Goal: Task Accomplishment & Management: Manage account settings

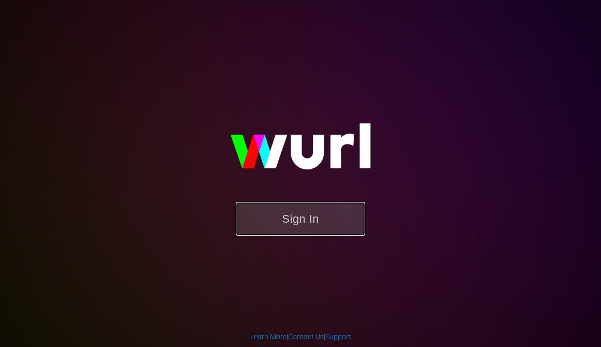
click at [299, 222] on button "Sign In" at bounding box center [300, 219] width 129 height 34
click at [298, 219] on button "Sign In" at bounding box center [300, 219] width 129 height 34
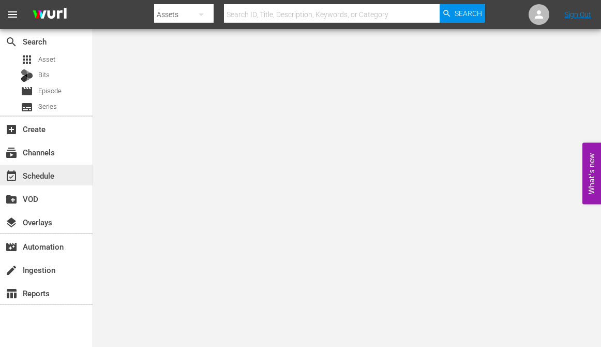
click at [40, 173] on div "event_available Schedule" at bounding box center [29, 173] width 58 height 9
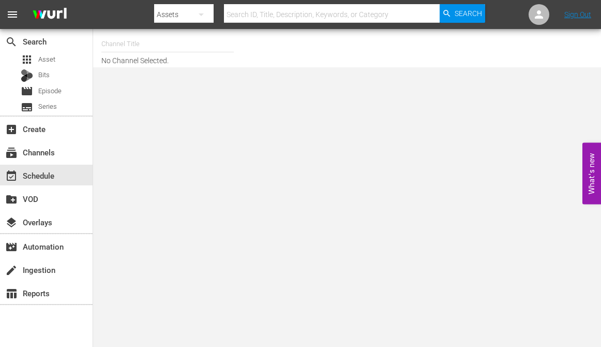
click at [148, 44] on input "text" at bounding box center [167, 44] width 132 height 25
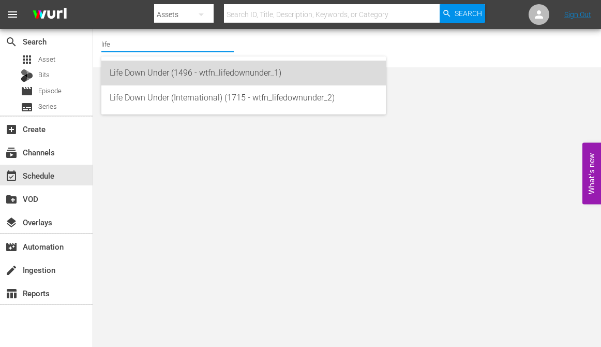
click at [152, 71] on div "Life Down Under (1496 - wtfn_lifedownunder_1)" at bounding box center [244, 73] width 268 height 25
type input "Life Down Under (1496 - wtfn_lifedownunder_1)"
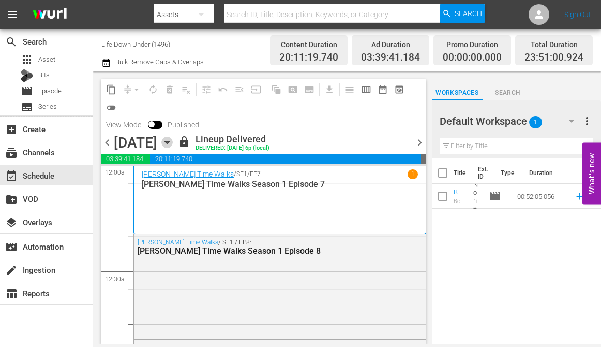
click at [173, 143] on icon "button" at bounding box center [166, 142] width 11 height 11
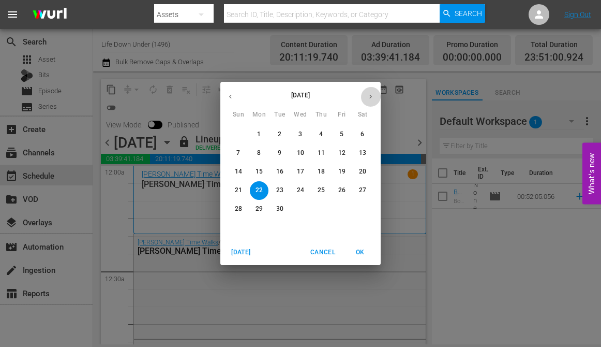
drag, startPoint x: 369, startPoint y: 93, endPoint x: 375, endPoint y: 103, distance: 12.3
click at [370, 94] on icon "button" at bounding box center [371, 97] width 8 height 8
click at [258, 150] on p "6" at bounding box center [259, 152] width 4 height 9
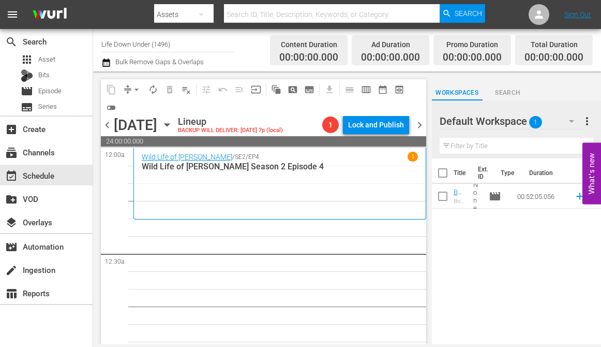
click at [169, 125] on icon "button" at bounding box center [166, 125] width 5 height 3
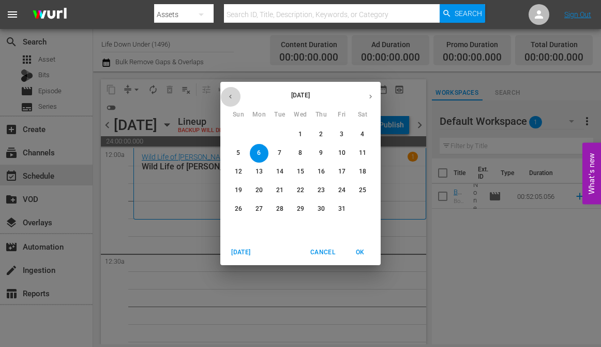
click at [230, 97] on icon "button" at bounding box center [231, 97] width 8 height 8
click at [278, 188] on p "23" at bounding box center [279, 190] width 7 height 9
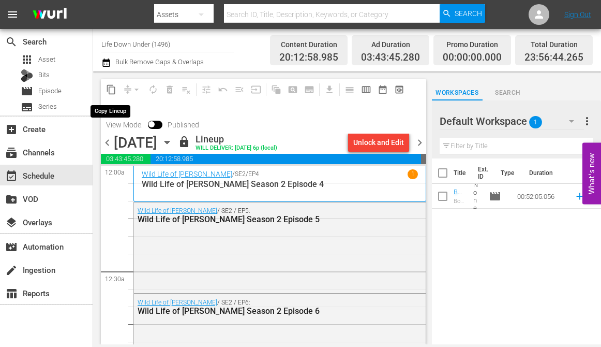
click at [112, 89] on span "content_copy" at bounding box center [111, 89] width 10 height 10
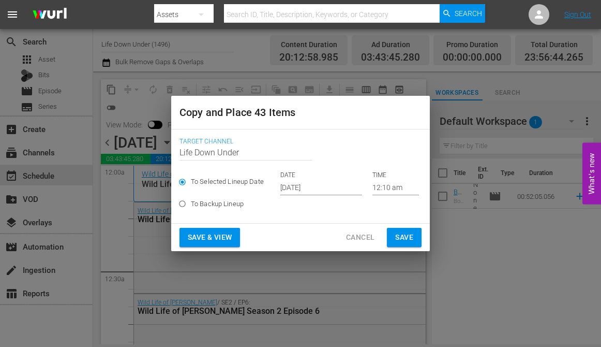
click at [337, 192] on input "[DATE]" at bounding box center [321, 187] width 82 height 16
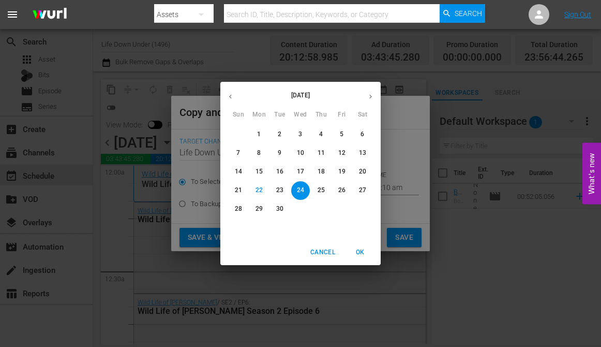
click at [369, 95] on icon "button" at bounding box center [371, 97] width 8 height 8
click at [258, 150] on p "6" at bounding box center [259, 152] width 4 height 9
type input "[DATE]"
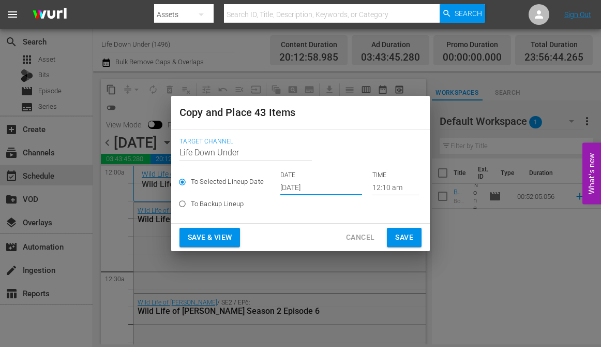
click at [209, 238] on span "Save & View" at bounding box center [210, 237] width 44 height 13
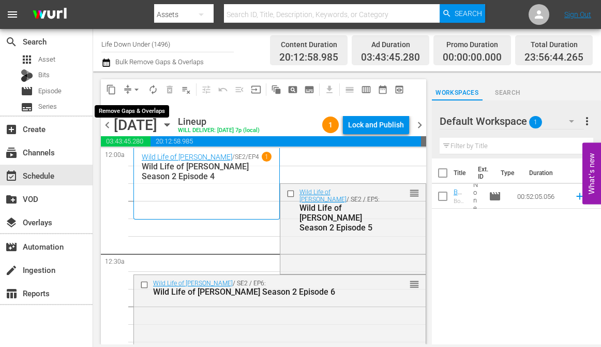
click at [136, 88] on span "arrow_drop_down" at bounding box center [136, 89] width 10 height 10
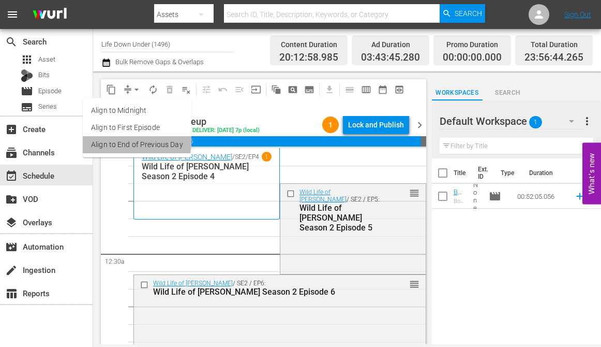
drag, startPoint x: 106, startPoint y: 141, endPoint x: 111, endPoint y: 140, distance: 5.2
click at [111, 140] on li "Align to End of Previous Day" at bounding box center [137, 144] width 109 height 17
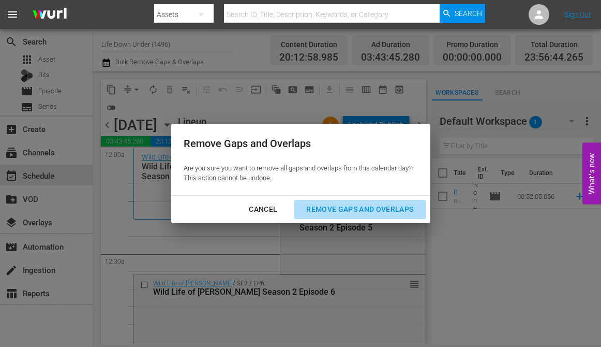
drag, startPoint x: 344, startPoint y: 209, endPoint x: 266, endPoint y: 224, distance: 79.0
click at [344, 209] on div "Remove Gaps and Overlaps" at bounding box center [360, 209] width 124 height 13
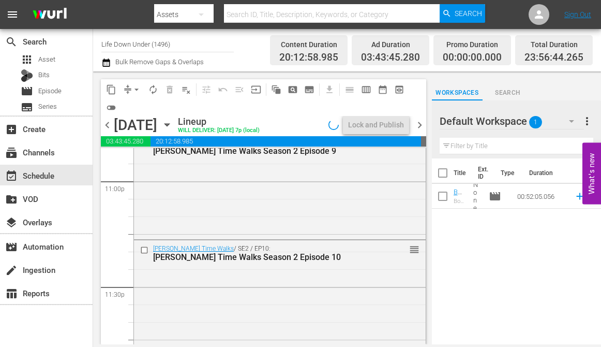
scroll to position [4928, 0]
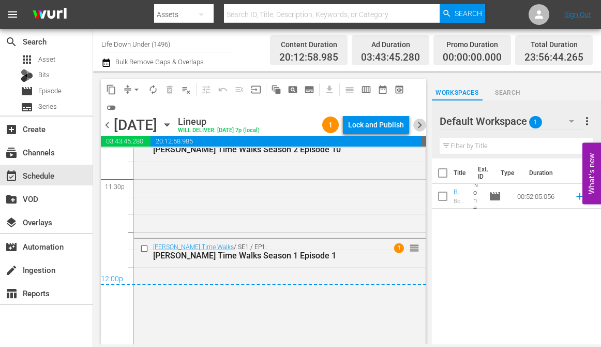
click at [417, 124] on span "chevron_right" at bounding box center [419, 124] width 13 height 13
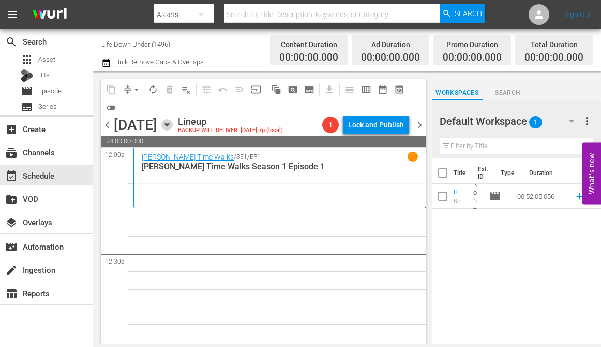
click at [173, 126] on icon "button" at bounding box center [166, 124] width 11 height 11
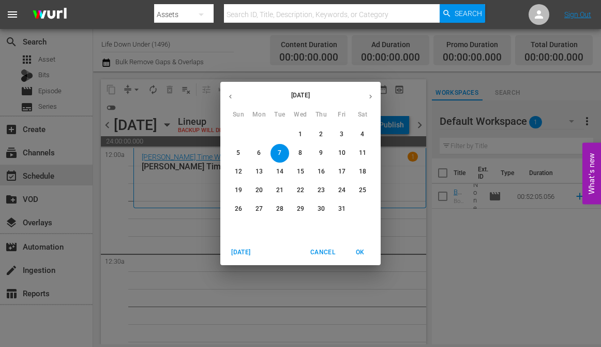
click at [226, 97] on button "button" at bounding box center [230, 96] width 20 height 20
drag, startPoint x: 302, startPoint y: 190, endPoint x: 312, endPoint y: 222, distance: 33.4
click at [302, 191] on p "24" at bounding box center [300, 190] width 7 height 9
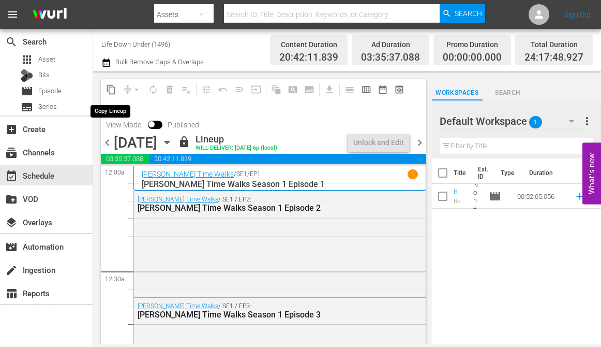
click at [112, 90] on span "content_copy" at bounding box center [111, 89] width 10 height 10
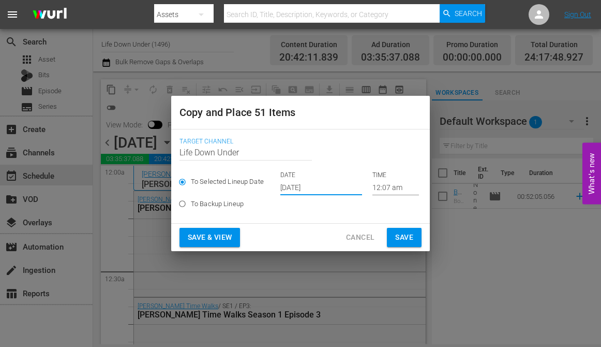
click at [340, 187] on input "[DATE]" at bounding box center [321, 187] width 82 height 16
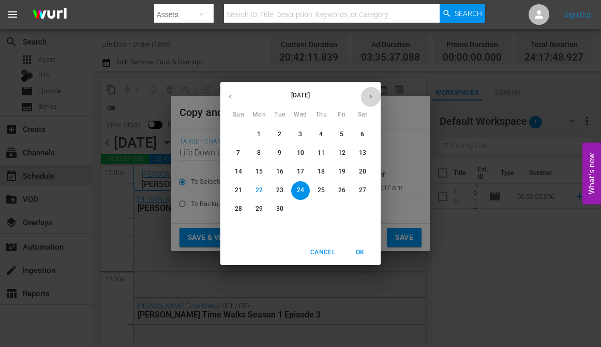
drag, startPoint x: 368, startPoint y: 95, endPoint x: 379, endPoint y: 109, distance: 17.6
click at [368, 96] on icon "button" at bounding box center [371, 97] width 8 height 8
drag, startPoint x: 279, startPoint y: 151, endPoint x: 288, endPoint y: 161, distance: 13.6
click at [279, 151] on p "7" at bounding box center [280, 152] width 4 height 9
type input "[DATE]"
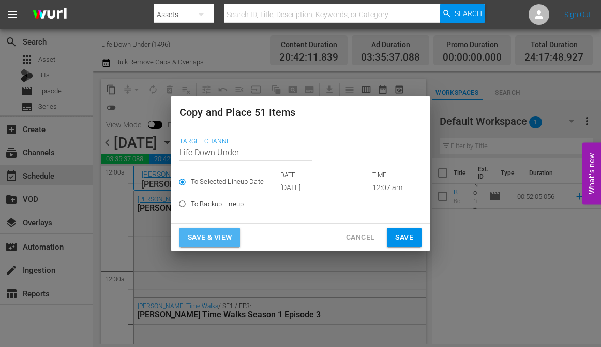
click at [213, 231] on span "Save & View" at bounding box center [210, 237] width 44 height 13
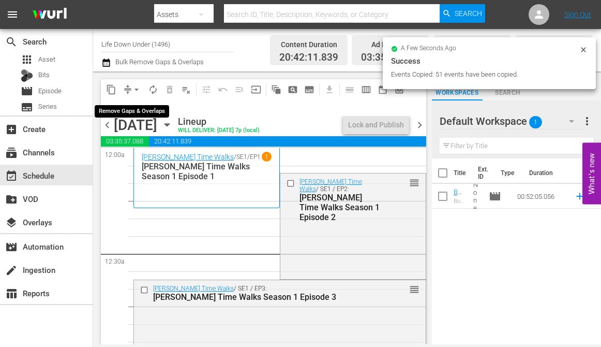
click at [135, 86] on span "arrow_drop_down" at bounding box center [136, 89] width 10 height 10
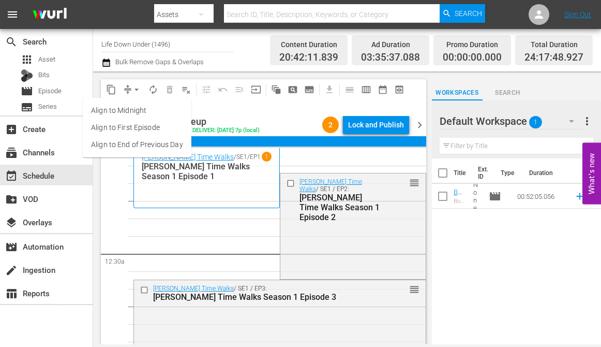
click at [124, 145] on li "Align to End of Previous Day" at bounding box center [137, 144] width 109 height 17
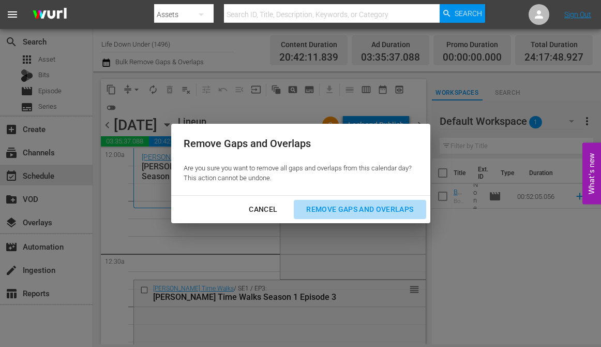
drag, startPoint x: 367, startPoint y: 210, endPoint x: 132, endPoint y: 223, distance: 234.7
click at [367, 212] on div "Remove Gaps and Overlaps" at bounding box center [360, 209] width 124 height 13
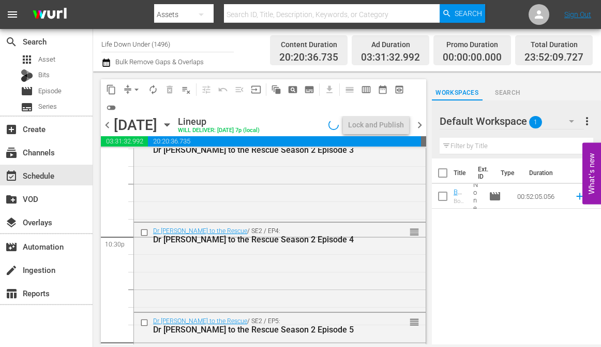
scroll to position [4901, 0]
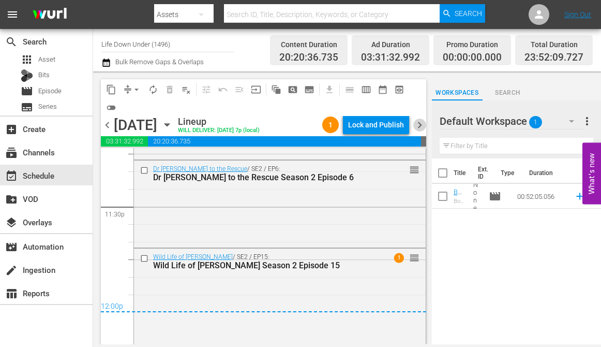
click at [418, 124] on span "chevron_right" at bounding box center [419, 124] width 13 height 13
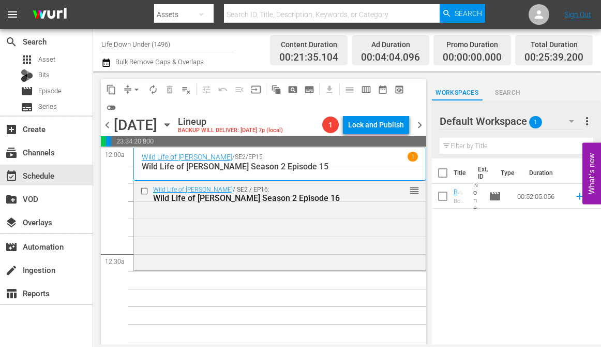
click at [173, 120] on icon "button" at bounding box center [166, 124] width 11 height 11
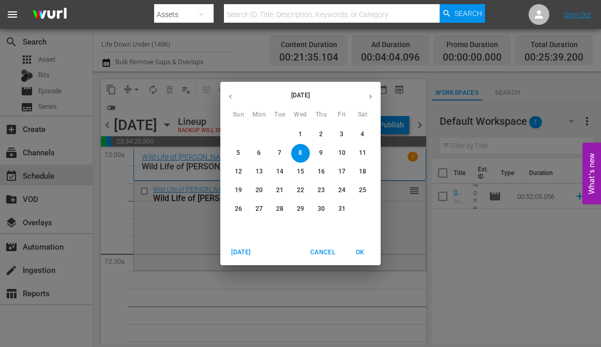
click at [231, 91] on button "button" at bounding box center [230, 96] width 20 height 20
click at [322, 190] on p "25" at bounding box center [321, 190] width 7 height 9
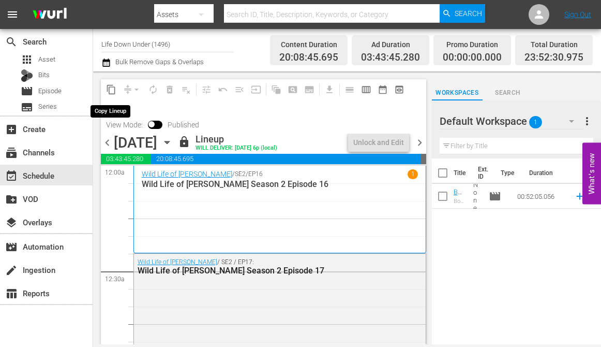
click at [111, 89] on span "content_copy" at bounding box center [111, 89] width 10 height 10
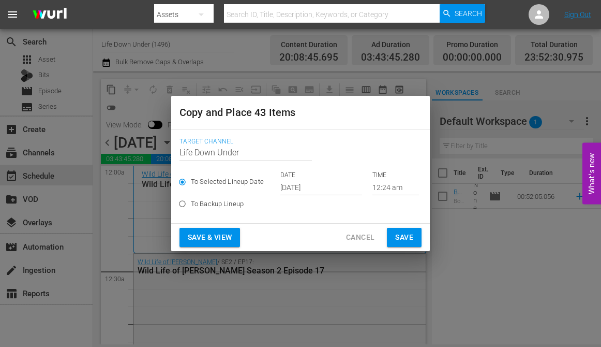
click at [331, 188] on input "[DATE]" at bounding box center [321, 187] width 82 height 16
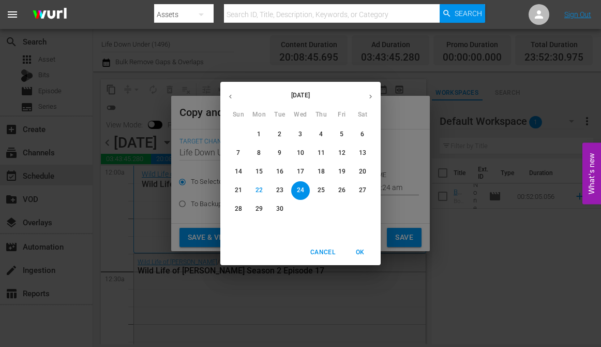
click at [371, 96] on icon "button" at bounding box center [370, 97] width 3 height 4
drag, startPoint x: 298, startPoint y: 153, endPoint x: 297, endPoint y: 170, distance: 17.1
click at [298, 153] on span "8" at bounding box center [300, 152] width 19 height 9
type input "[DATE]"
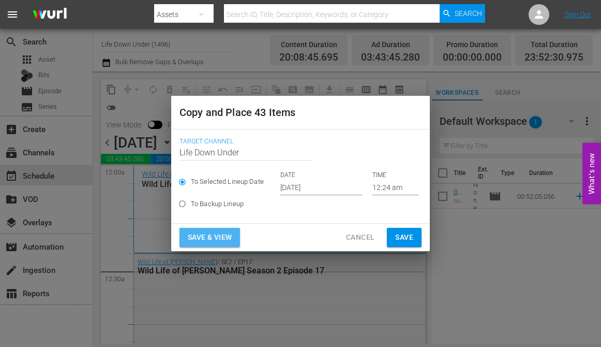
click at [208, 232] on span "Save & View" at bounding box center [210, 237] width 44 height 13
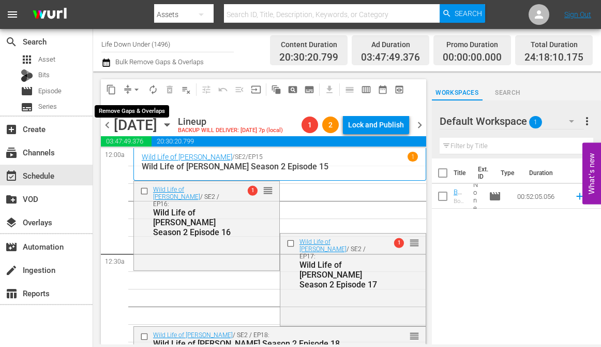
click at [137, 90] on span "arrow_drop_down" at bounding box center [136, 89] width 10 height 10
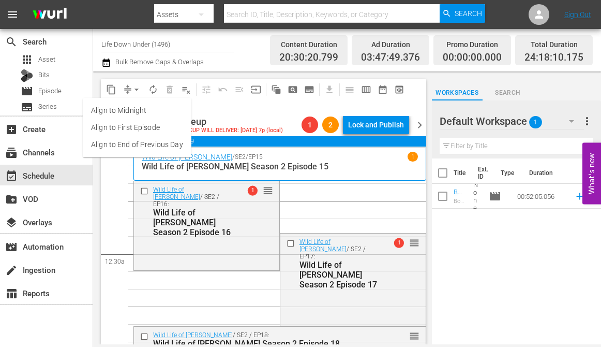
click at [110, 125] on li "Align to First Episode" at bounding box center [137, 127] width 109 height 17
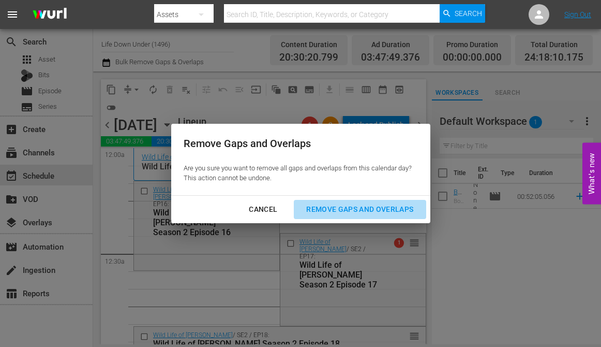
drag, startPoint x: 351, startPoint y: 209, endPoint x: 337, endPoint y: 212, distance: 13.8
click at [351, 209] on div "Remove Gaps and Overlaps" at bounding box center [360, 209] width 124 height 13
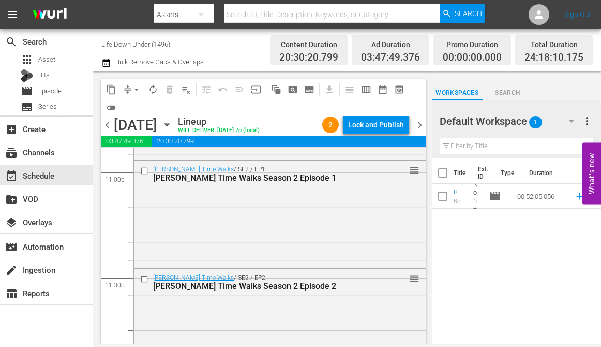
scroll to position [4965, 0]
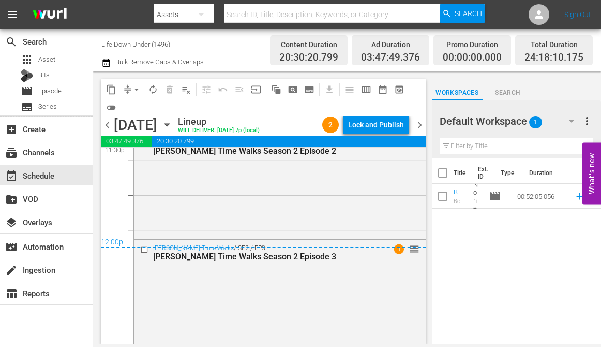
click at [419, 123] on span "chevron_right" at bounding box center [419, 124] width 13 height 13
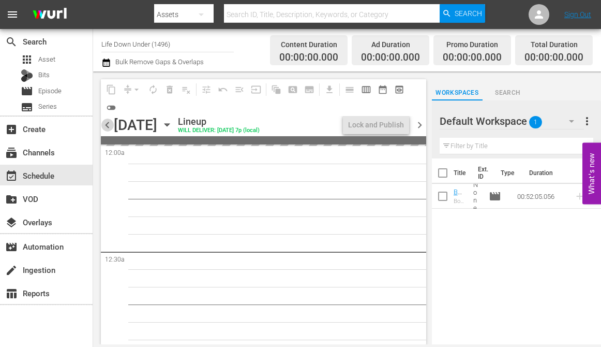
click at [108, 125] on span "chevron_left" at bounding box center [107, 124] width 13 height 13
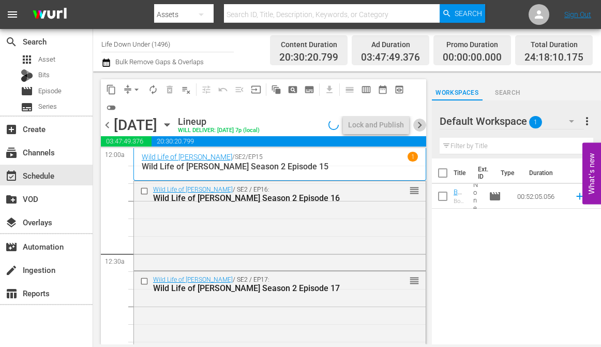
drag, startPoint x: 423, startPoint y: 123, endPoint x: 413, endPoint y: 133, distance: 14.3
click at [423, 123] on span "chevron_right" at bounding box center [419, 124] width 13 height 13
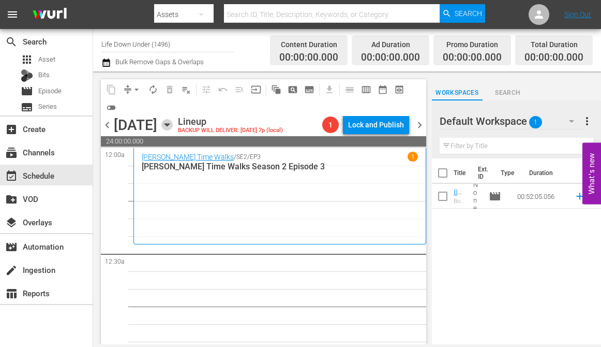
click at [173, 122] on icon "button" at bounding box center [166, 124] width 11 height 11
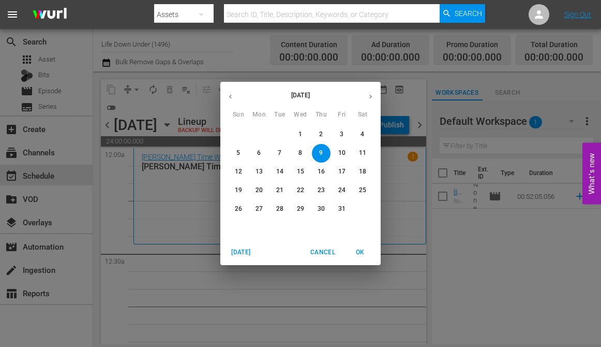
click at [232, 97] on icon "button" at bounding box center [231, 97] width 8 height 8
click at [345, 191] on p "26" at bounding box center [341, 190] width 7 height 9
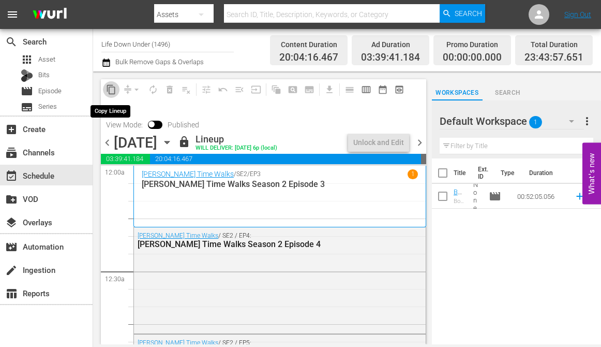
click at [110, 89] on span "content_copy" at bounding box center [111, 89] width 10 height 10
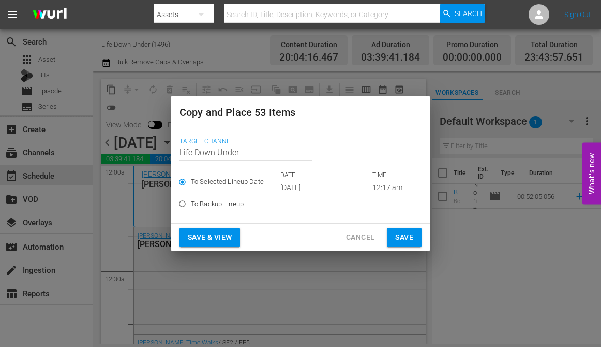
click at [333, 189] on input "[DATE]" at bounding box center [321, 187] width 82 height 16
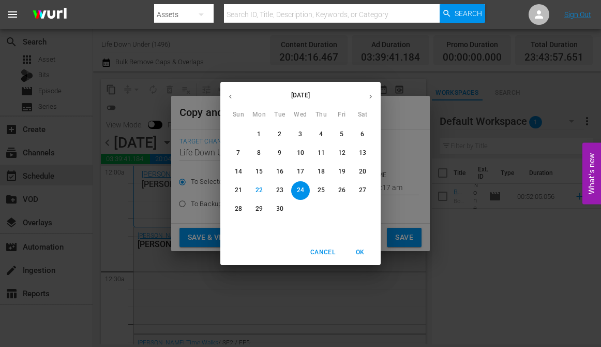
click at [370, 94] on icon "button" at bounding box center [371, 97] width 8 height 8
drag, startPoint x: 325, startPoint y: 149, endPoint x: 324, endPoint y: 155, distance: 6.4
click at [325, 149] on span "9" at bounding box center [321, 152] width 19 height 9
type input "[DATE]"
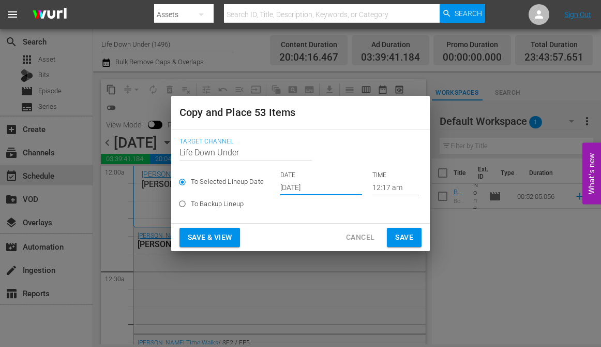
click at [209, 237] on span "Save & View" at bounding box center [210, 237] width 44 height 13
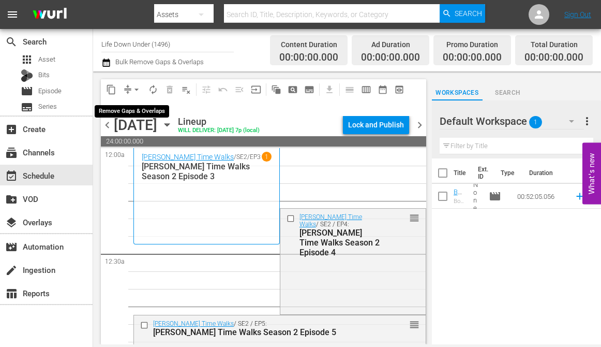
click at [136, 87] on span "arrow_drop_down" at bounding box center [136, 89] width 10 height 10
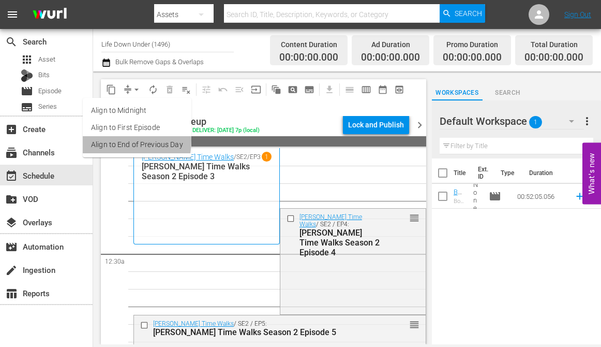
click at [107, 140] on li "Align to End of Previous Day" at bounding box center [137, 144] width 109 height 17
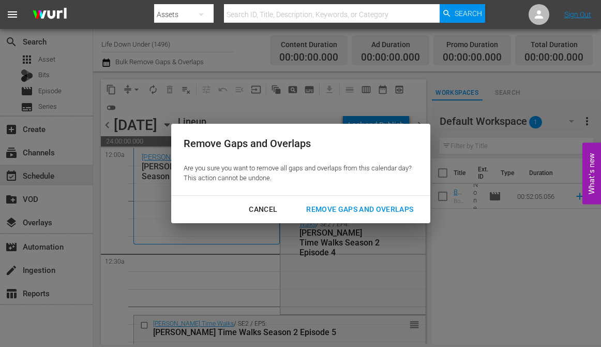
click at [377, 208] on div "Remove Gaps and Overlaps" at bounding box center [360, 209] width 124 height 13
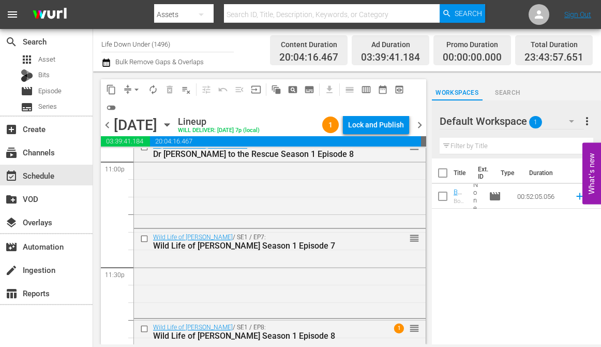
scroll to position [4908, 0]
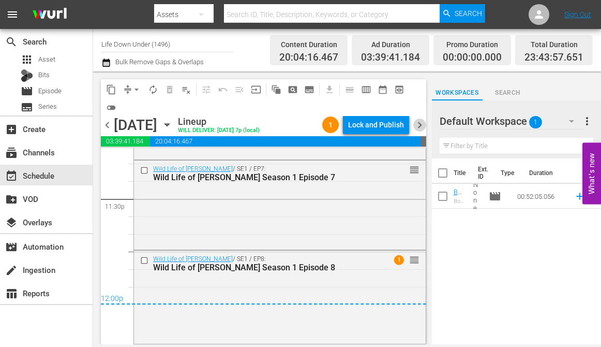
click at [423, 122] on span "chevron_right" at bounding box center [419, 124] width 13 height 13
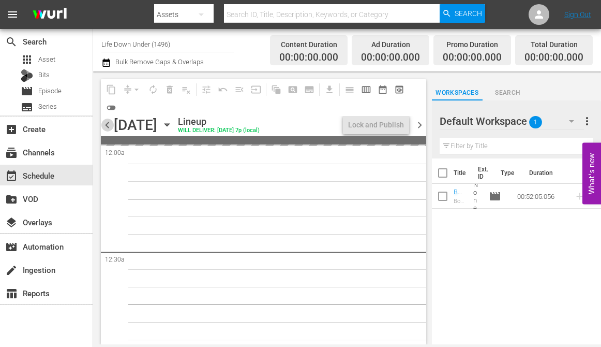
click at [108, 124] on span "chevron_left" at bounding box center [107, 124] width 13 height 13
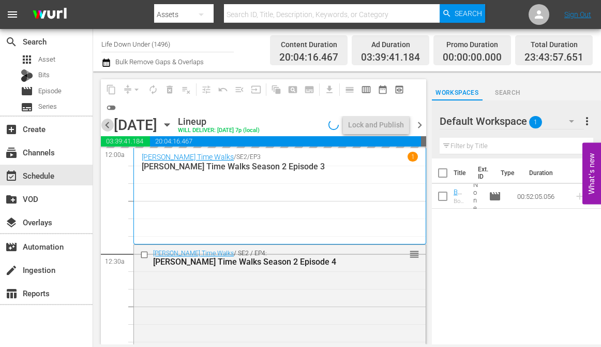
click at [108, 124] on span "chevron_left" at bounding box center [107, 124] width 13 height 13
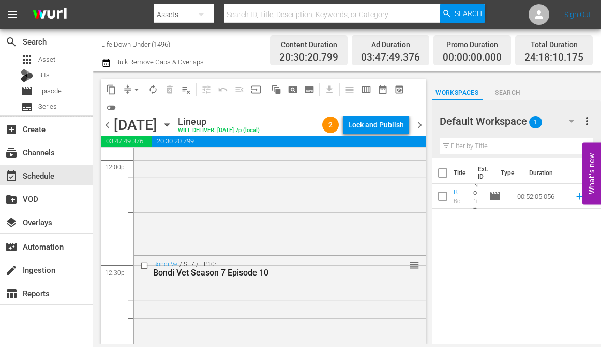
scroll to position [2522, 0]
click at [106, 119] on span "chevron_left" at bounding box center [107, 124] width 13 height 13
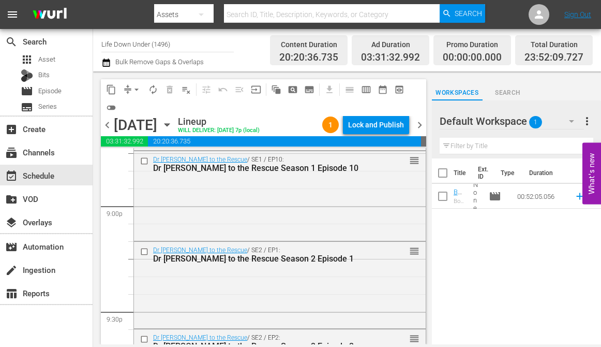
scroll to position [4377, 0]
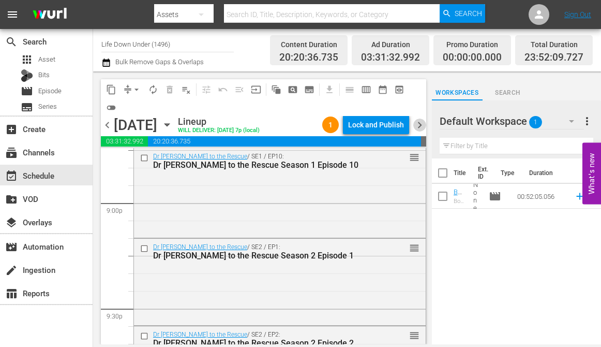
click at [416, 123] on span "chevron_right" at bounding box center [419, 124] width 13 height 13
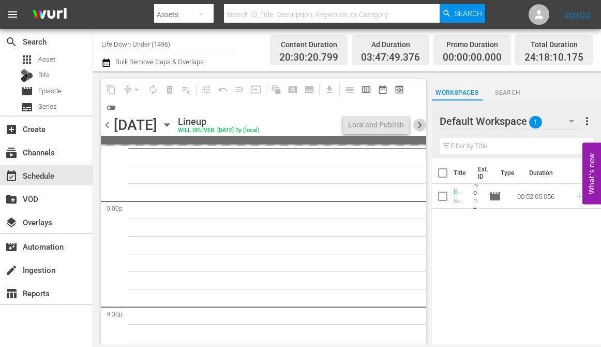
click at [417, 123] on span "chevron_right" at bounding box center [419, 124] width 13 height 13
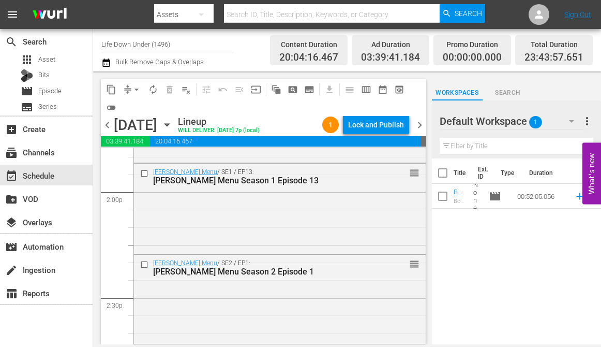
scroll to position [2837, 0]
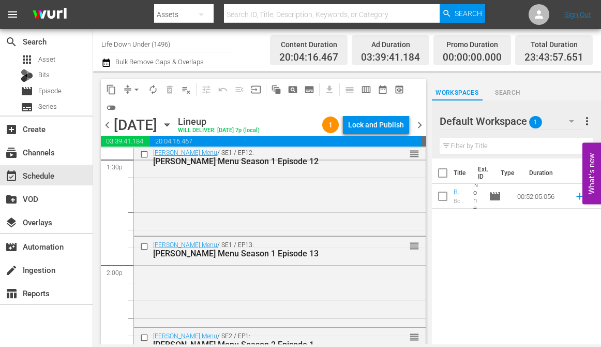
click at [419, 121] on span "chevron_right" at bounding box center [419, 124] width 13 height 13
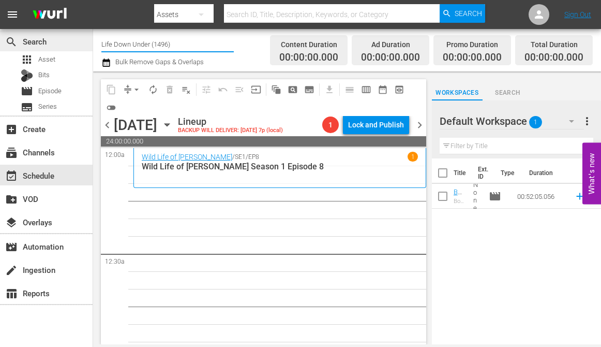
drag, startPoint x: 118, startPoint y: 48, endPoint x: 89, endPoint y: 48, distance: 29.0
click at [93, 0] on div "search Search apps Asset Bits movie Episode subtitles Series add_box Create sub…" at bounding box center [347, 0] width 508 height 0
drag, startPoint x: 173, startPoint y: 47, endPoint x: 94, endPoint y: 40, distance: 79.9
click at [94, 40] on div "Channel Title Life Down Under (1496) Bulk Remove Gaps & Overlaps Content Durati…" at bounding box center [347, 50] width 508 height 42
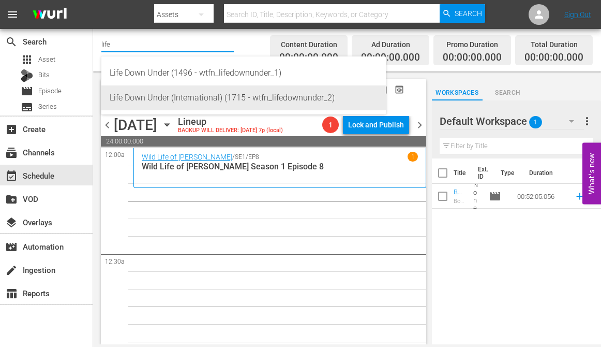
drag, startPoint x: 247, startPoint y: 97, endPoint x: 261, endPoint y: 100, distance: 13.8
click at [248, 97] on div "Life Down Under (International) (1715 - wtfn_lifedownunder_2)" at bounding box center [244, 97] width 268 height 25
type input "Life Down Under (International) (1715 - wtfn_lifedownunder_2)"
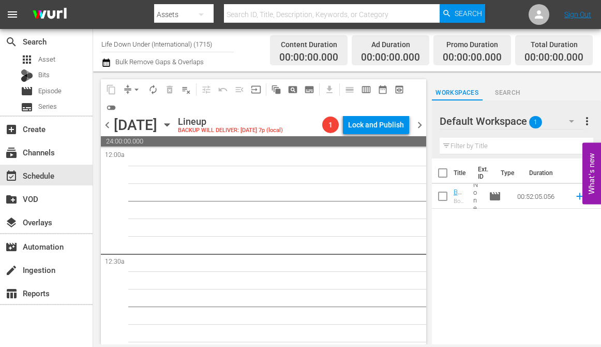
click at [110, 125] on span "chevron_left" at bounding box center [107, 124] width 13 height 13
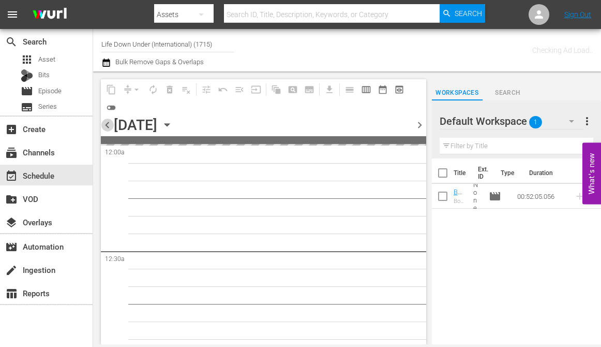
click at [110, 125] on span "chevron_left" at bounding box center [107, 124] width 13 height 13
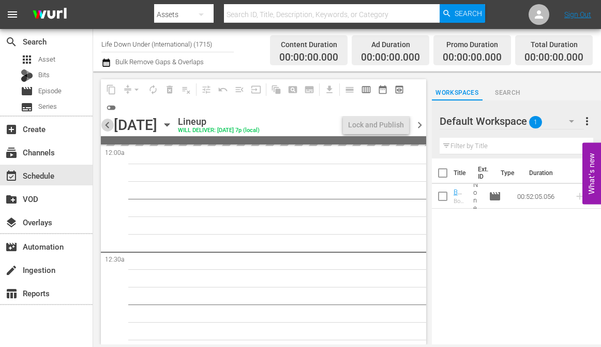
click at [110, 125] on span "chevron_left" at bounding box center [107, 124] width 13 height 13
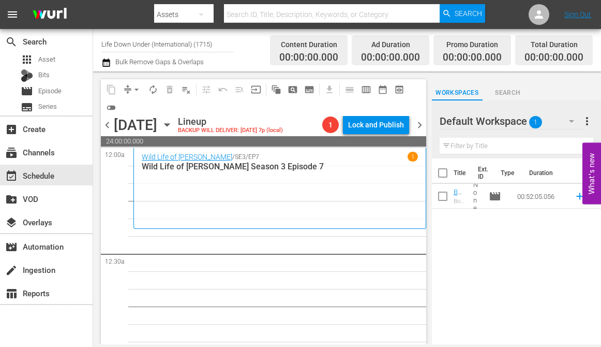
click at [173, 123] on icon "button" at bounding box center [166, 124] width 11 height 11
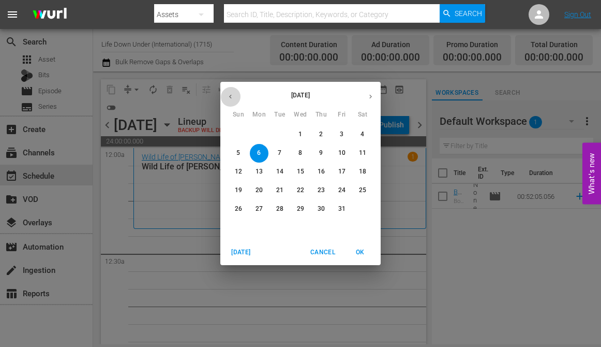
drag, startPoint x: 228, startPoint y: 93, endPoint x: 246, endPoint y: 107, distance: 22.6
click at [227, 94] on icon "button" at bounding box center [231, 97] width 8 height 8
click at [277, 191] on p "23" at bounding box center [279, 190] width 7 height 9
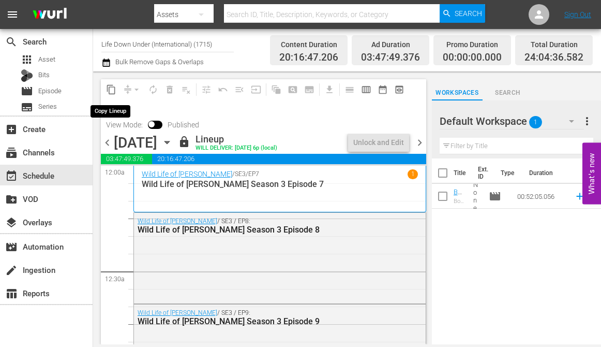
click at [110, 90] on span "content_copy" at bounding box center [111, 89] width 10 height 10
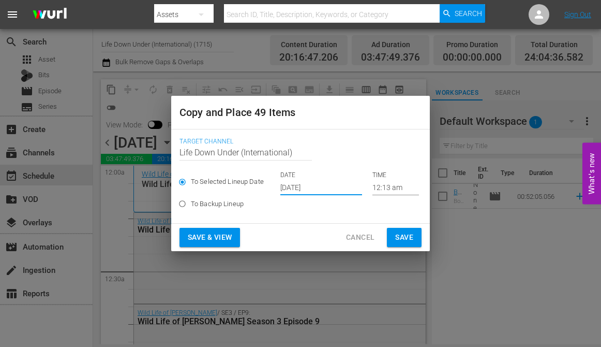
click at [327, 187] on input "[DATE]" at bounding box center [321, 187] width 82 height 16
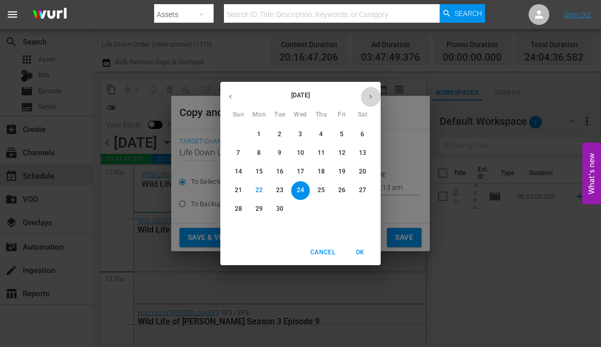
drag, startPoint x: 370, startPoint y: 97, endPoint x: 368, endPoint y: 103, distance: 7.2
click at [370, 97] on icon "button" at bounding box center [371, 97] width 8 height 8
drag, startPoint x: 262, startPoint y: 154, endPoint x: 260, endPoint y: 167, distance: 13.7
click at [262, 154] on span "6" at bounding box center [259, 152] width 19 height 9
type input "[DATE]"
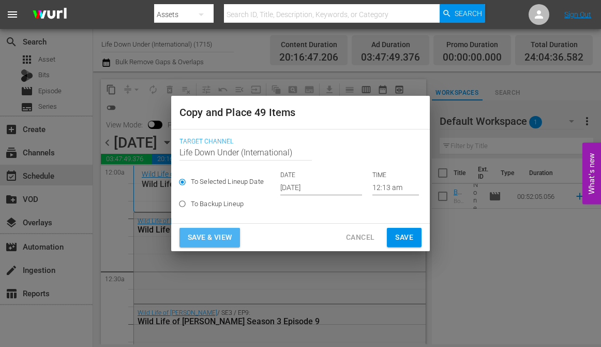
click at [209, 235] on span "Save & View" at bounding box center [210, 237] width 44 height 13
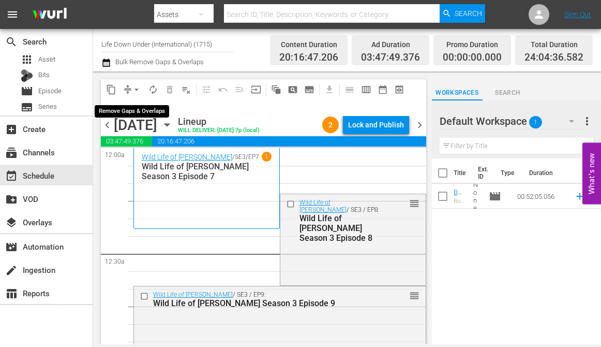
click at [140, 86] on span "arrow_drop_down" at bounding box center [136, 89] width 10 height 10
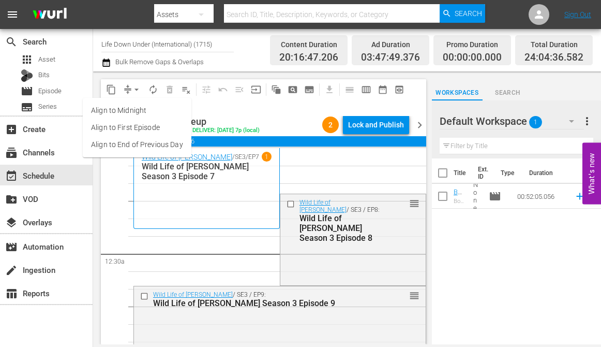
click at [126, 140] on li "Align to End of Previous Day" at bounding box center [137, 144] width 109 height 17
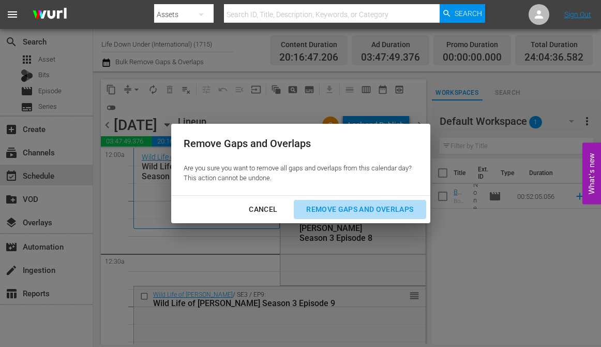
drag, startPoint x: 336, startPoint y: 208, endPoint x: 224, endPoint y: 205, distance: 112.3
click at [336, 208] on div "Remove Gaps and Overlaps" at bounding box center [360, 209] width 124 height 13
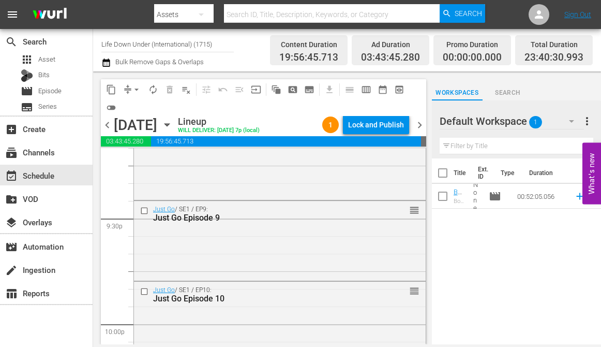
scroll to position [4880, 0]
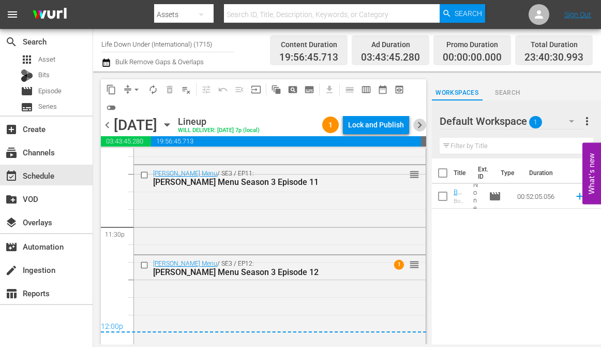
drag, startPoint x: 414, startPoint y: 124, endPoint x: 411, endPoint y: 145, distance: 21.5
click at [414, 124] on span "chevron_right" at bounding box center [419, 124] width 13 height 13
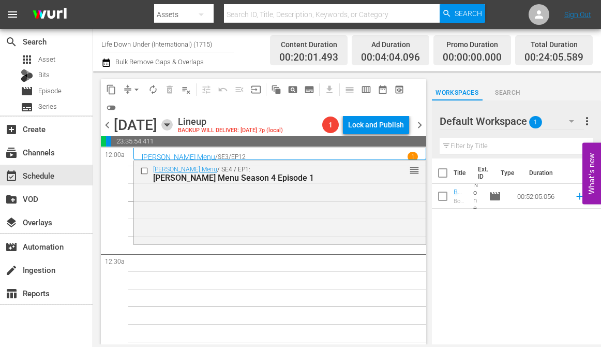
click at [169, 124] on icon "button" at bounding box center [166, 125] width 5 height 3
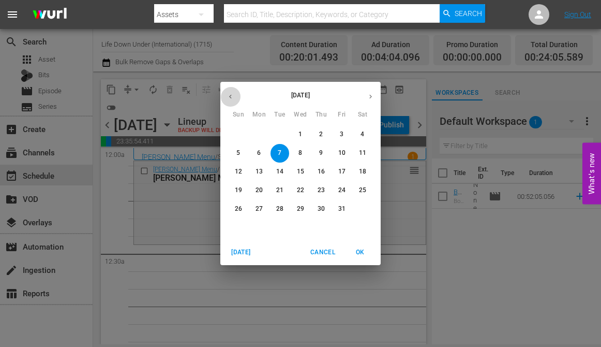
drag, startPoint x: 230, startPoint y: 97, endPoint x: 245, endPoint y: 101, distance: 15.2
click at [230, 97] on icon "button" at bounding box center [230, 97] width 3 height 4
click at [300, 190] on p "24" at bounding box center [300, 190] width 7 height 9
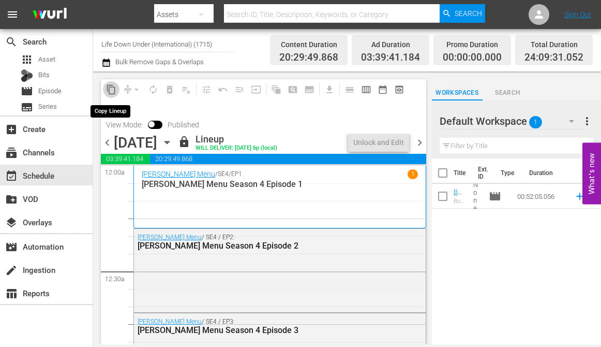
click at [110, 89] on span "content_copy" at bounding box center [111, 89] width 10 height 10
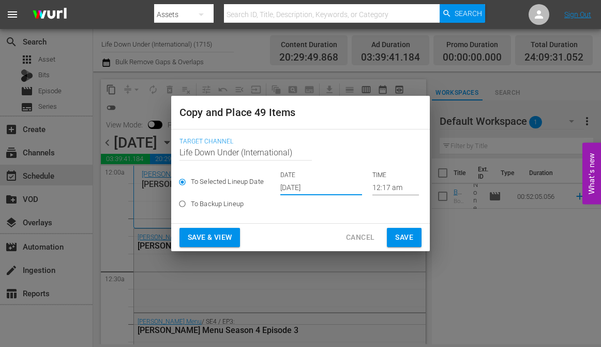
click at [333, 186] on input "[DATE]" at bounding box center [321, 187] width 82 height 16
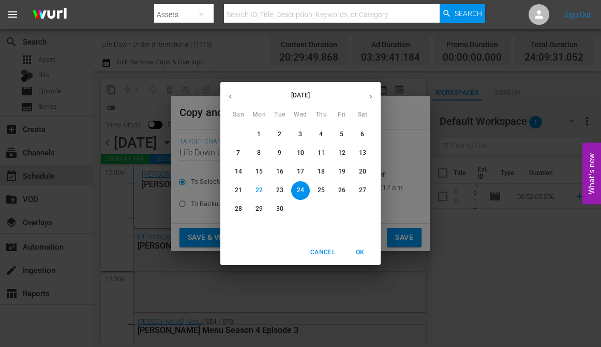
click at [368, 94] on icon "button" at bounding box center [371, 97] width 8 height 8
click at [277, 153] on span "7" at bounding box center [280, 152] width 19 height 9
type input "[DATE]"
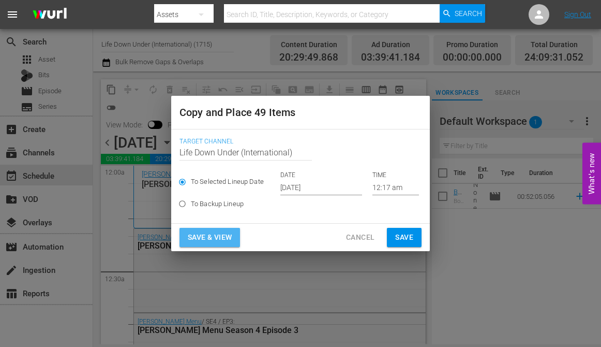
click at [207, 239] on span "Save & View" at bounding box center [210, 237] width 44 height 13
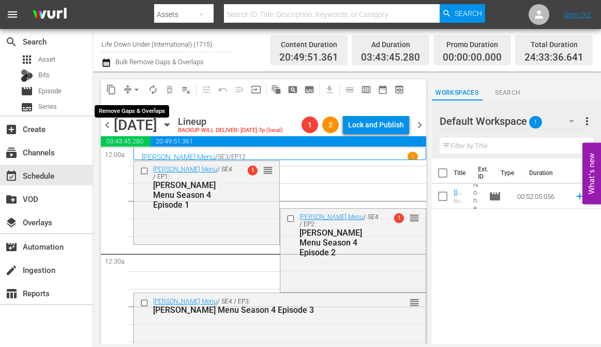
click at [132, 88] on span "arrow_drop_down" at bounding box center [136, 89] width 10 height 10
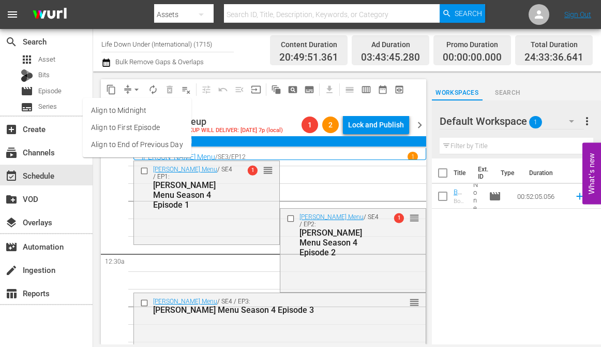
click at [118, 124] on li "Align to First Episode" at bounding box center [137, 127] width 109 height 17
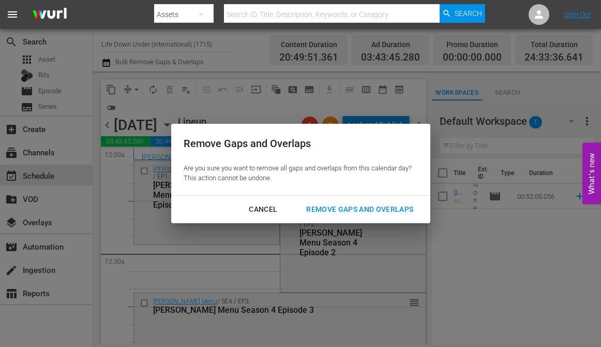
click at [370, 208] on div "Remove Gaps and Overlaps" at bounding box center [360, 209] width 124 height 13
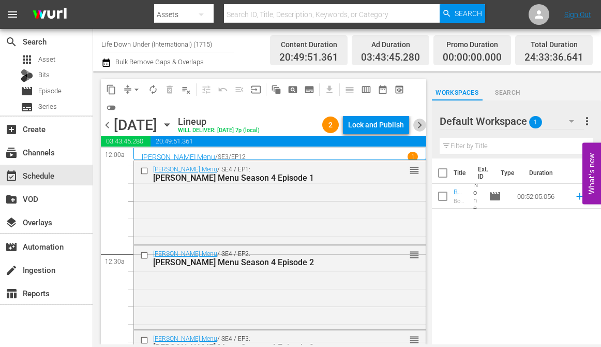
click at [418, 129] on span "chevron_right" at bounding box center [419, 124] width 13 height 13
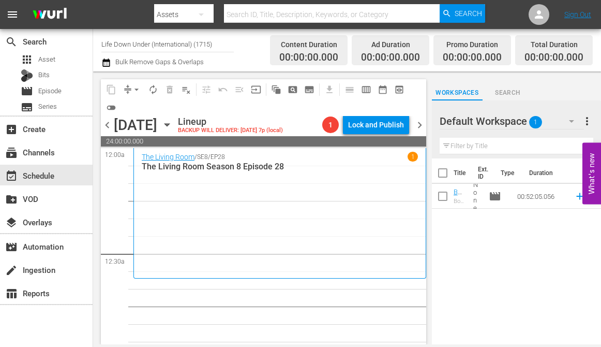
click at [169, 124] on icon "button" at bounding box center [166, 125] width 5 height 3
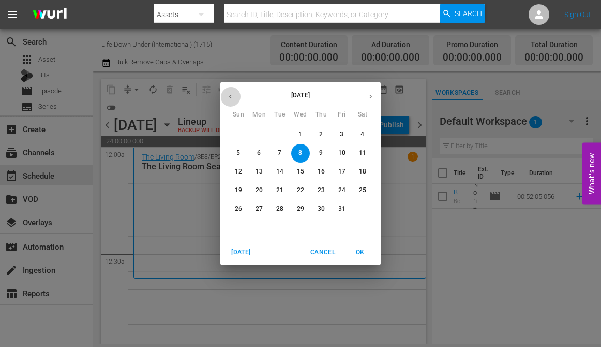
drag, startPoint x: 233, startPoint y: 97, endPoint x: 236, endPoint y: 104, distance: 7.7
click at [233, 98] on icon "button" at bounding box center [231, 97] width 8 height 8
click at [318, 190] on p "25" at bounding box center [321, 190] width 7 height 9
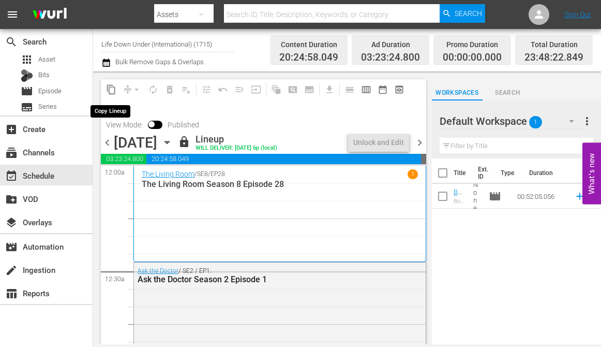
click at [110, 88] on span "content_copy" at bounding box center [111, 89] width 10 height 10
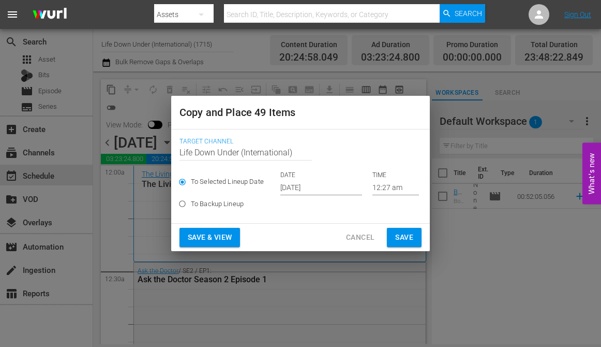
click at [336, 189] on input "[DATE]" at bounding box center [321, 187] width 82 height 16
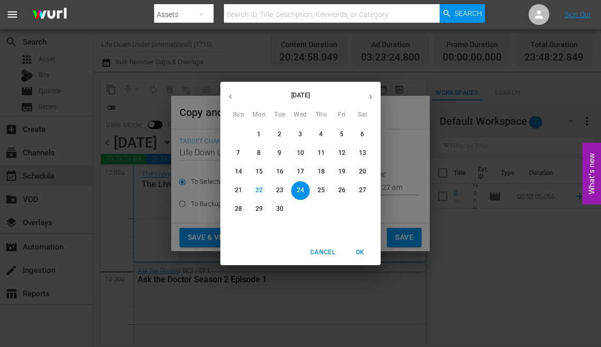
click at [371, 94] on icon "button" at bounding box center [371, 97] width 8 height 8
drag, startPoint x: 298, startPoint y: 150, endPoint x: 289, endPoint y: 178, distance: 29.8
click at [298, 150] on span "8" at bounding box center [300, 152] width 19 height 9
type input "[DATE]"
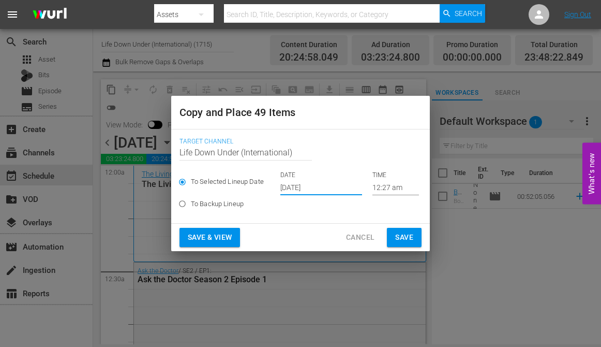
click at [210, 233] on span "Save & View" at bounding box center [210, 237] width 44 height 13
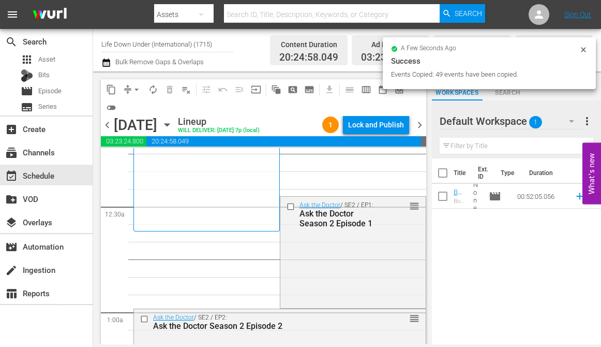
scroll to position [50, 0]
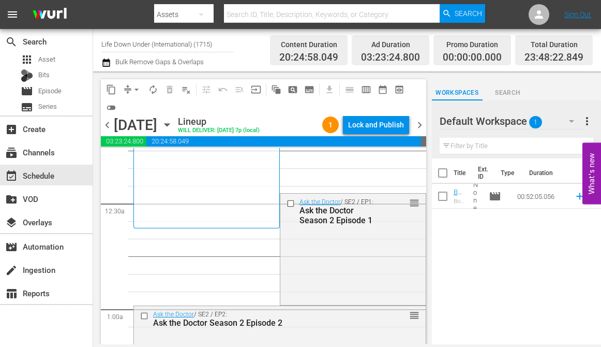
click at [173, 123] on icon "button" at bounding box center [166, 124] width 11 height 11
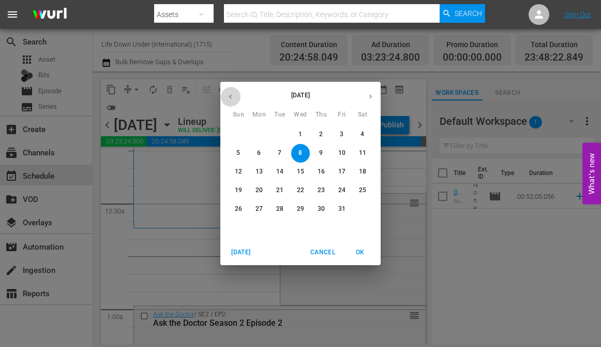
drag, startPoint x: 231, startPoint y: 96, endPoint x: 235, endPoint y: 105, distance: 10.2
click at [231, 96] on icon "button" at bounding box center [231, 97] width 8 height 8
click at [323, 189] on p "25" at bounding box center [321, 190] width 7 height 9
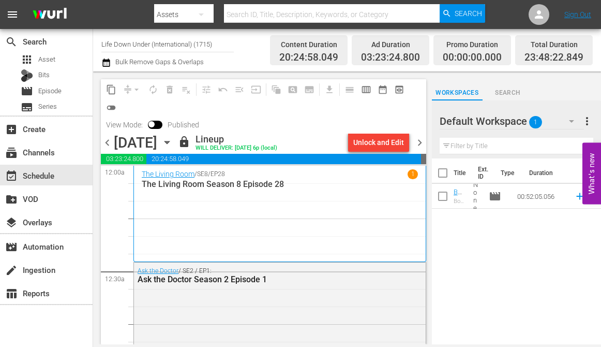
click at [169, 142] on icon "button" at bounding box center [166, 142] width 5 height 3
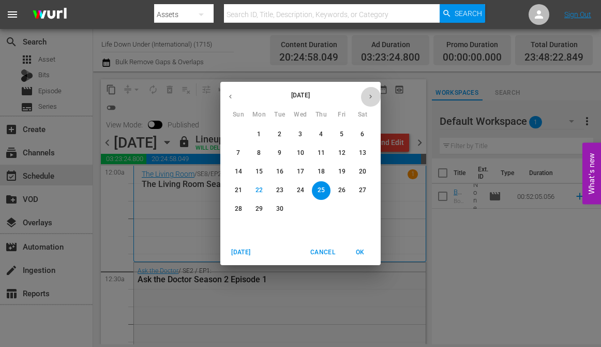
click at [371, 97] on icon "button" at bounding box center [371, 97] width 8 height 8
click at [301, 157] on p "8" at bounding box center [300, 152] width 4 height 9
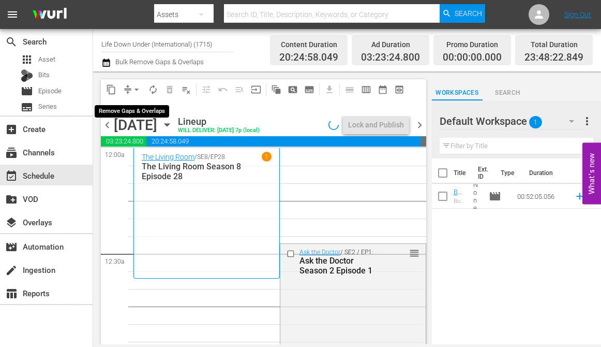
click at [136, 87] on span "arrow_drop_down" at bounding box center [136, 89] width 10 height 10
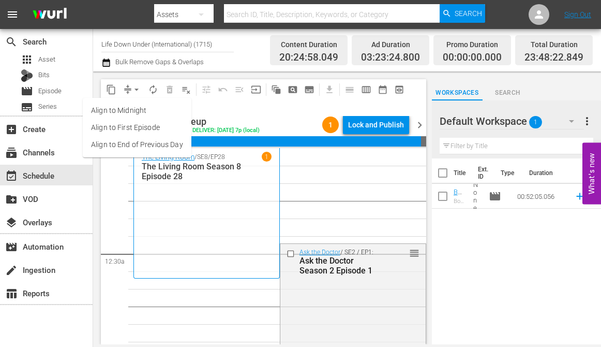
click at [118, 141] on li "Align to End of Previous Day" at bounding box center [137, 144] width 109 height 17
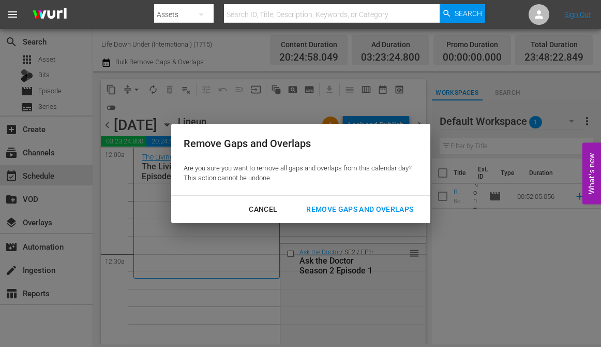
click at [344, 206] on div "Remove Gaps and Overlaps" at bounding box center [360, 209] width 124 height 13
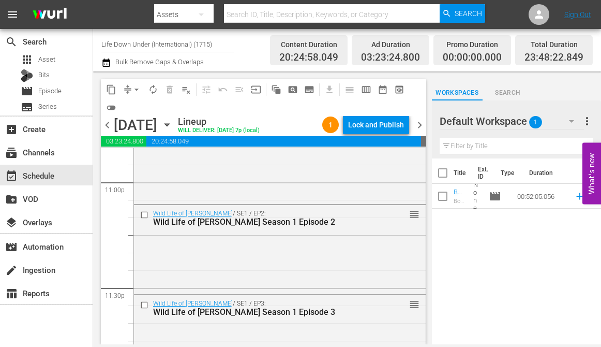
scroll to position [4958, 0]
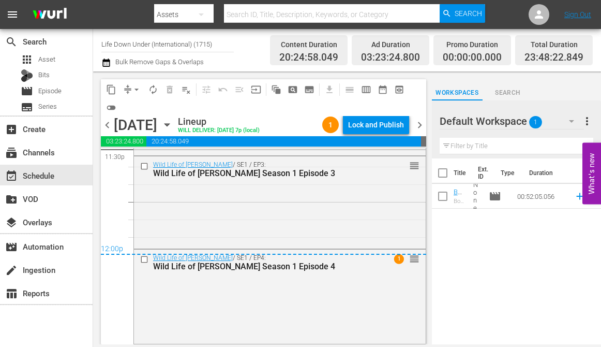
click at [417, 123] on span "chevron_right" at bounding box center [419, 124] width 13 height 13
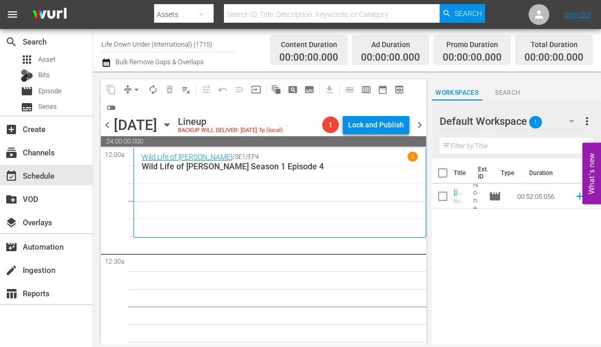
click at [173, 124] on icon "button" at bounding box center [166, 124] width 11 height 11
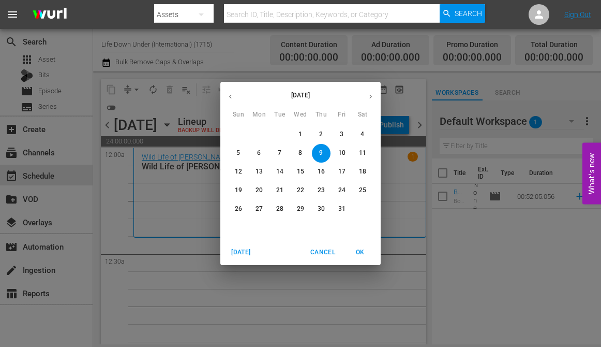
click at [233, 102] on button "button" at bounding box center [230, 96] width 20 height 20
click at [342, 189] on p "26" at bounding box center [341, 190] width 7 height 9
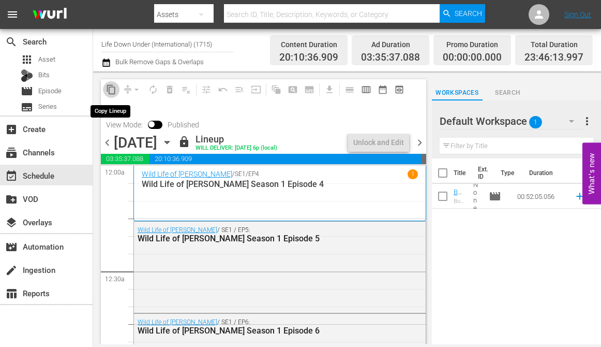
click at [110, 88] on span "content_copy" at bounding box center [111, 89] width 10 height 10
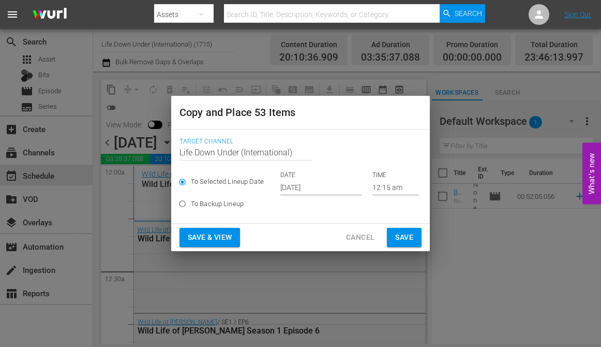
click at [334, 186] on input "[DATE]" at bounding box center [321, 187] width 82 height 16
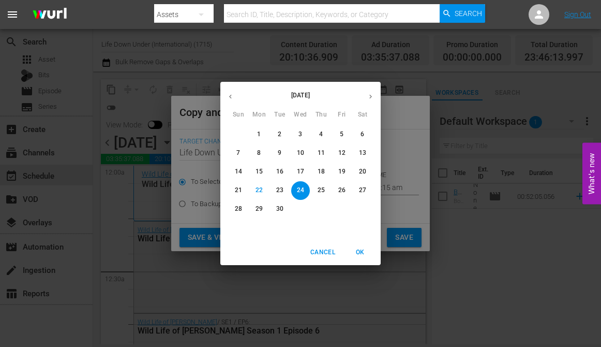
click at [372, 95] on icon "button" at bounding box center [371, 97] width 8 height 8
drag, startPoint x: 317, startPoint y: 152, endPoint x: 316, endPoint y: 161, distance: 9.3
click at [316, 153] on span "9" at bounding box center [321, 152] width 19 height 9
type input "[DATE]"
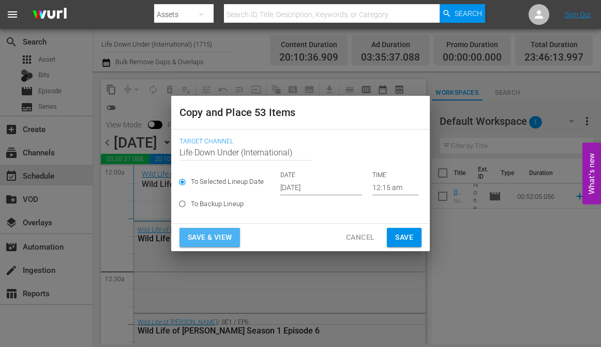
click at [204, 235] on span "Save & View" at bounding box center [210, 237] width 44 height 13
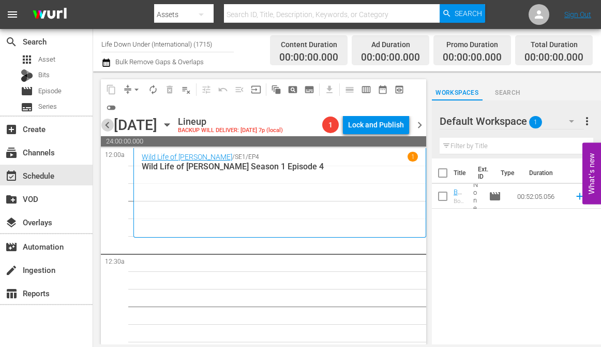
click at [106, 125] on span "chevron_left" at bounding box center [107, 124] width 13 height 13
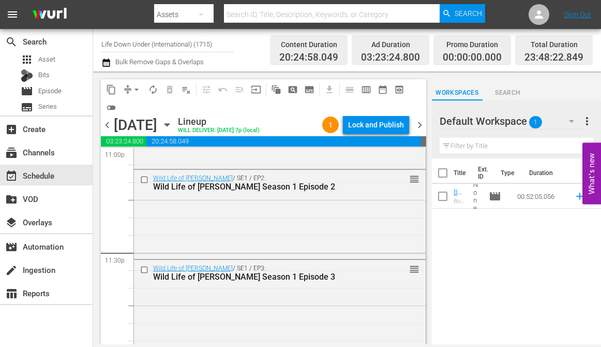
scroll to position [4958, 0]
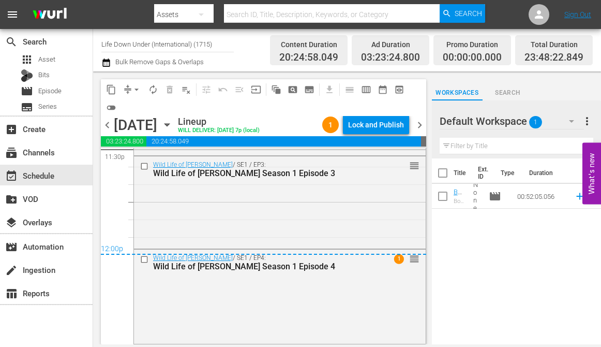
click at [422, 123] on span "chevron_right" at bounding box center [419, 124] width 13 height 13
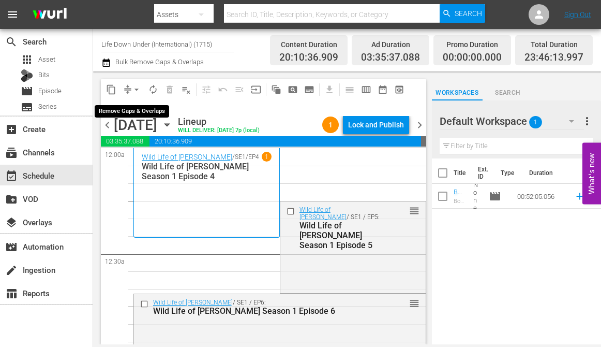
click at [137, 86] on span "arrow_drop_down" at bounding box center [136, 89] width 10 height 10
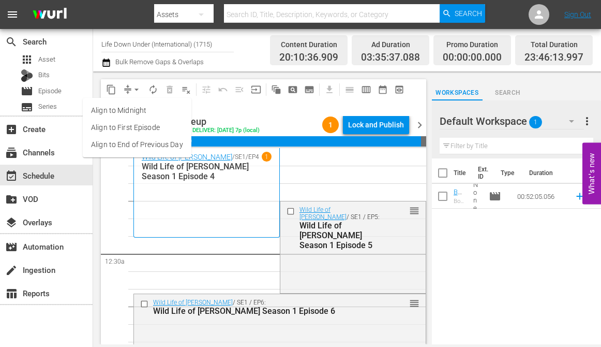
click at [123, 141] on li "Align to End of Previous Day" at bounding box center [137, 144] width 109 height 17
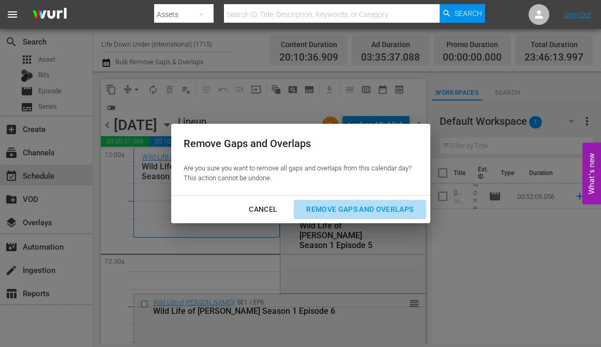
drag, startPoint x: 347, startPoint y: 208, endPoint x: 222, endPoint y: 219, distance: 125.1
click at [347, 208] on div "Remove Gaps and Overlaps" at bounding box center [360, 209] width 124 height 13
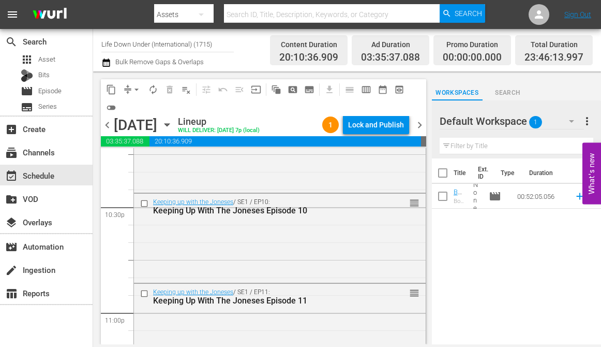
scroll to position [4909, 0]
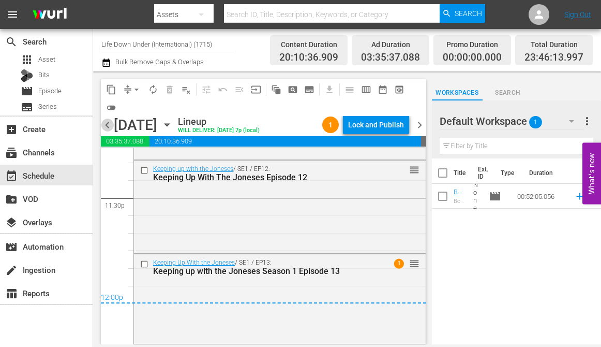
click at [107, 125] on span "chevron_left" at bounding box center [107, 124] width 13 height 13
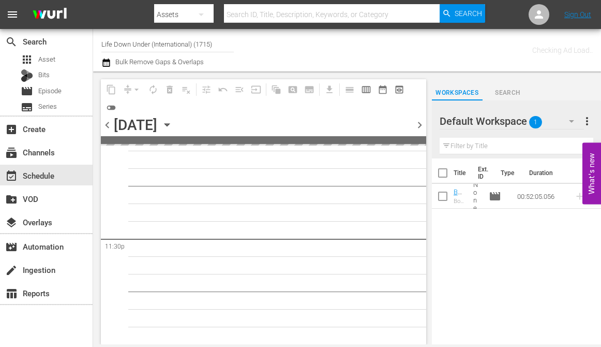
scroll to position [4866, 0]
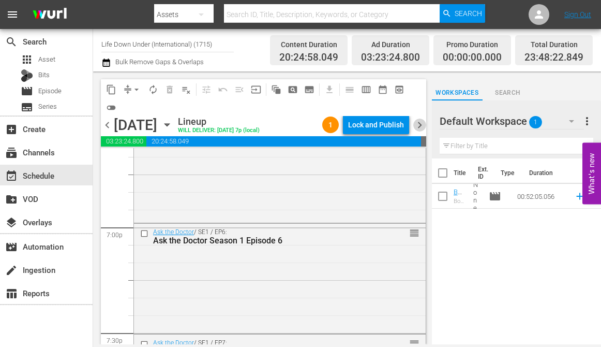
click at [419, 126] on span "chevron_right" at bounding box center [419, 124] width 13 height 13
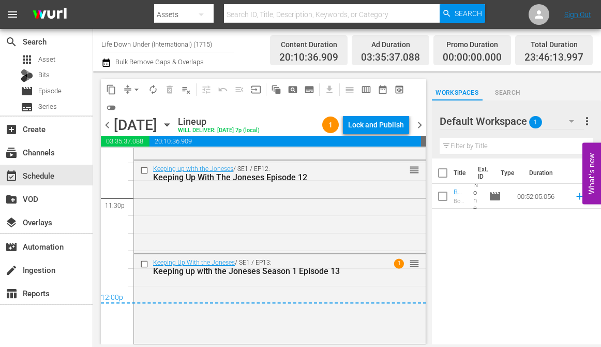
scroll to position [4909, 0]
click at [419, 122] on span "chevron_right" at bounding box center [419, 124] width 13 height 13
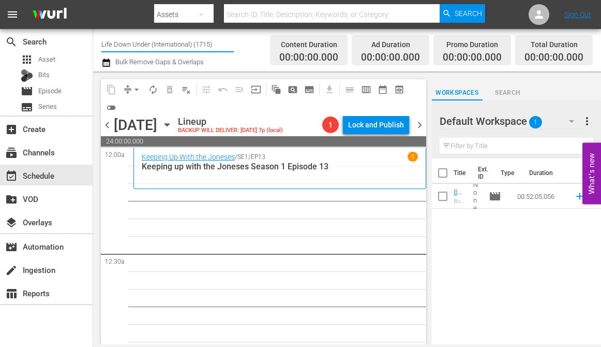
drag, startPoint x: 221, startPoint y: 46, endPoint x: 97, endPoint y: 45, distance: 124.7
click at [97, 45] on div "Channel Title Life Down Under (International) (1715) Bulk Remove Gaps & Overlap…" at bounding box center [347, 50] width 508 height 42
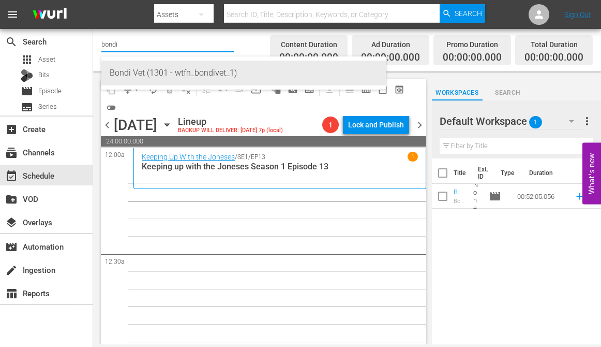
click at [128, 69] on div "Bondi Vet (1301 - wtfn_bondivet_1)" at bounding box center [244, 73] width 268 height 25
type input "Bondi Vet (1301 - wtfn_bondivet_1)"
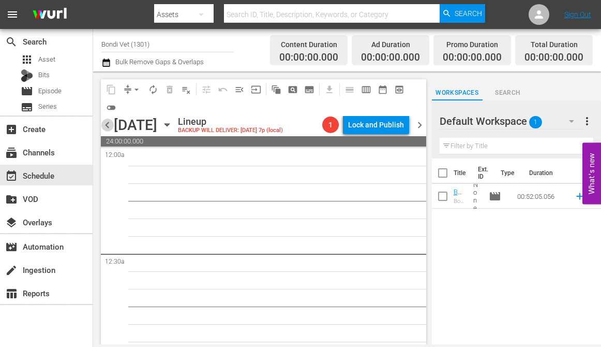
click at [107, 126] on span "chevron_left" at bounding box center [107, 124] width 13 height 13
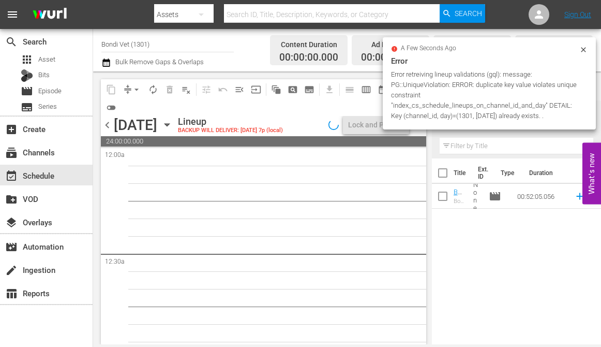
click at [107, 126] on span "chevron_left" at bounding box center [107, 124] width 13 height 13
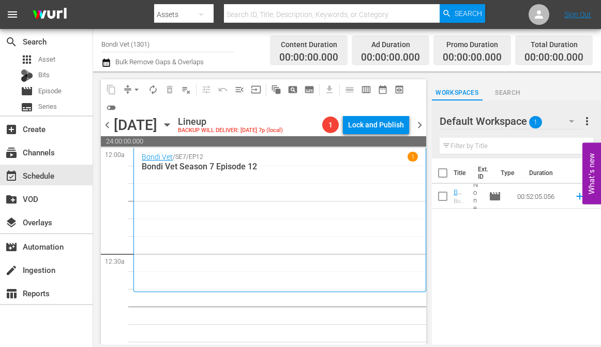
click at [173, 124] on icon "button" at bounding box center [166, 124] width 11 height 11
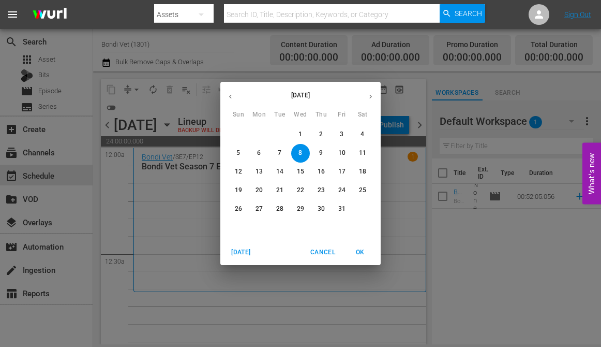
drag, startPoint x: 233, startPoint y: 96, endPoint x: 265, endPoint y: 121, distance: 40.7
click at [233, 97] on icon "button" at bounding box center [231, 97] width 8 height 8
click at [299, 190] on p "24" at bounding box center [300, 190] width 7 height 9
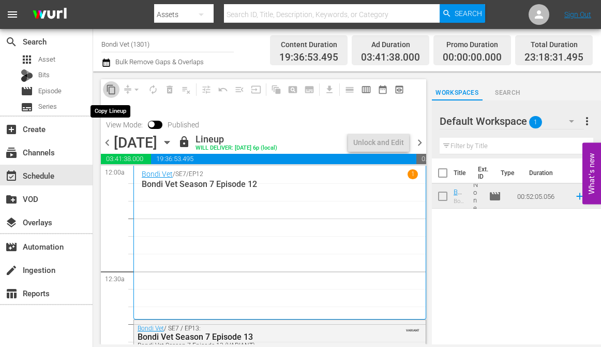
click at [110, 89] on span "content_copy" at bounding box center [111, 89] width 10 height 10
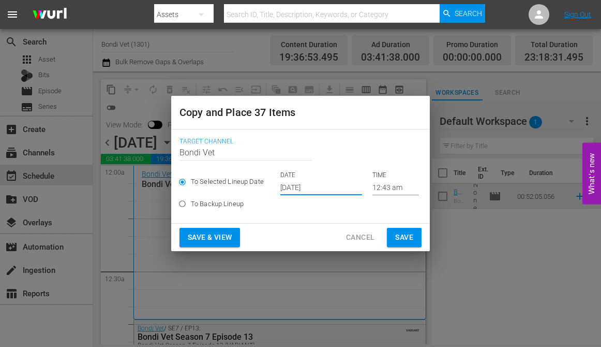
drag, startPoint x: 313, startPoint y: 188, endPoint x: 273, endPoint y: 188, distance: 40.3
click at [273, 188] on div "To Selected Lineup Date DATE Sep 24th 2025 TIME 12:43 am" at bounding box center [300, 183] width 242 height 24
click at [289, 198] on label "To Backup Lineup" at bounding box center [293, 203] width 239 height 17
click at [191, 198] on input "To Backup Lineup" at bounding box center [182, 205] width 17 height 17
radio input "true"
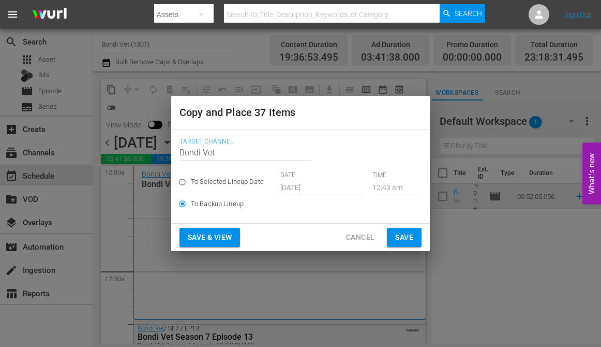
click at [290, 189] on div "To Selected Lineup Date DATE Sep 24th 2025 TIME 12:43 am" at bounding box center [300, 183] width 242 height 24
click at [328, 184] on div "To Selected Lineup Date DATE Sep 24th 2025 TIME 12:43 am" at bounding box center [300, 183] width 242 height 24
drag, startPoint x: 329, startPoint y: 185, endPoint x: 290, endPoint y: 185, distance: 39.3
click at [290, 185] on div "To Selected Lineup Date DATE Sep 24th 2025 TIME 12:43 am" at bounding box center [300, 183] width 242 height 24
click at [282, 185] on div "To Selected Lineup Date DATE Sep 24th 2025 TIME 12:43 am" at bounding box center [300, 183] width 242 height 24
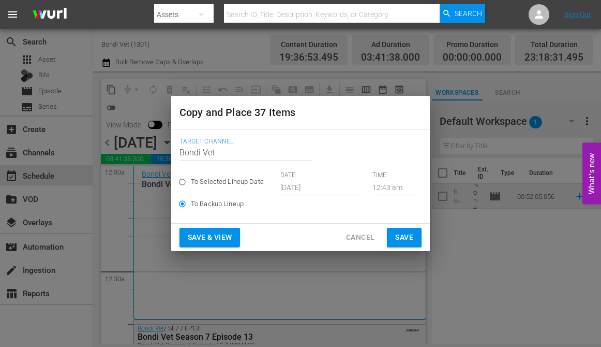
click at [182, 182] on input "To Selected Lineup Date" at bounding box center [182, 183] width 17 height 17
radio input "true"
click at [181, 202] on input "To Backup Lineup" at bounding box center [182, 205] width 17 height 17
radio input "true"
drag, startPoint x: 183, startPoint y: 180, endPoint x: 199, endPoint y: 181, distance: 16.1
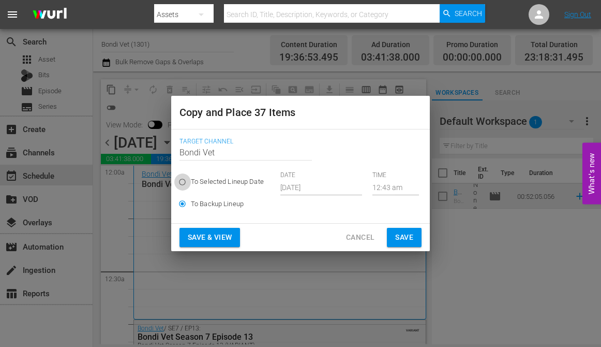
click at [183, 180] on input "To Selected Lineup Date" at bounding box center [182, 183] width 17 height 17
radio input "true"
click at [302, 184] on input "[DATE]" at bounding box center [321, 187] width 82 height 16
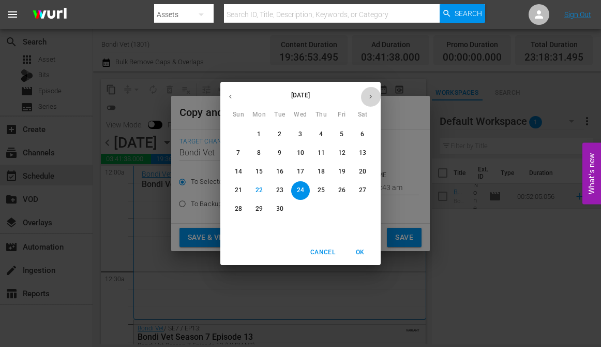
click at [369, 95] on icon "button" at bounding box center [371, 97] width 8 height 8
click at [301, 152] on p "8" at bounding box center [300, 152] width 4 height 9
type input "[DATE]"
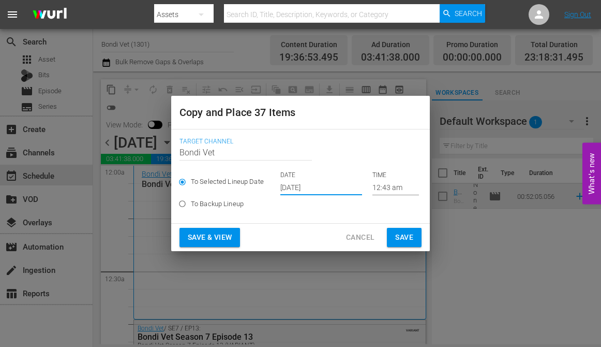
click at [204, 236] on span "Save & View" at bounding box center [210, 237] width 44 height 13
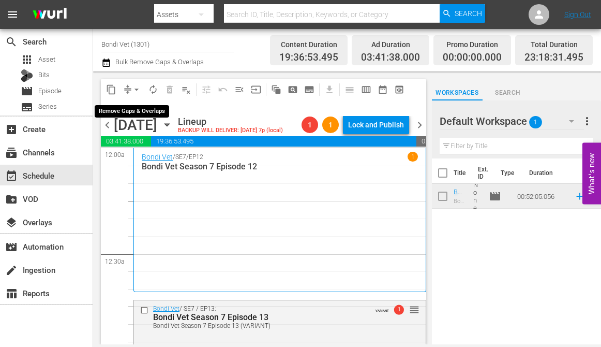
click at [135, 88] on span "arrow_drop_down" at bounding box center [136, 89] width 10 height 10
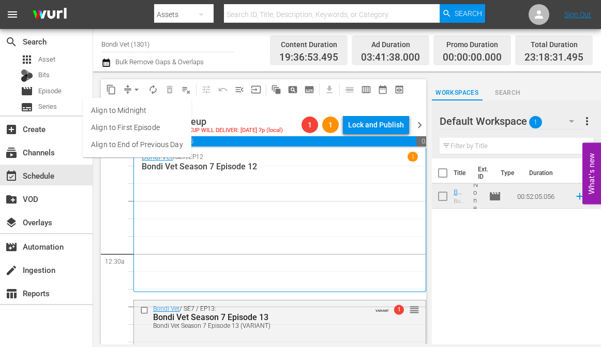
click at [125, 141] on li "Align to End of Previous Day" at bounding box center [137, 144] width 109 height 17
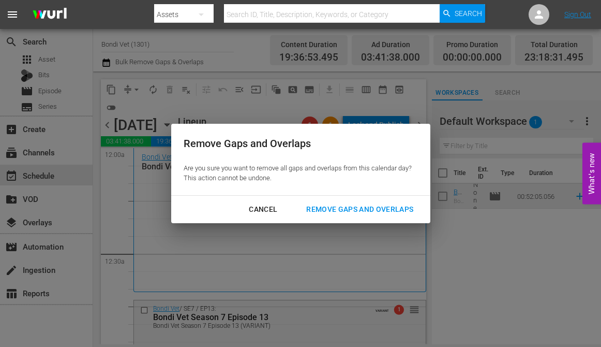
drag, startPoint x: 344, startPoint y: 206, endPoint x: 285, endPoint y: 217, distance: 60.0
click at [343, 207] on div "Remove Gaps and Overlaps" at bounding box center [360, 209] width 124 height 13
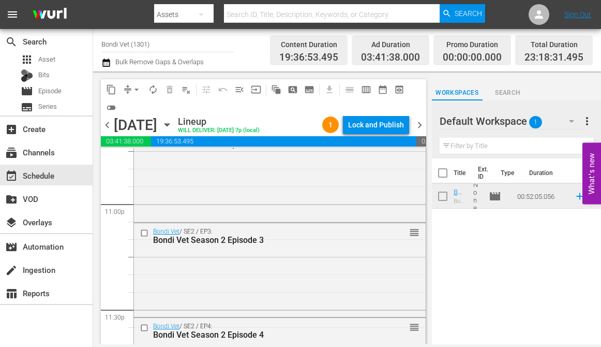
scroll to position [4869, 0]
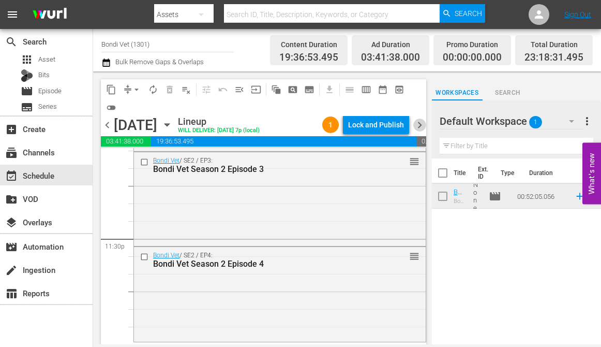
click at [418, 124] on span "chevron_right" at bounding box center [419, 124] width 13 height 13
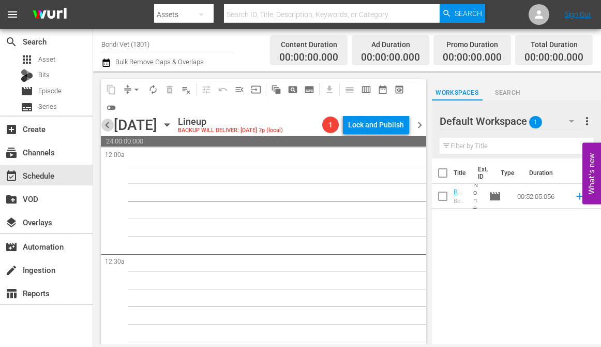
click at [110, 124] on span "chevron_left" at bounding box center [107, 124] width 13 height 13
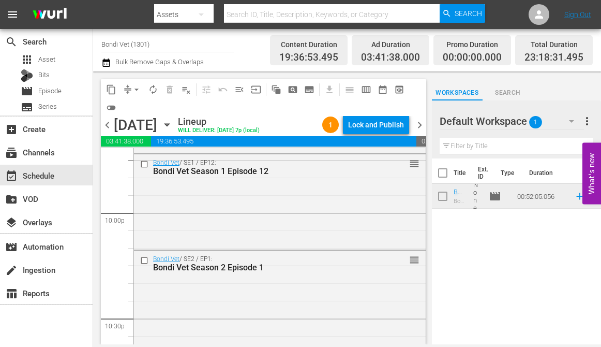
scroll to position [4869, 0]
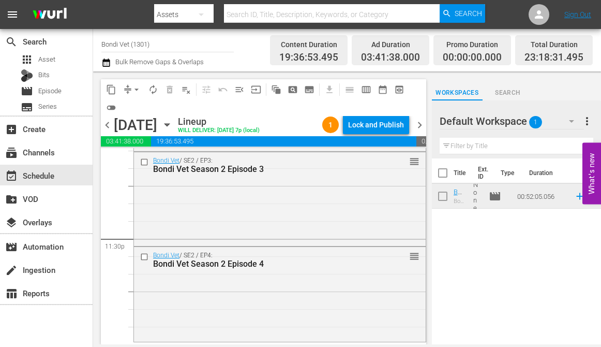
click at [443, 194] on input "checkbox" at bounding box center [443, 198] width 22 height 22
checkbox input "true"
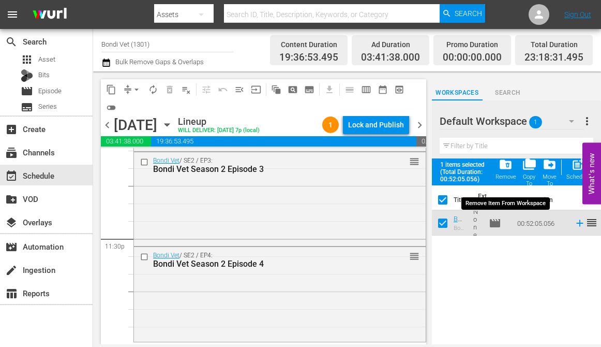
click at [505, 166] on span "folder_delete" at bounding box center [506, 164] width 14 height 14
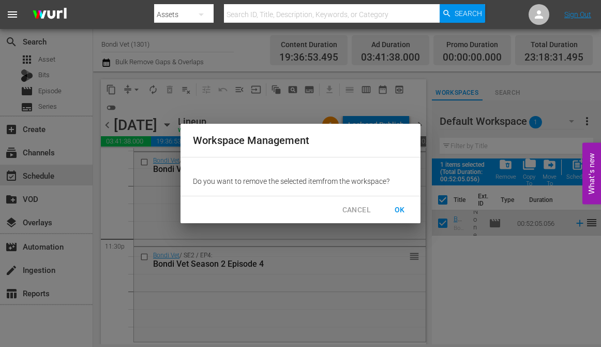
click at [401, 209] on span "OK" at bounding box center [400, 209] width 17 height 13
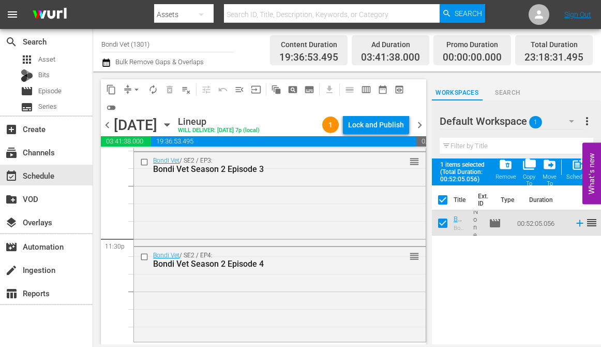
checkbox input "false"
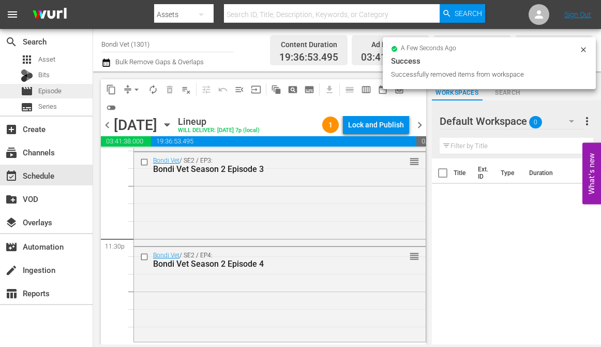
click at [39, 88] on span "Episode" at bounding box center [49, 91] width 23 height 10
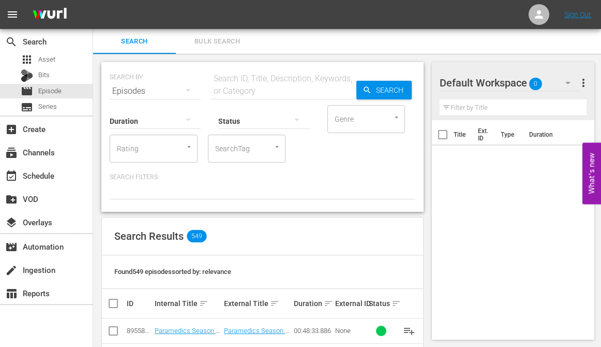
click at [241, 87] on input "text" at bounding box center [283, 91] width 145 height 25
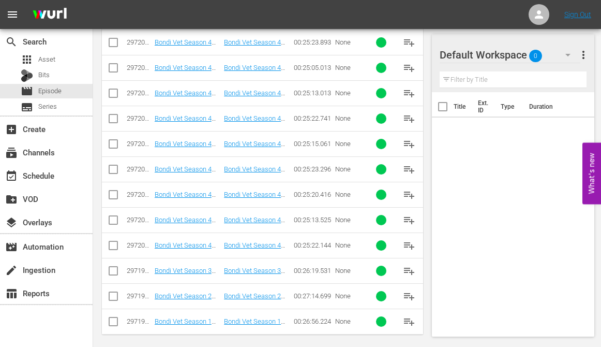
scroll to position [497, 0]
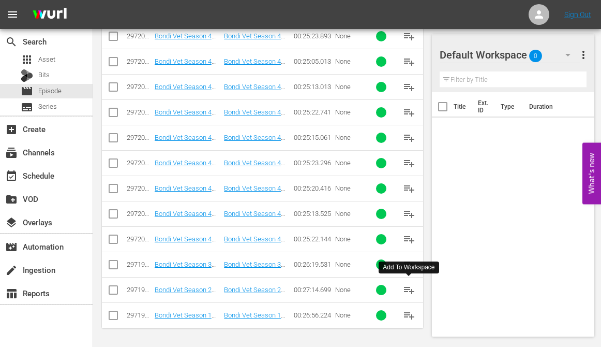
type input "bondi vet season 2 episode 4"
click at [409, 287] on span "playlist_add" at bounding box center [409, 289] width 12 height 12
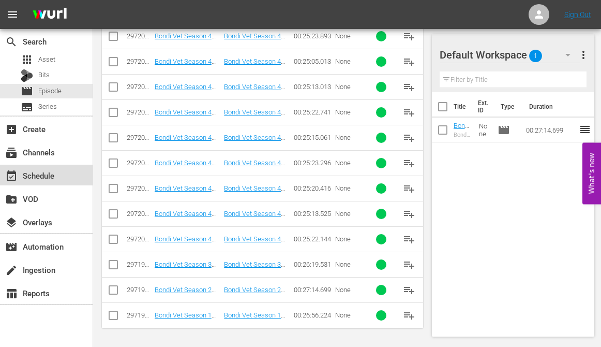
click at [37, 176] on div "event_available Schedule" at bounding box center [29, 173] width 58 height 9
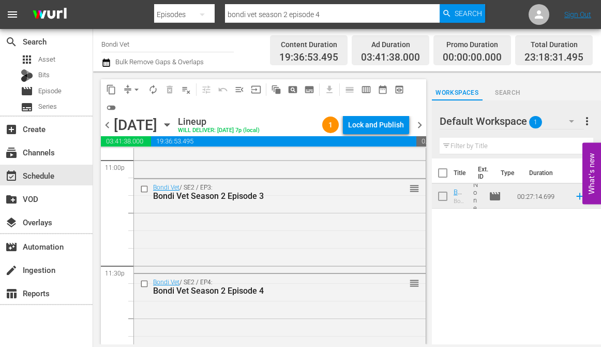
scroll to position [4869, 0]
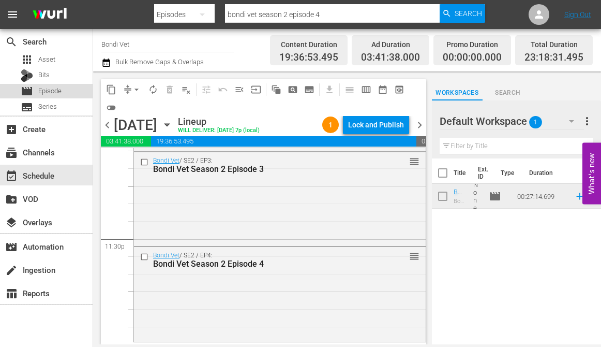
click at [46, 91] on span "Episode" at bounding box center [49, 91] width 23 height 10
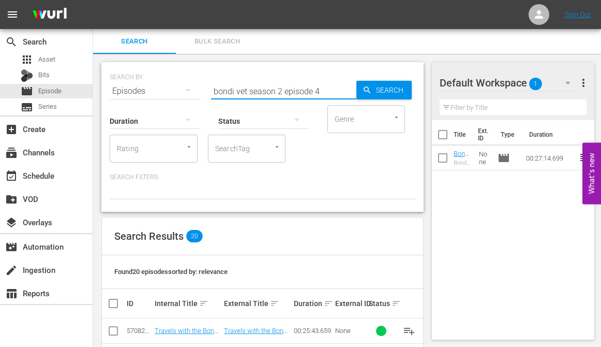
click at [320, 92] on input "bondi vet season 2 episode 4" at bounding box center [283, 91] width 145 height 25
type input "bondi vet season 2 episode 5"
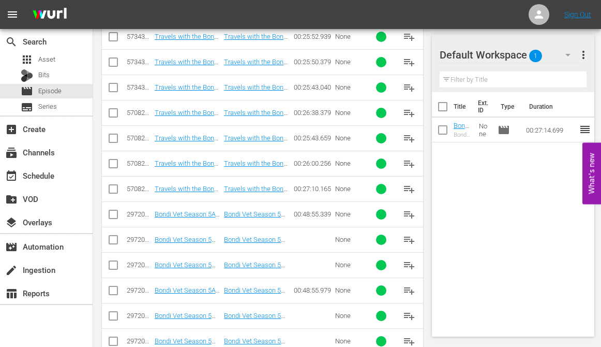
scroll to position [750, 0]
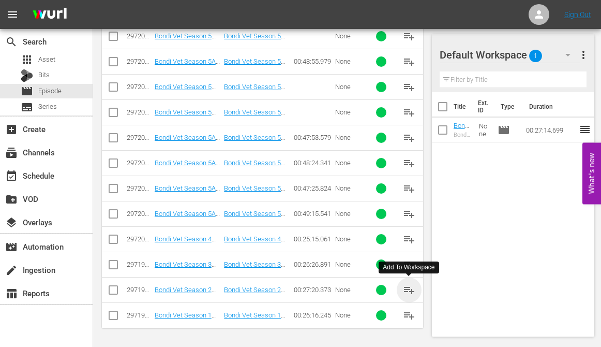
click at [409, 288] on span "playlist_add" at bounding box center [409, 289] width 12 height 12
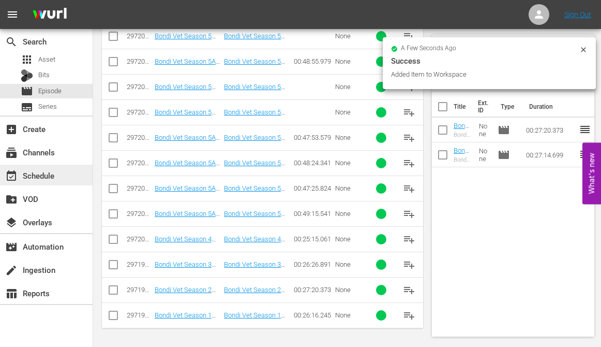
click at [42, 176] on div "event_available Schedule" at bounding box center [29, 173] width 58 height 9
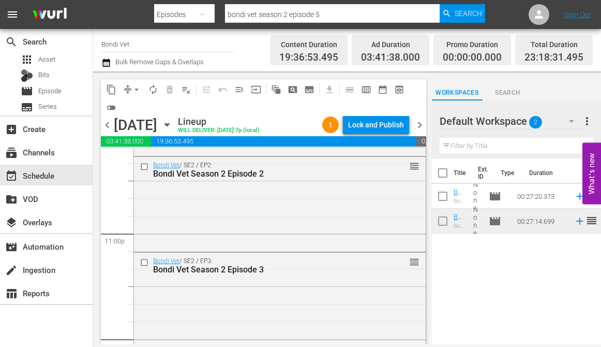
scroll to position [4869, 0]
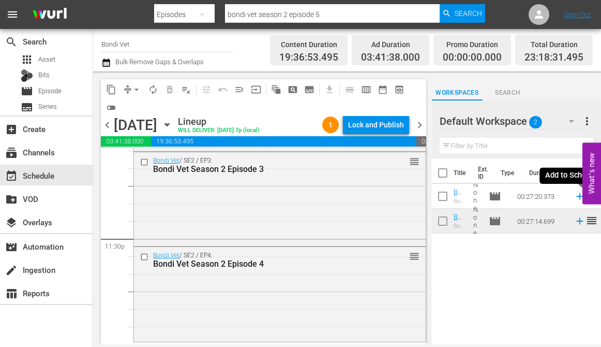
click at [580, 197] on icon at bounding box center [579, 196] width 7 height 7
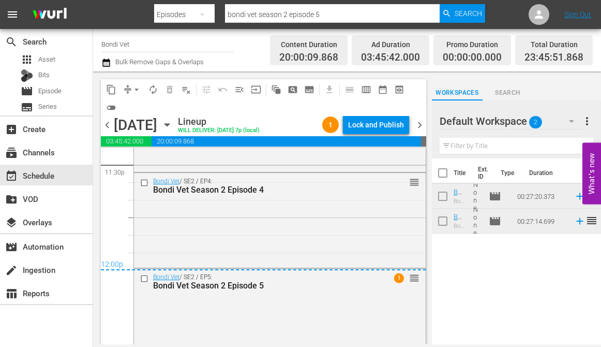
scroll to position [4963, 0]
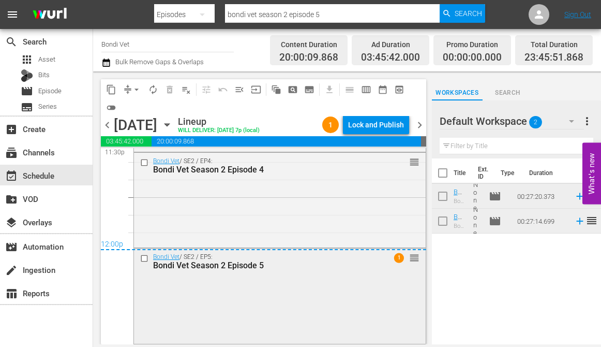
click at [265, 271] on div "Bondi Vet / SE2 / EP5: Bondi Vet Season 2 Episode 5 1 reorder" at bounding box center [280, 260] width 292 height 25
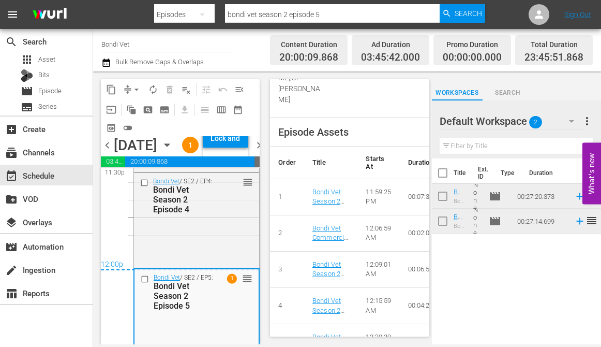
scroll to position [804, 0]
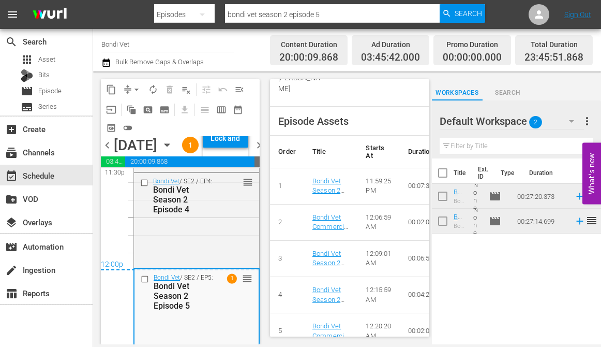
click at [111, 152] on span "chevron_left" at bounding box center [107, 145] width 13 height 13
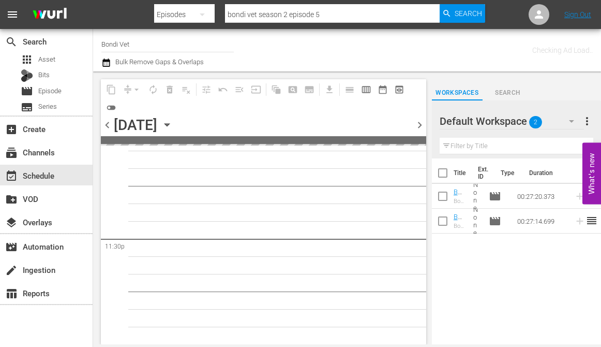
scroll to position [4866, 0]
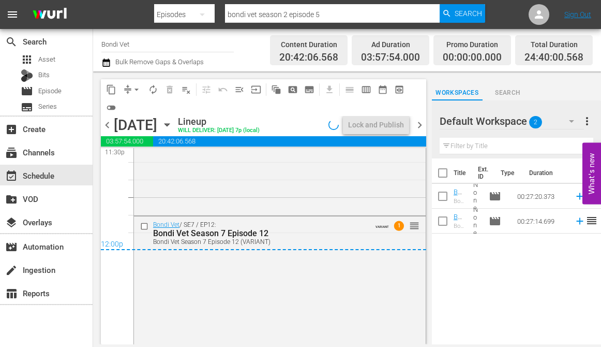
click at [420, 122] on span "chevron_right" at bounding box center [419, 124] width 13 height 13
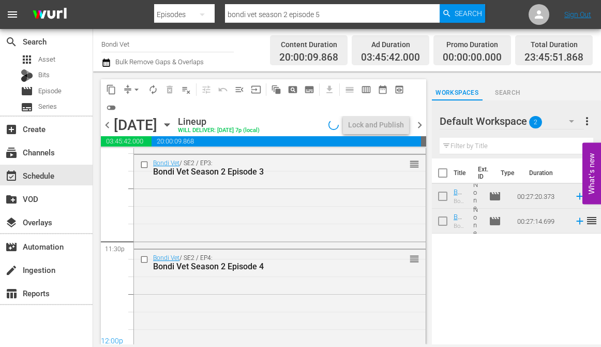
scroll to position [4963, 0]
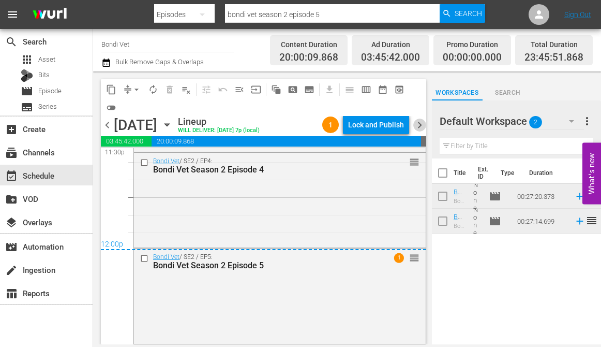
click at [420, 124] on span "chevron_right" at bounding box center [419, 124] width 13 height 13
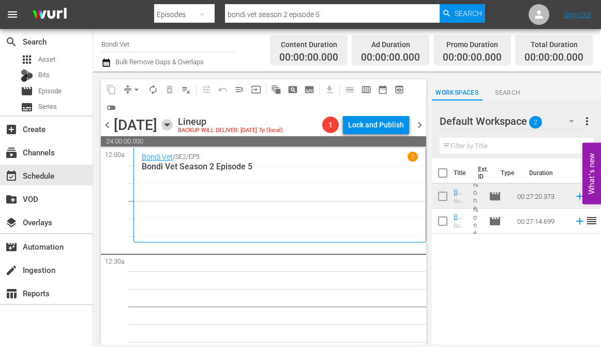
click at [173, 124] on icon "button" at bounding box center [166, 124] width 11 height 11
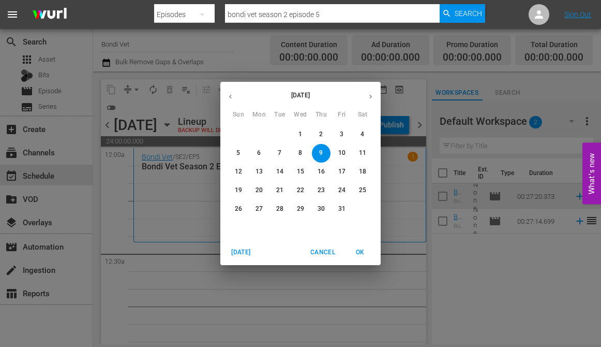
drag, startPoint x: 231, startPoint y: 92, endPoint x: 256, endPoint y: 103, distance: 27.3
click at [232, 92] on button "button" at bounding box center [230, 96] width 20 height 20
click at [321, 189] on p "25" at bounding box center [321, 190] width 7 height 9
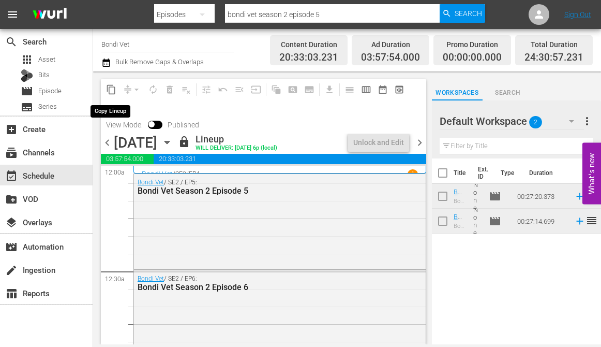
click at [112, 91] on span "content_copy" at bounding box center [111, 89] width 10 height 10
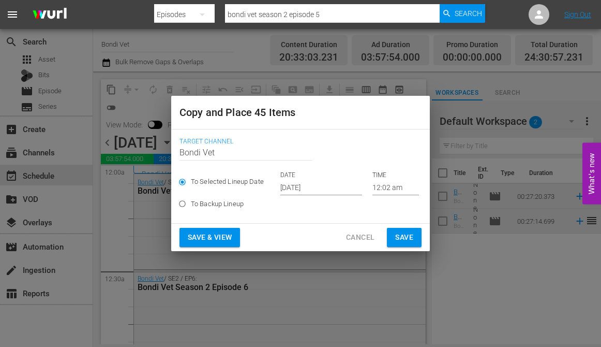
click at [332, 189] on input "[DATE]" at bounding box center [321, 187] width 82 height 16
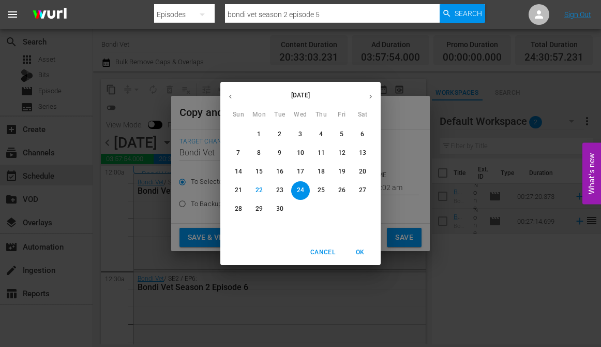
click at [372, 94] on icon "button" at bounding box center [371, 97] width 8 height 8
click at [323, 151] on p "9" at bounding box center [321, 152] width 4 height 9
type input "[DATE]"
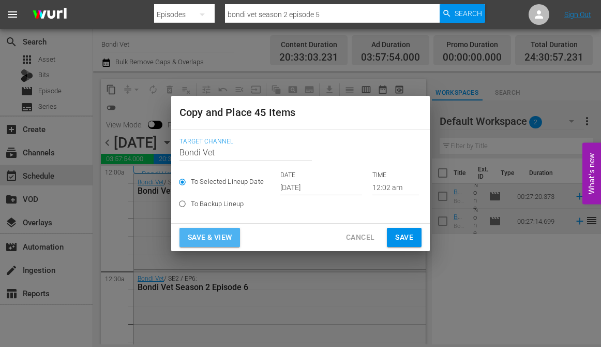
click at [196, 239] on span "Save & View" at bounding box center [210, 237] width 44 height 13
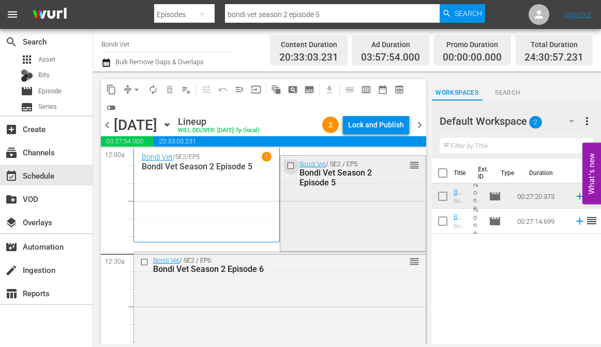
click at [291, 165] on input "checkbox" at bounding box center [291, 165] width 11 height 9
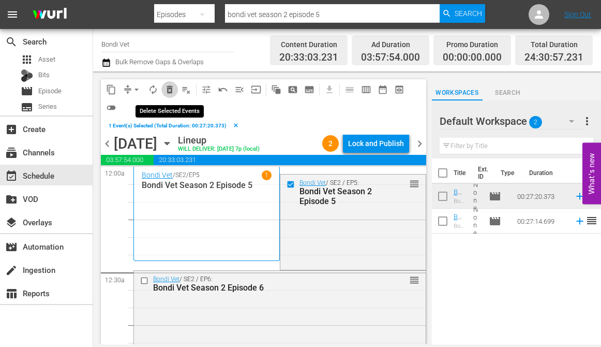
click at [171, 89] on span "delete_forever_outlined" at bounding box center [169, 89] width 10 height 10
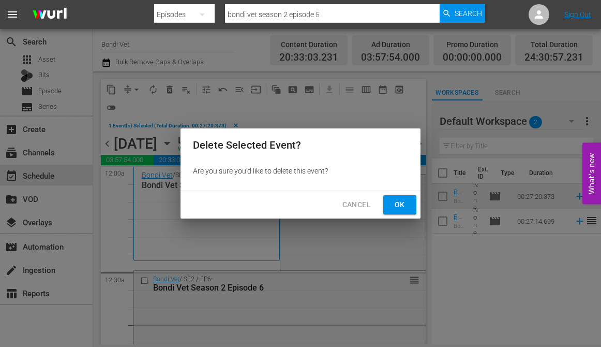
click at [403, 203] on span "Ok" at bounding box center [400, 204] width 17 height 13
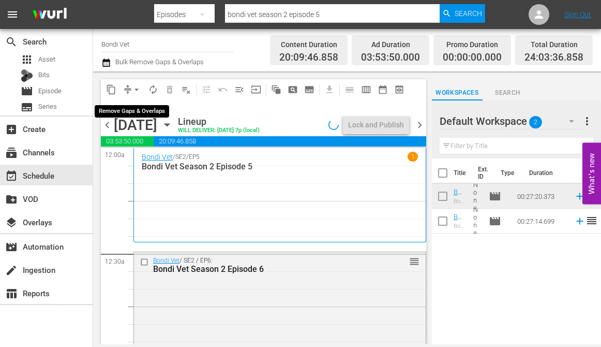
click at [136, 88] on span "arrow_drop_down" at bounding box center [136, 89] width 10 height 10
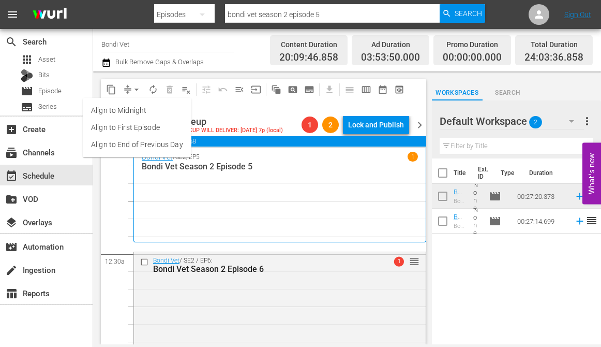
click at [119, 144] on li "Align to End of Previous Day" at bounding box center [137, 144] width 109 height 17
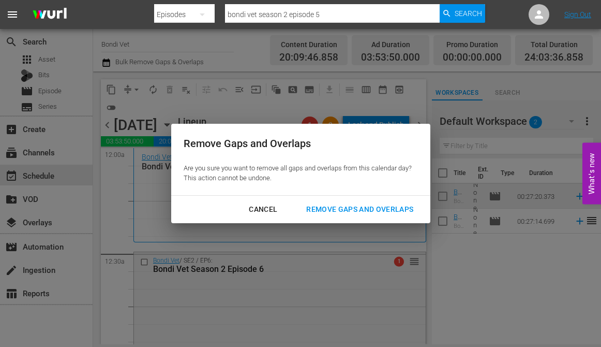
drag, startPoint x: 369, startPoint y: 205, endPoint x: 317, endPoint y: 228, distance: 57.0
click at [369, 205] on div "Remove Gaps and Overlaps" at bounding box center [360, 209] width 124 height 13
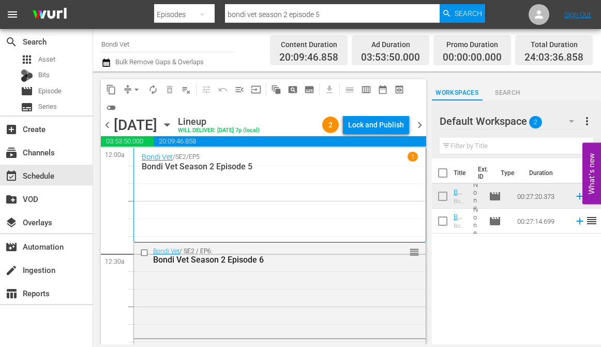
drag, startPoint x: 111, startPoint y: 124, endPoint x: 124, endPoint y: 145, distance: 24.8
click at [111, 124] on span "chevron_left" at bounding box center [107, 124] width 13 height 13
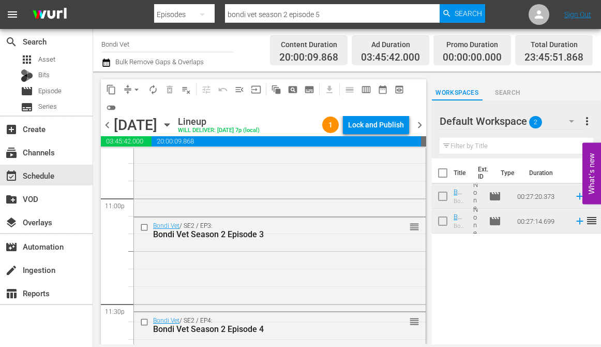
scroll to position [4963, 0]
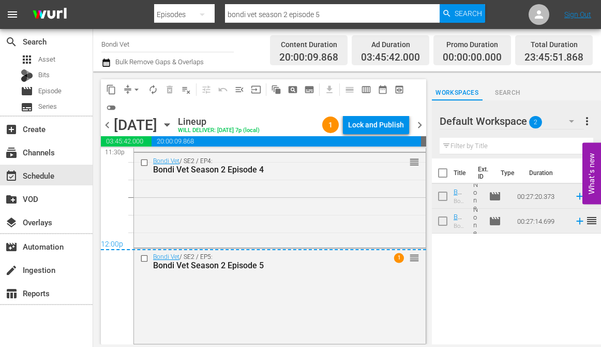
click at [419, 125] on span "chevron_right" at bounding box center [419, 124] width 13 height 13
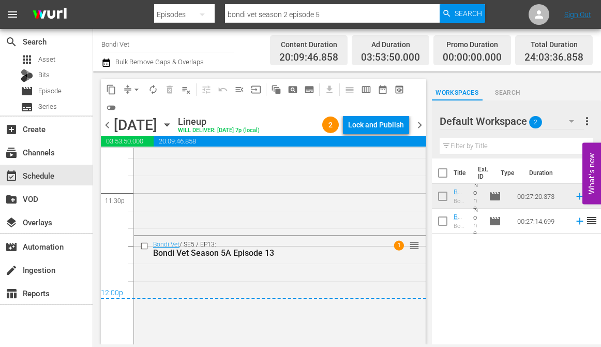
scroll to position [4975, 0]
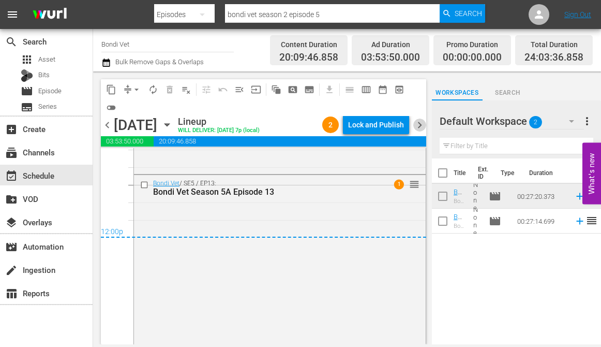
click at [418, 124] on span "chevron_right" at bounding box center [419, 124] width 13 height 13
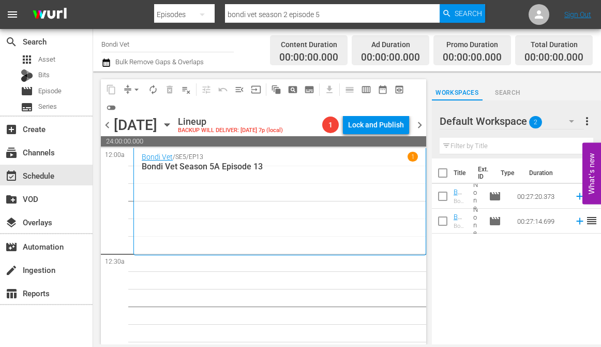
click at [173, 121] on icon "button" at bounding box center [166, 124] width 11 height 11
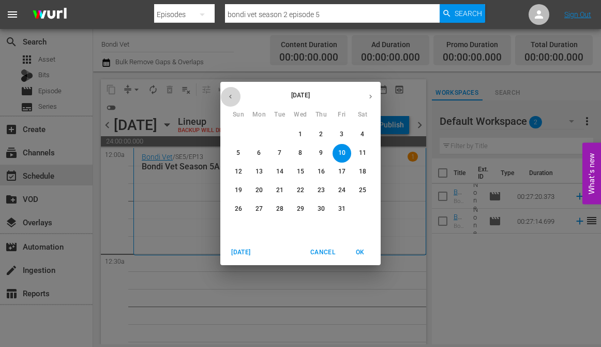
click at [224, 92] on button "button" at bounding box center [230, 96] width 20 height 20
click at [341, 189] on p "26" at bounding box center [341, 190] width 7 height 9
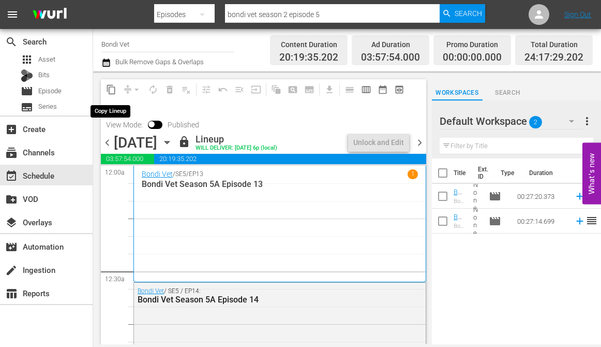
click at [109, 88] on span "content_copy" at bounding box center [111, 89] width 10 height 10
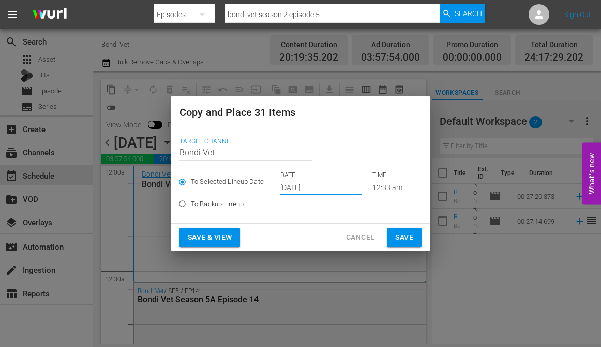
click at [342, 187] on input "[DATE]" at bounding box center [321, 187] width 82 height 16
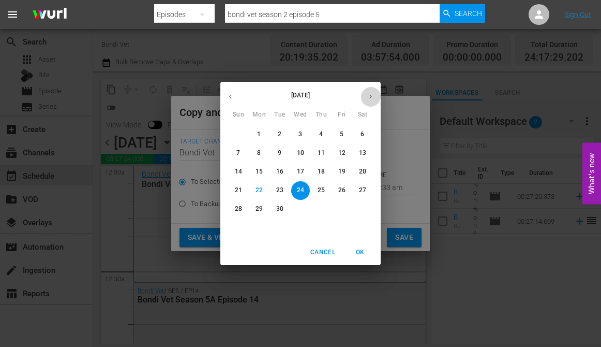
drag, startPoint x: 370, startPoint y: 96, endPoint x: 365, endPoint y: 106, distance: 11.4
click at [370, 96] on icon "button" at bounding box center [370, 97] width 3 height 4
click at [338, 151] on p "10" at bounding box center [341, 152] width 7 height 9
type input "Oct 10th 2025"
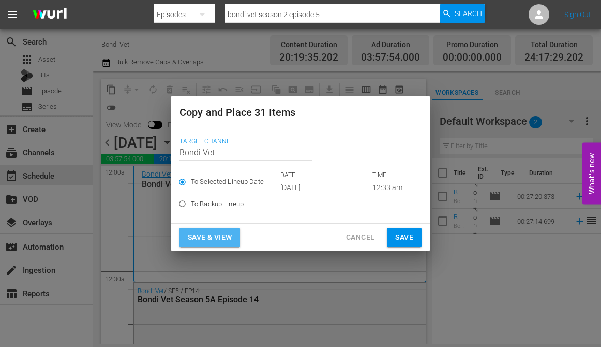
click at [198, 234] on span "Save & View" at bounding box center [210, 237] width 44 height 13
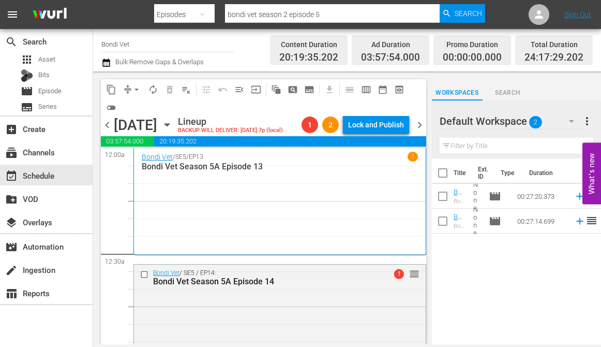
click at [138, 91] on span "arrow_drop_down" at bounding box center [136, 89] width 10 height 10
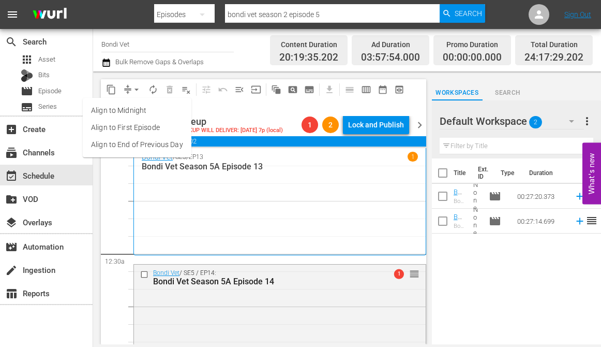
click at [128, 141] on li "Align to End of Previous Day" at bounding box center [137, 144] width 109 height 17
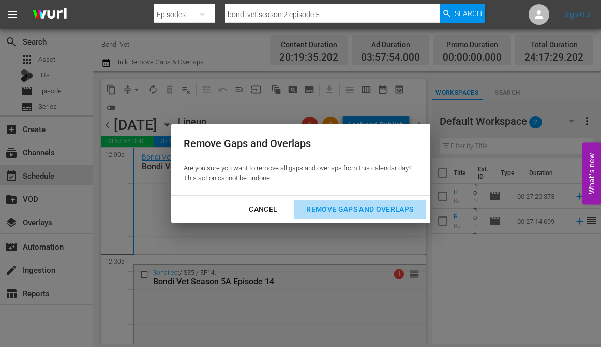
drag, startPoint x: 343, startPoint y: 206, endPoint x: 258, endPoint y: 209, distance: 85.9
click at [343, 206] on div "Remove Gaps and Overlaps" at bounding box center [360, 209] width 124 height 13
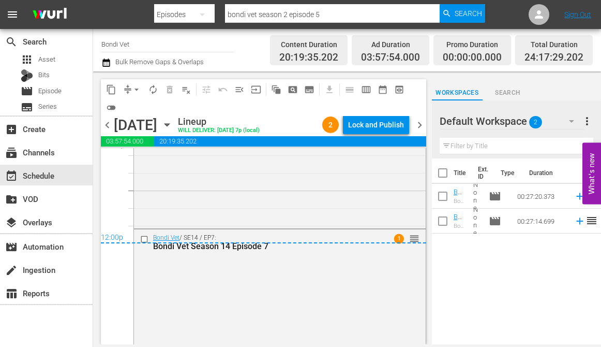
scroll to position [5037, 0]
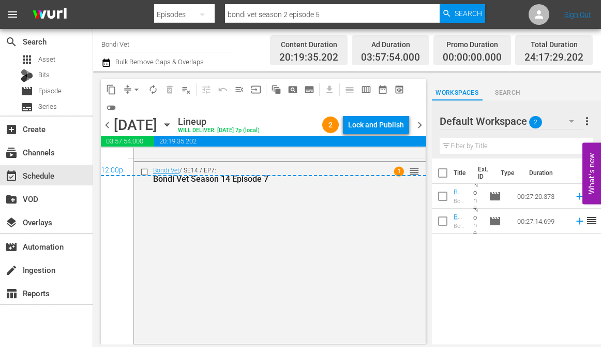
click at [420, 126] on span "chevron_right" at bounding box center [419, 124] width 13 height 13
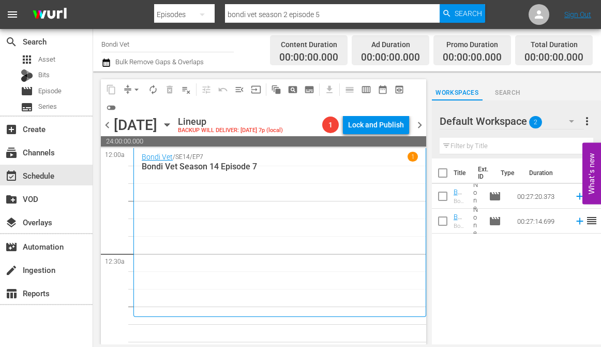
click at [173, 125] on icon "button" at bounding box center [166, 124] width 11 height 11
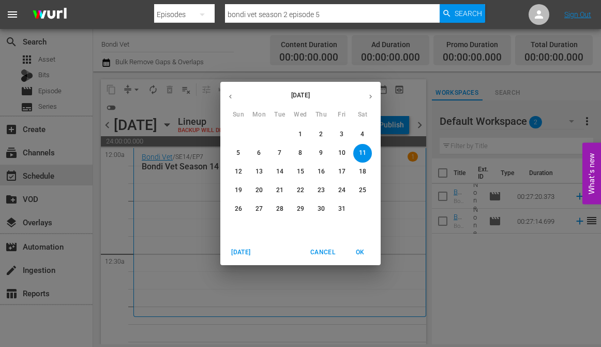
click at [231, 95] on icon "button" at bounding box center [231, 97] width 8 height 8
click at [362, 190] on p "27" at bounding box center [362, 190] width 7 height 9
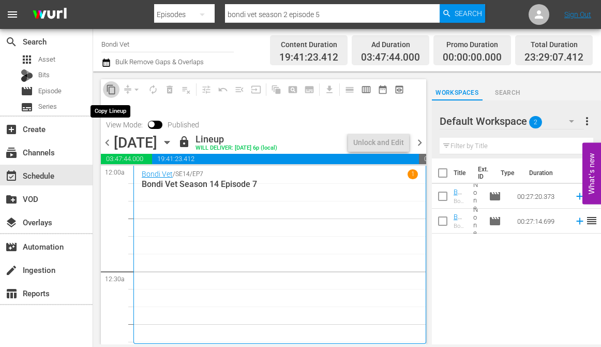
click at [111, 88] on span "content_copy" at bounding box center [111, 89] width 10 height 10
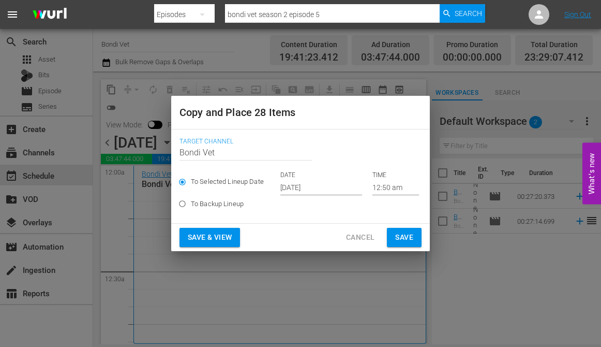
click at [328, 187] on input "[DATE]" at bounding box center [321, 187] width 82 height 16
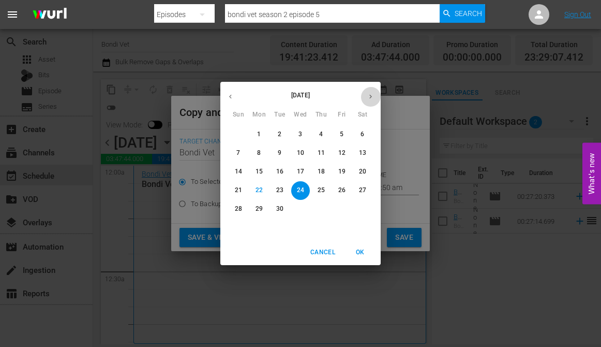
click at [372, 96] on icon "button" at bounding box center [371, 97] width 8 height 8
click at [365, 153] on p "11" at bounding box center [362, 152] width 7 height 9
type input "Oct 11th 2025"
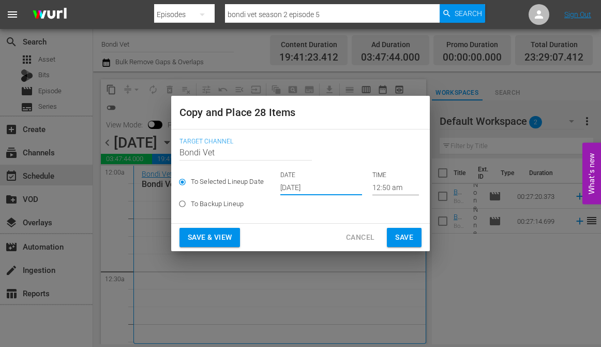
click at [189, 237] on span "Save & View" at bounding box center [210, 237] width 44 height 13
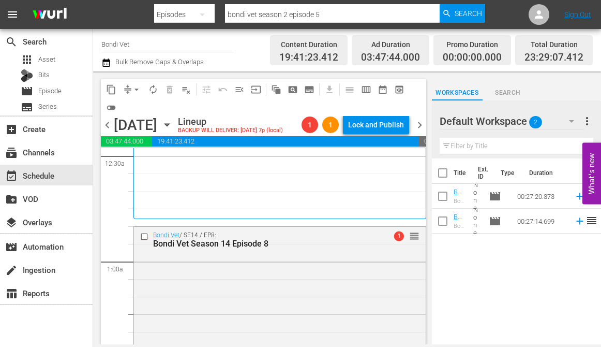
scroll to position [99, 0]
click at [133, 89] on span "arrow_drop_down" at bounding box center [136, 89] width 10 height 10
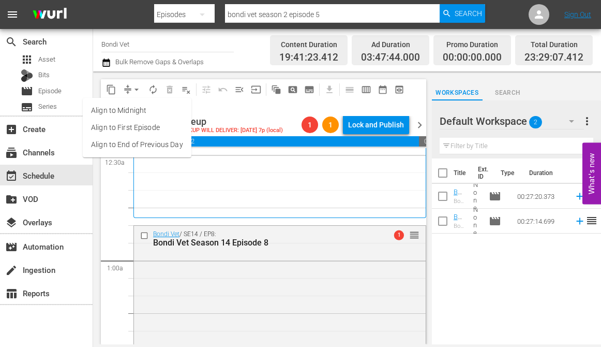
scroll to position [0, 0]
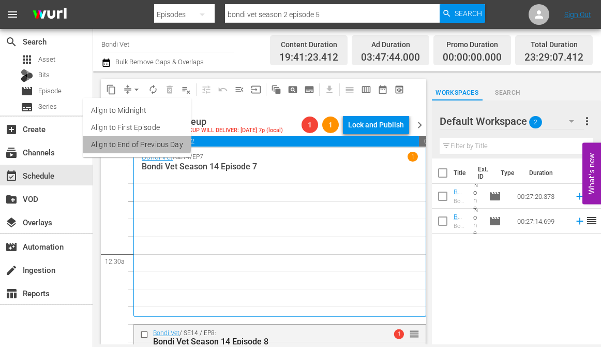
click at [131, 143] on li "Align to End of Previous Day" at bounding box center [137, 144] width 109 height 17
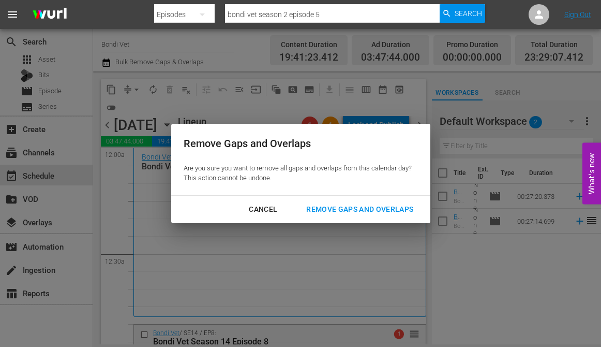
click at [343, 207] on div "Remove Gaps and Overlaps" at bounding box center [360, 209] width 124 height 13
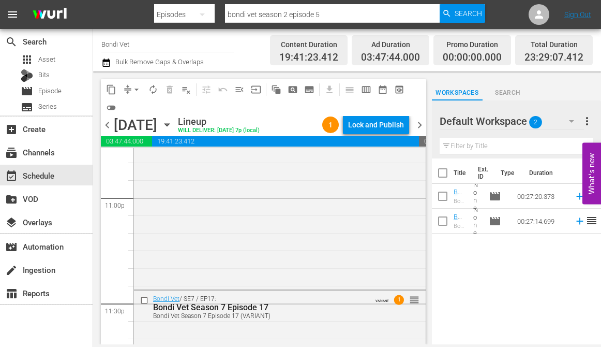
scroll to position [4928, 0]
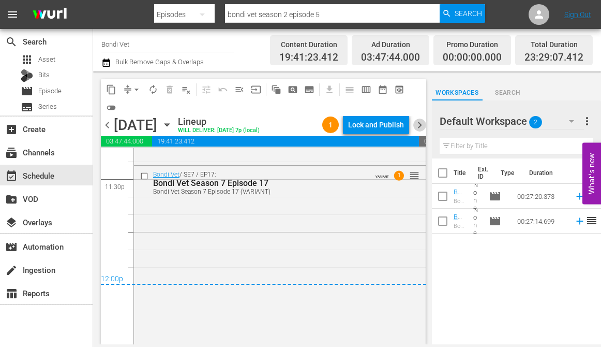
click at [416, 126] on span "chevron_right" at bounding box center [419, 124] width 13 height 13
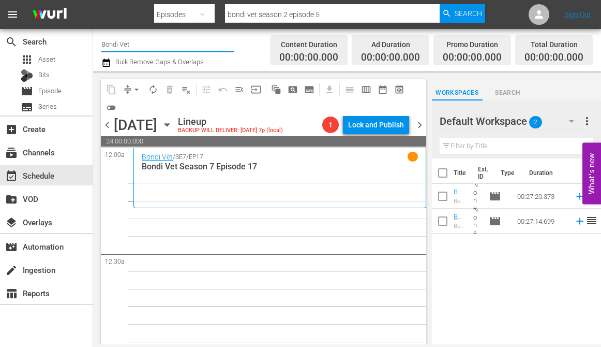
drag, startPoint x: 154, startPoint y: 49, endPoint x: 94, endPoint y: 47, distance: 60.5
click at [95, 47] on div "Channel Title Bondi Vet Bulk Remove Gaps & Overlaps Content Duration 00:00:00.0…" at bounding box center [347, 50] width 508 height 42
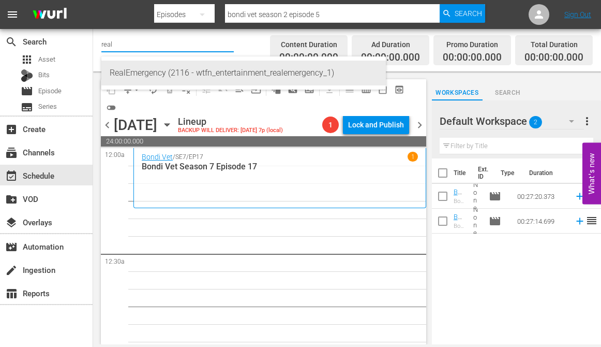
click at [138, 72] on div "RealEmergency (2116 - wtfn_entertainment_realemergency_1)" at bounding box center [244, 73] width 268 height 25
type input "RealEmergency (2116 - wtfn_entertainment_realemergency_1)"
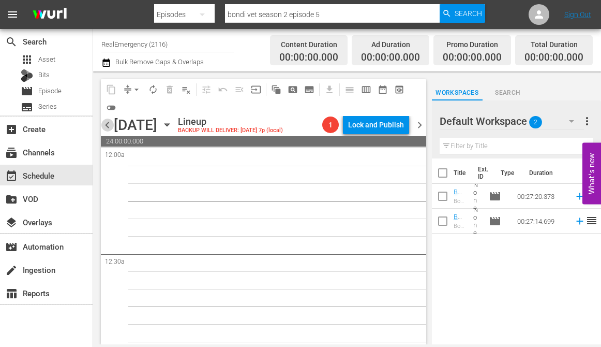
click at [108, 124] on span "chevron_left" at bounding box center [107, 124] width 13 height 13
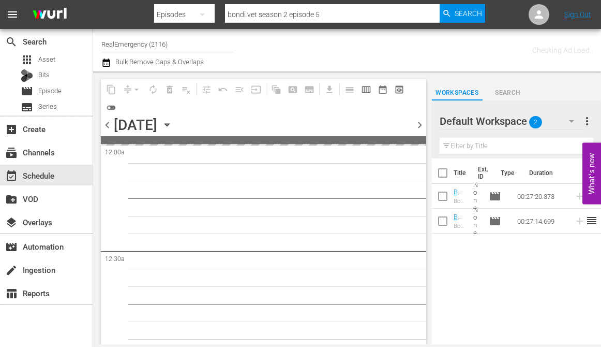
click at [108, 124] on span "chevron_left" at bounding box center [107, 124] width 13 height 13
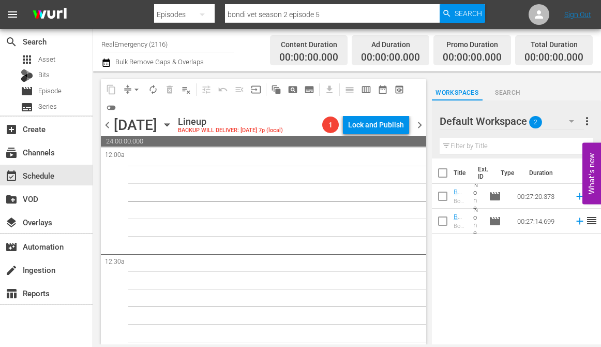
click at [108, 124] on span "chevron_left" at bounding box center [107, 124] width 13 height 13
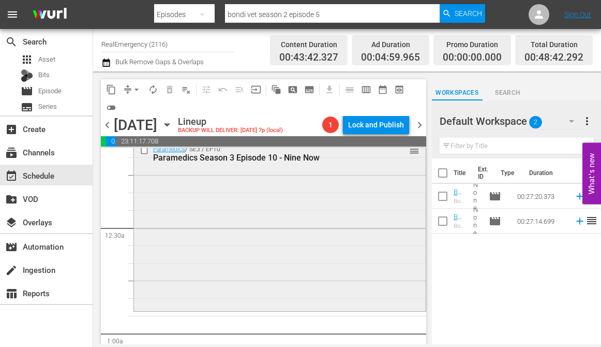
scroll to position [26, 0]
click at [173, 123] on icon "button" at bounding box center [166, 124] width 11 height 11
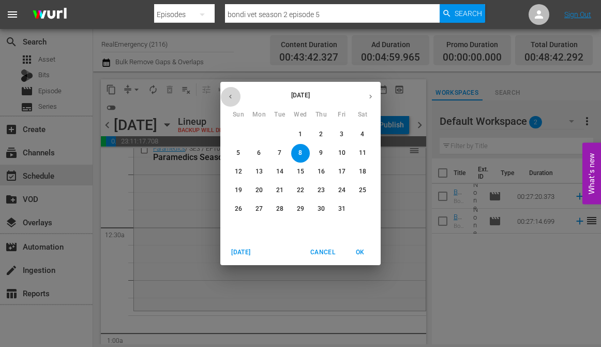
click at [230, 95] on icon "button" at bounding box center [231, 97] width 8 height 8
click at [300, 189] on p "24" at bounding box center [300, 190] width 7 height 9
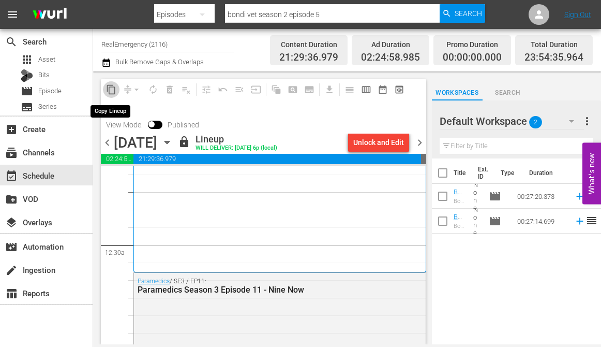
click at [110, 90] on span "content_copy" at bounding box center [111, 89] width 10 height 10
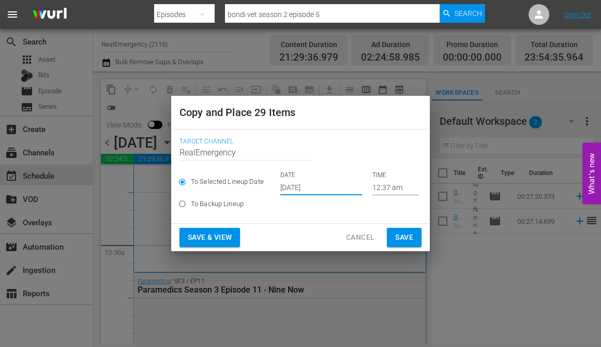
click at [330, 187] on input "[DATE]" at bounding box center [321, 187] width 82 height 16
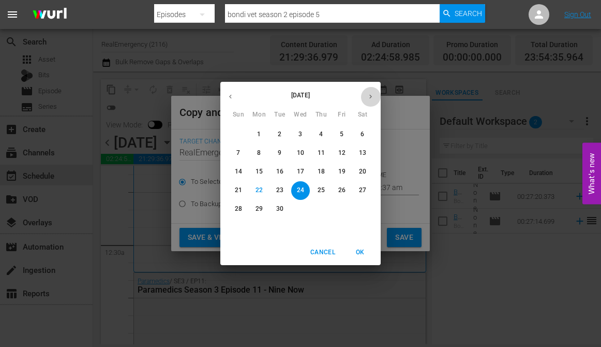
click at [373, 97] on icon "button" at bounding box center [371, 97] width 8 height 8
click at [299, 156] on p "8" at bounding box center [300, 152] width 4 height 9
type input "[DATE]"
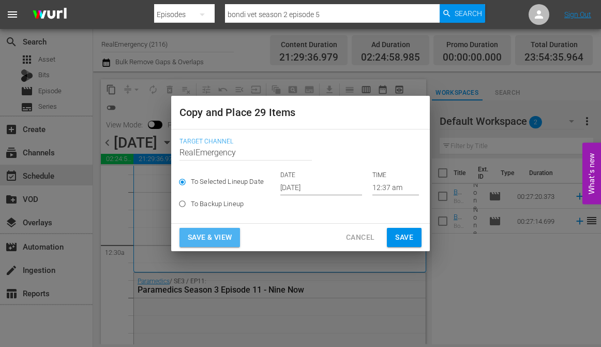
click at [206, 239] on span "Save & View" at bounding box center [210, 237] width 44 height 13
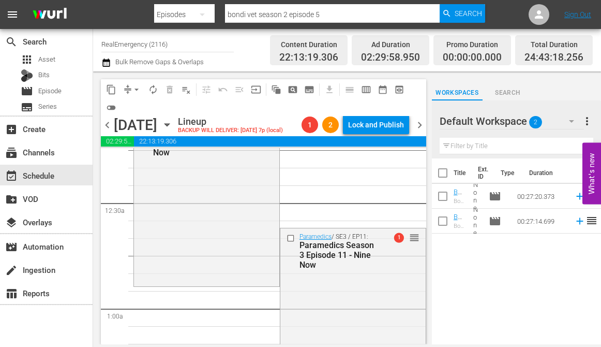
scroll to position [64, 0]
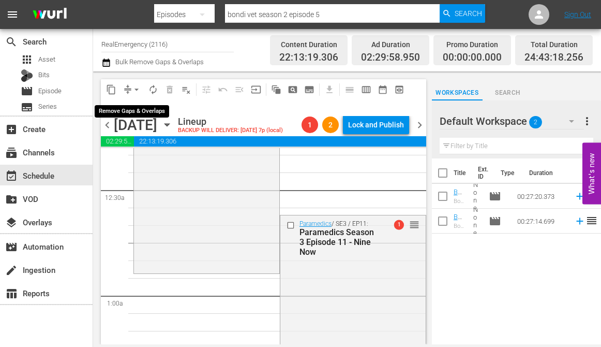
click at [135, 88] on span "arrow_drop_down" at bounding box center [136, 89] width 10 height 10
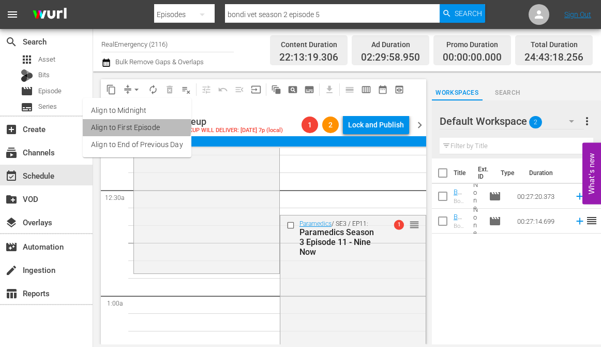
click at [121, 125] on li "Align to First Episode" at bounding box center [137, 127] width 109 height 17
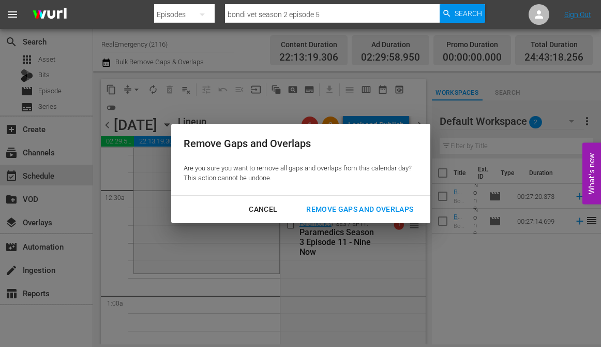
drag, startPoint x: 354, startPoint y: 209, endPoint x: 328, endPoint y: 209, distance: 26.4
click at [354, 209] on div "Remove Gaps and Overlaps" at bounding box center [360, 209] width 124 height 13
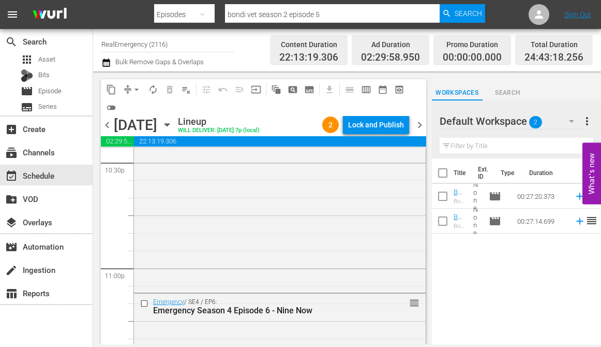
scroll to position [5039, 0]
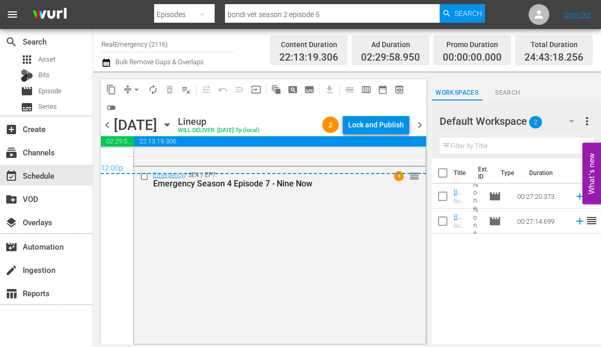
click at [419, 125] on span "chevron_right" at bounding box center [419, 124] width 13 height 13
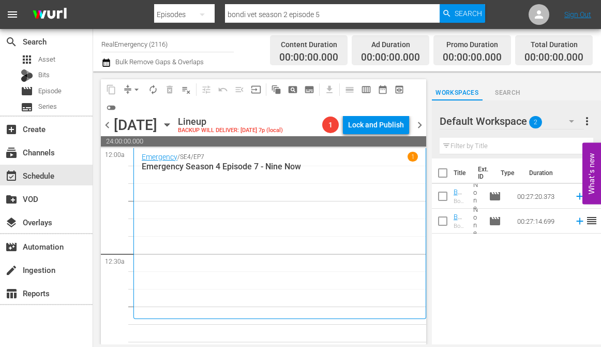
click at [175, 123] on div "Thursday, October 9th October 9th" at bounding box center [145, 124] width 62 height 17
click at [173, 123] on icon "button" at bounding box center [166, 124] width 11 height 11
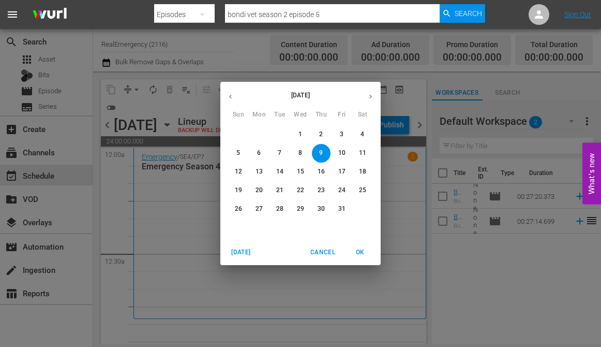
drag, startPoint x: 228, startPoint y: 93, endPoint x: 235, endPoint y: 94, distance: 6.9
click at [228, 93] on icon "button" at bounding box center [231, 97] width 8 height 8
click at [321, 188] on p "25" at bounding box center [321, 190] width 7 height 9
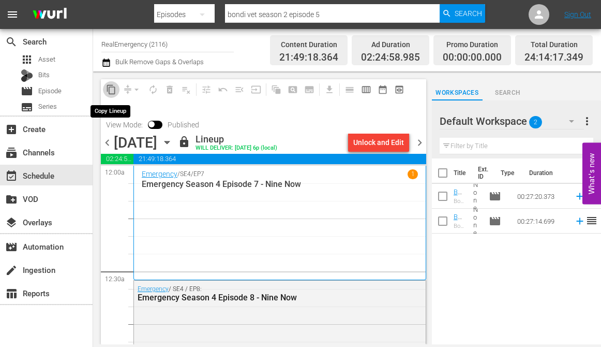
click at [108, 89] on span "content_copy" at bounding box center [111, 89] width 10 height 10
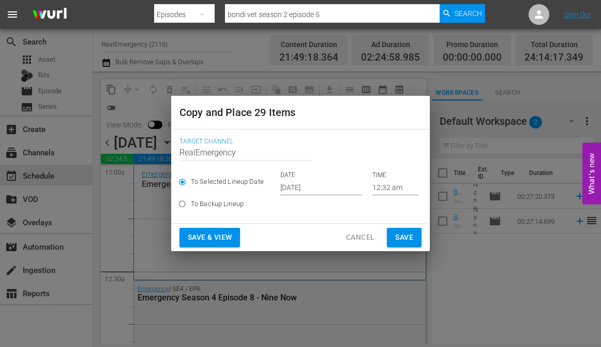
click at [333, 188] on input "[DATE]" at bounding box center [321, 187] width 82 height 16
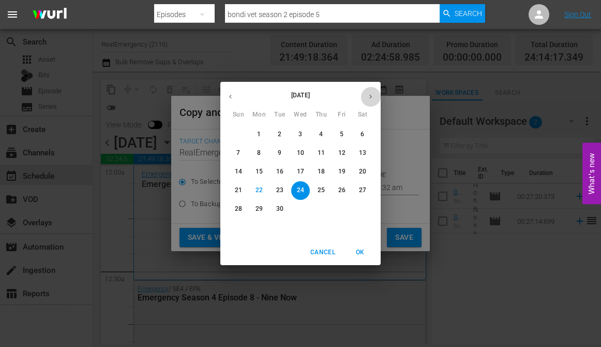
drag, startPoint x: 369, startPoint y: 98, endPoint x: 360, endPoint y: 102, distance: 9.5
click at [368, 98] on icon "button" at bounding box center [371, 97] width 8 height 8
click at [317, 153] on span "9" at bounding box center [321, 152] width 19 height 9
type input "[DATE]"
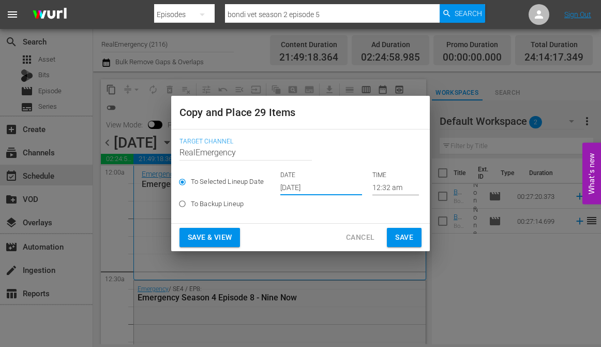
click at [205, 238] on span "Save & View" at bounding box center [210, 237] width 44 height 13
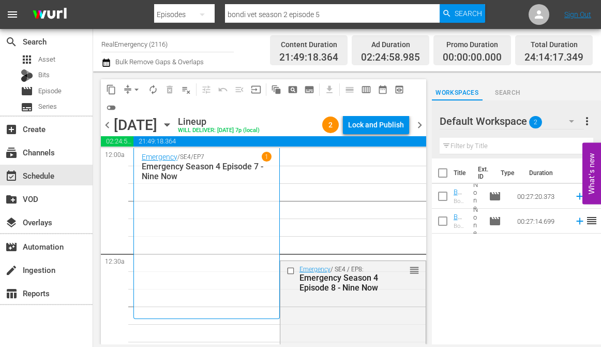
click at [136, 86] on span "arrow_drop_down" at bounding box center [136, 89] width 10 height 10
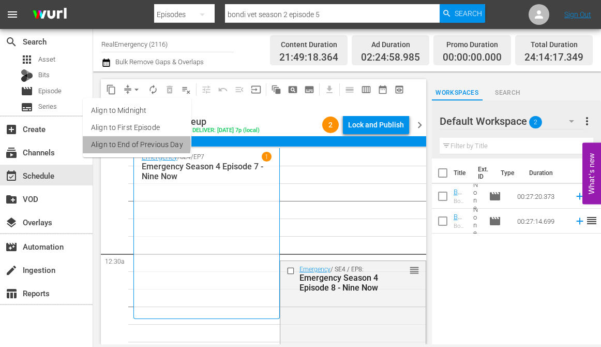
click at [116, 143] on li "Align to End of Previous Day" at bounding box center [137, 144] width 109 height 17
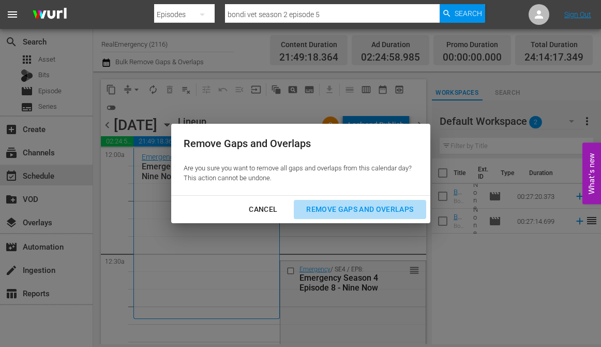
drag, startPoint x: 341, startPoint y: 209, endPoint x: 326, endPoint y: 214, distance: 15.7
click at [341, 209] on div "Remove Gaps and Overlaps" at bounding box center [360, 209] width 124 height 13
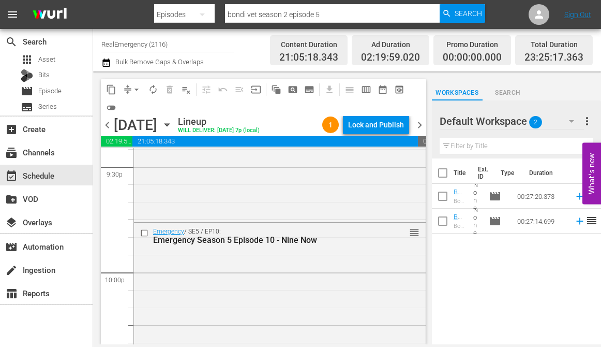
scroll to position [4917, 0]
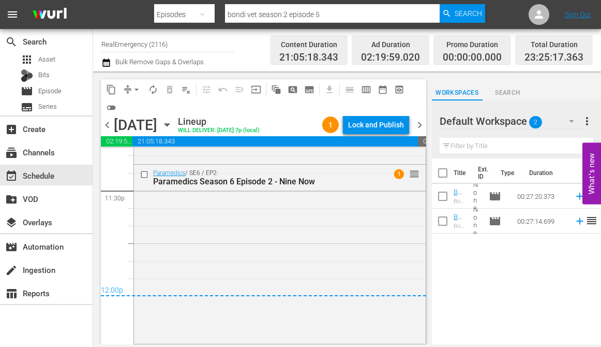
click at [419, 128] on span "chevron_right" at bounding box center [419, 124] width 13 height 13
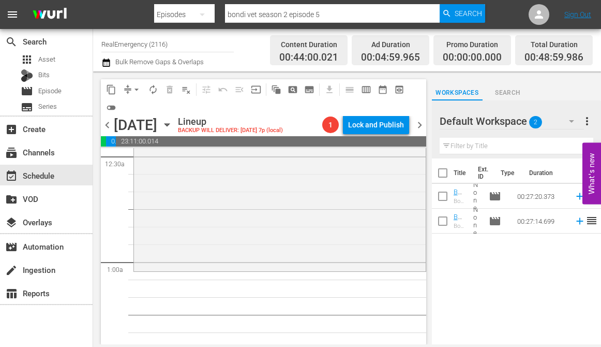
scroll to position [104, 0]
drag, startPoint x: 107, startPoint y: 122, endPoint x: 128, endPoint y: 144, distance: 31.5
click at [107, 122] on span "chevron_left" at bounding box center [107, 124] width 13 height 13
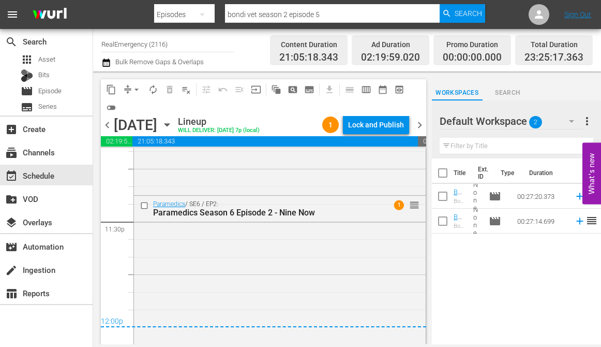
scroll to position [4917, 0]
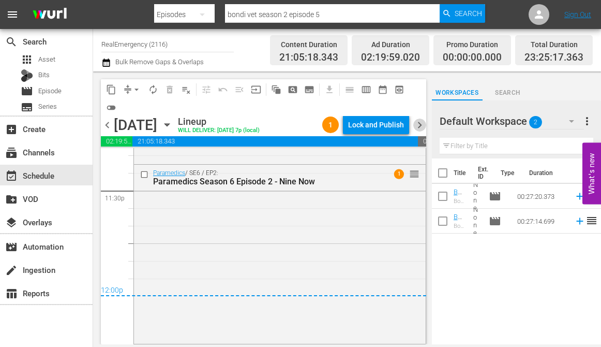
drag, startPoint x: 422, startPoint y: 124, endPoint x: 385, endPoint y: 144, distance: 41.7
click at [422, 124] on span "chevron_right" at bounding box center [419, 124] width 13 height 13
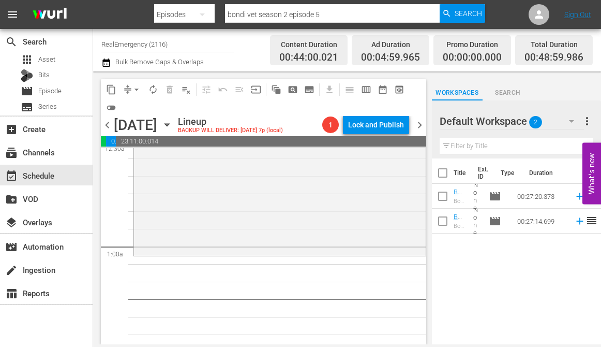
scroll to position [114, 0]
click at [169, 124] on icon "button" at bounding box center [166, 125] width 5 height 3
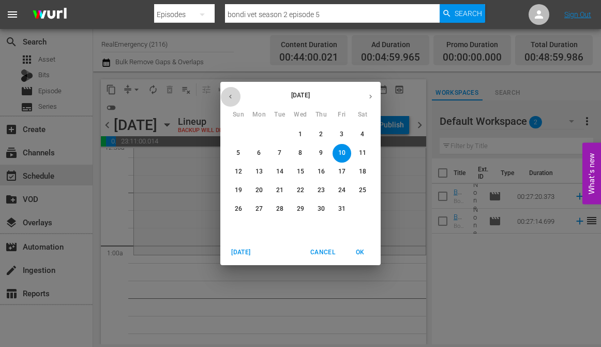
click at [231, 97] on icon "button" at bounding box center [231, 97] width 8 height 8
click at [341, 190] on p "26" at bounding box center [341, 190] width 7 height 9
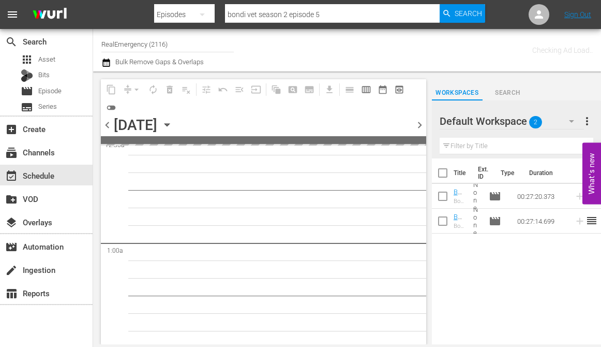
scroll to position [131, 0]
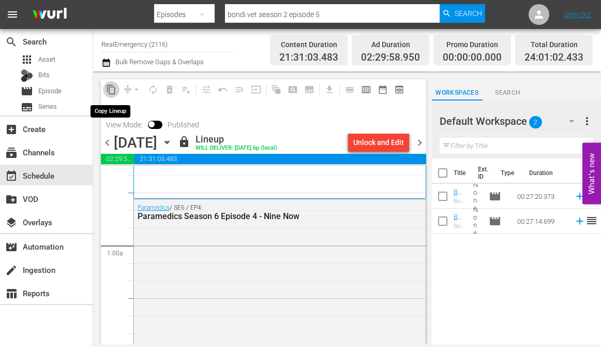
click at [111, 89] on span "content_copy" at bounding box center [111, 89] width 10 height 10
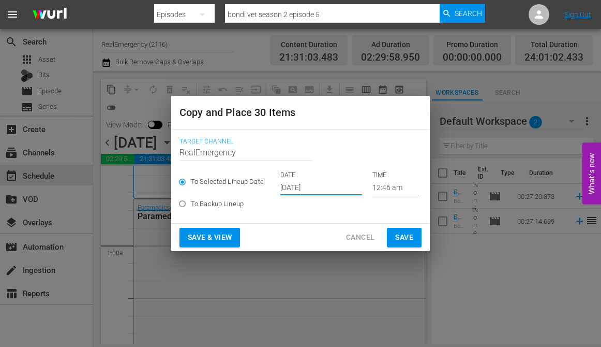
click at [338, 189] on input "[DATE]" at bounding box center [321, 187] width 82 height 16
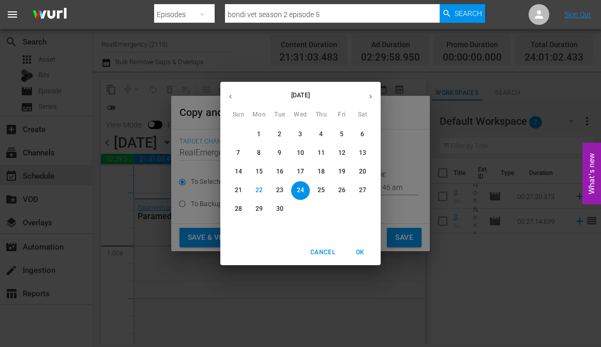
click at [368, 95] on icon "button" at bounding box center [371, 97] width 8 height 8
click at [347, 150] on span "10" at bounding box center [342, 152] width 19 height 9
type input "Oct 10th 2025"
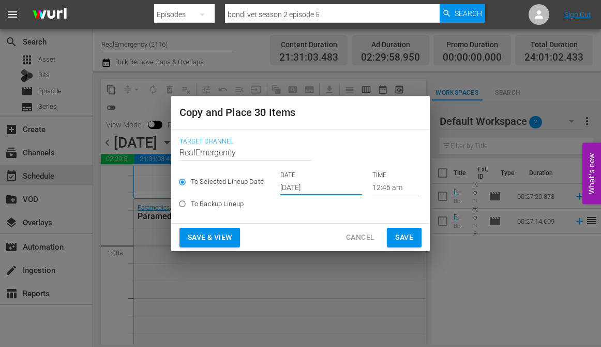
click at [200, 238] on span "Save & View" at bounding box center [210, 237] width 44 height 13
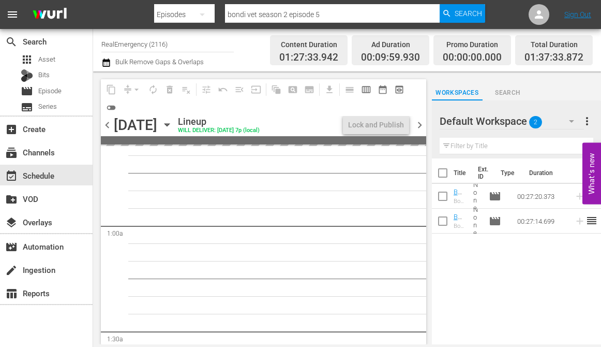
scroll to position [114, 0]
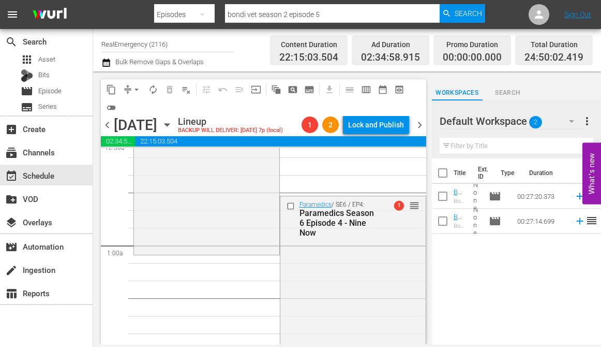
click at [169, 124] on icon "button" at bounding box center [166, 125] width 5 height 3
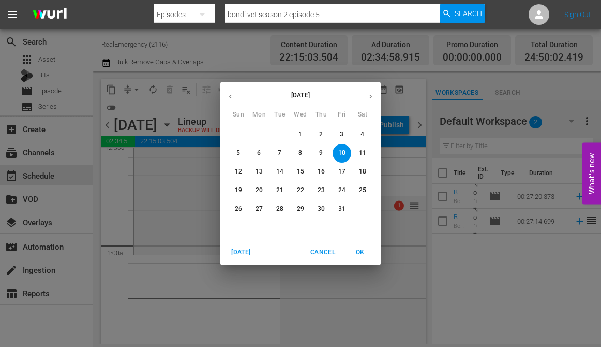
click at [179, 182] on div "October 2025 Sun Mon Tue Wed Thu Fri Sat 28 29 30 1 2 3 4 5 6 7 8 9 10 11 12 13…" at bounding box center [300, 173] width 601 height 347
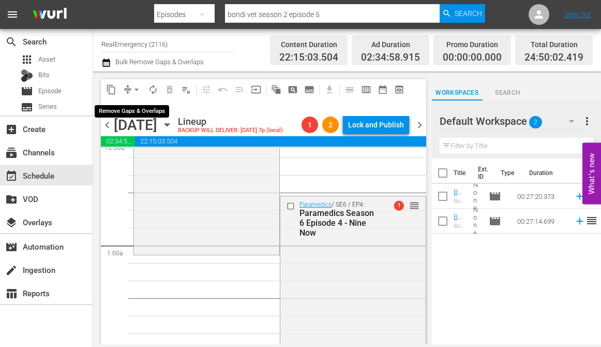
click at [137, 94] on span "arrow_drop_down" at bounding box center [136, 89] width 10 height 10
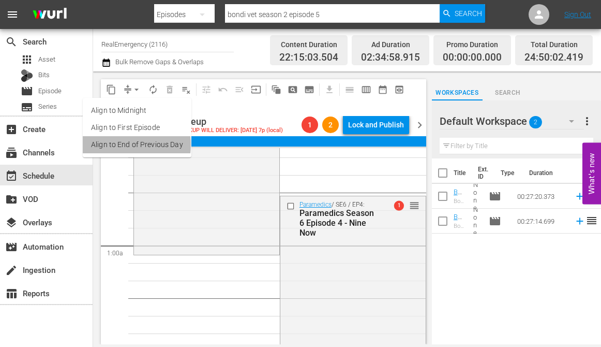
click at [108, 144] on li "Align to End of Previous Day" at bounding box center [137, 144] width 109 height 17
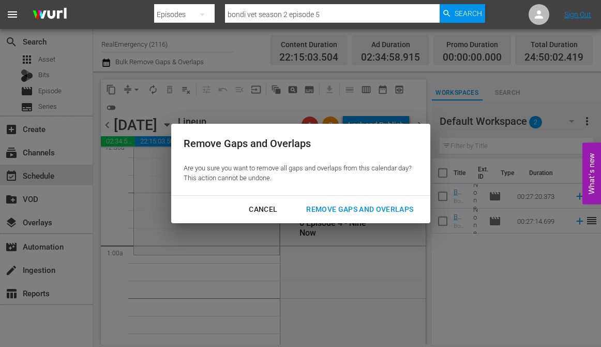
click at [342, 208] on div "Remove Gaps and Overlaps" at bounding box center [360, 209] width 124 height 13
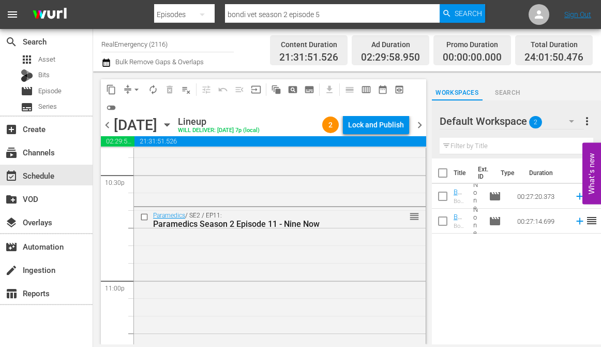
scroll to position [4923, 0]
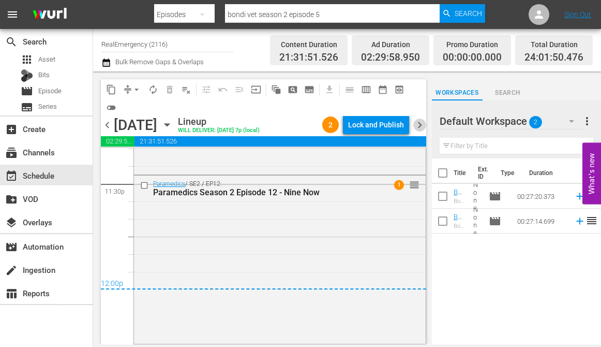
drag, startPoint x: 418, startPoint y: 124, endPoint x: 413, endPoint y: 135, distance: 12.5
click at [418, 124] on span "chevron_right" at bounding box center [419, 124] width 13 height 13
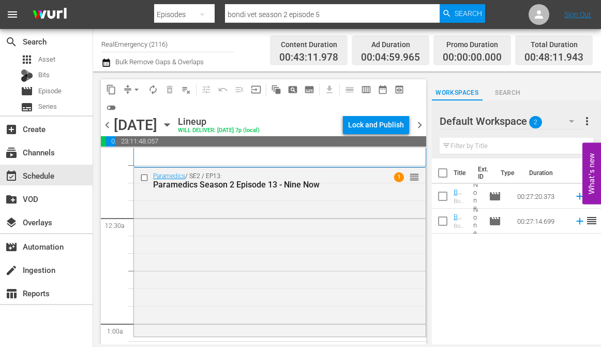
scroll to position [42, 0]
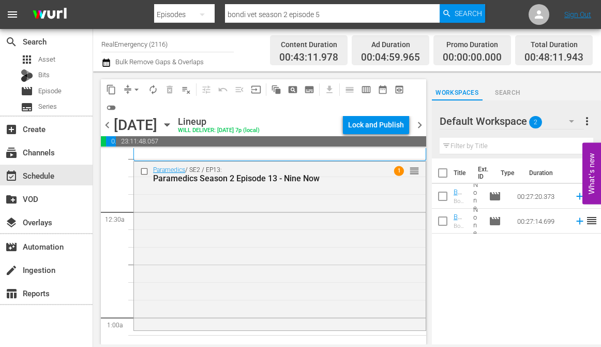
click at [169, 125] on icon "button" at bounding box center [166, 125] width 5 height 3
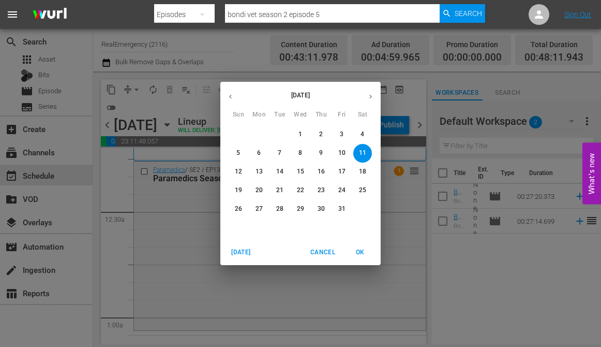
click at [230, 99] on icon "button" at bounding box center [231, 97] width 8 height 8
click at [362, 190] on p "27" at bounding box center [362, 190] width 7 height 9
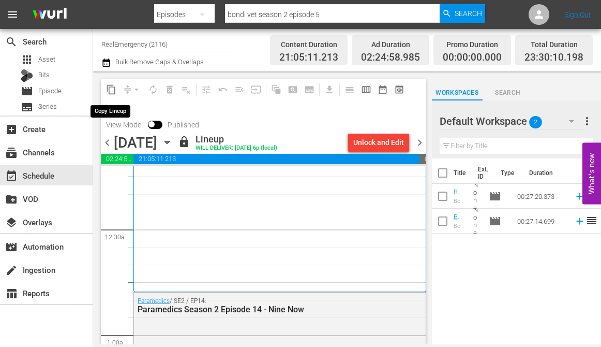
click at [112, 92] on span "content_copy" at bounding box center [111, 89] width 10 height 10
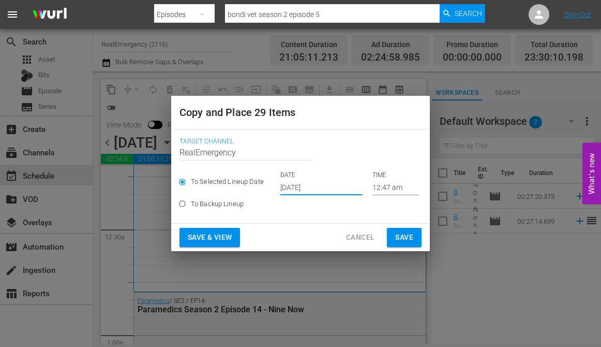
click at [336, 187] on input "[DATE]" at bounding box center [321, 187] width 82 height 16
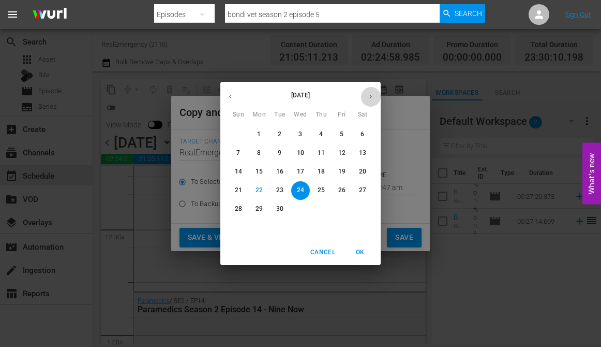
drag, startPoint x: 369, startPoint y: 94, endPoint x: 364, endPoint y: 100, distance: 7.4
click at [369, 94] on icon "button" at bounding box center [371, 97] width 8 height 8
click at [363, 152] on p "11" at bounding box center [362, 152] width 7 height 9
type input "Oct 11th 2025"
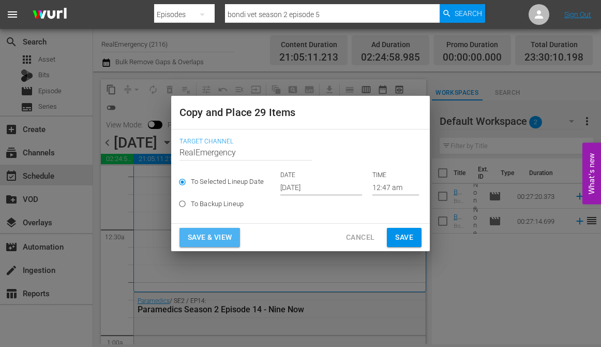
click at [199, 236] on span "Save & View" at bounding box center [210, 237] width 44 height 13
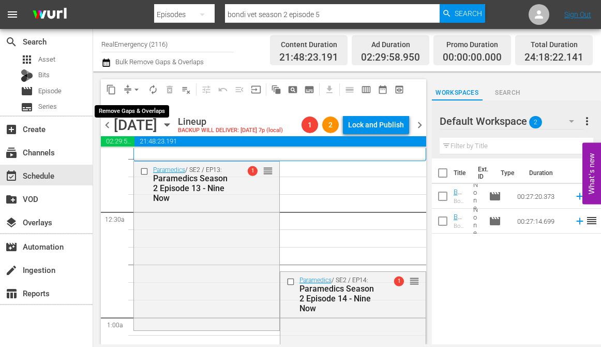
click at [137, 87] on span "arrow_drop_down" at bounding box center [136, 89] width 10 height 10
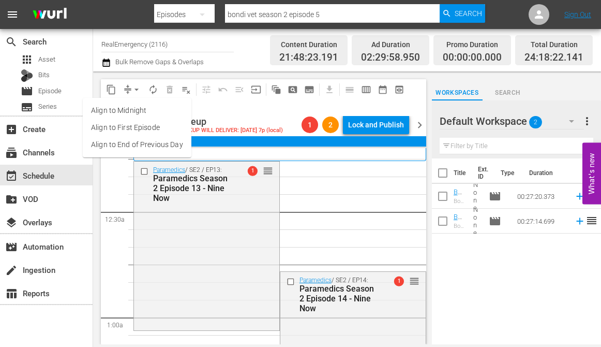
click at [124, 126] on li "Align to First Episode" at bounding box center [137, 127] width 109 height 17
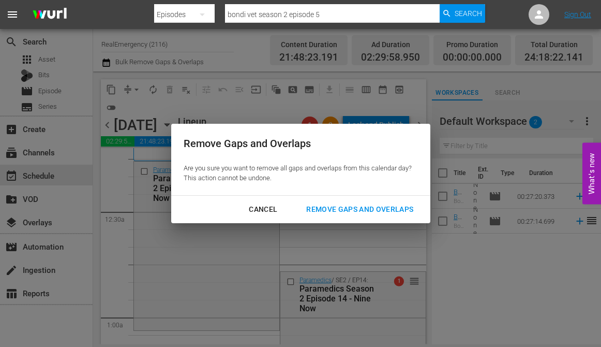
click at [327, 207] on div "Remove Gaps and Overlaps" at bounding box center [360, 209] width 124 height 13
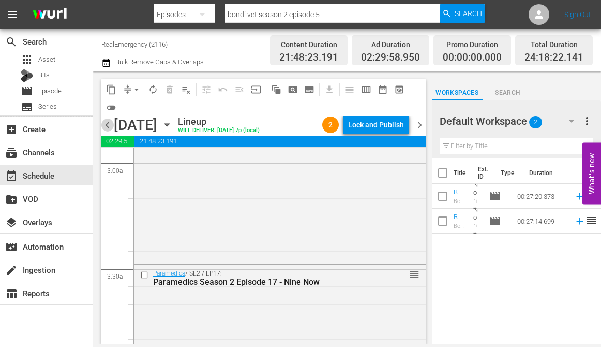
click at [106, 126] on span "chevron_left" at bounding box center [107, 124] width 13 height 13
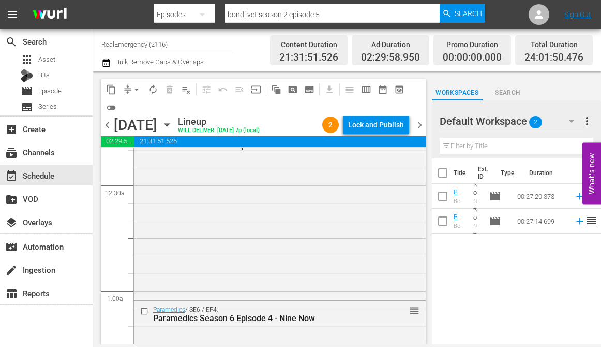
drag, startPoint x: 417, startPoint y: 123, endPoint x: 413, endPoint y: 130, distance: 7.9
click at [417, 123] on span "chevron_right" at bounding box center [419, 124] width 13 height 13
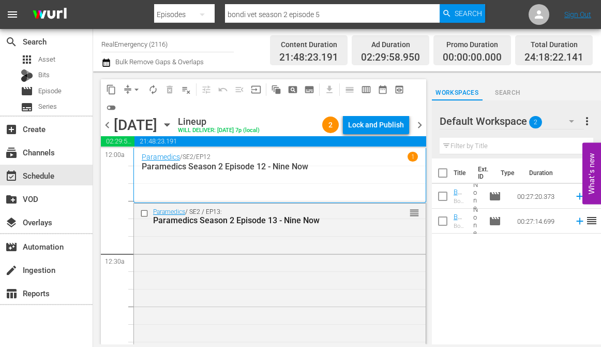
click at [108, 129] on span "chevron_left" at bounding box center [107, 124] width 13 height 13
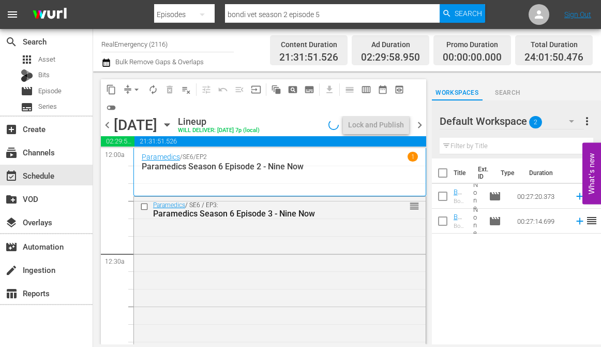
click at [107, 127] on span "chevron_left" at bounding box center [107, 124] width 13 height 13
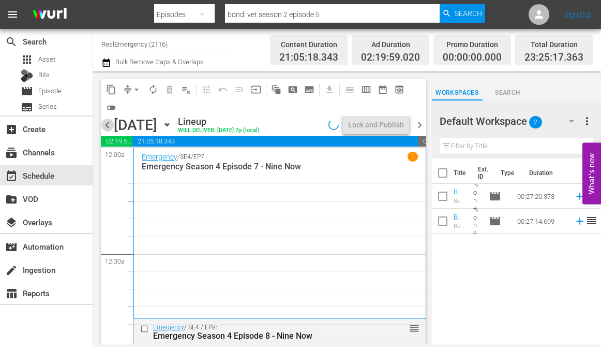
click at [107, 127] on span "chevron_left" at bounding box center [107, 124] width 13 height 13
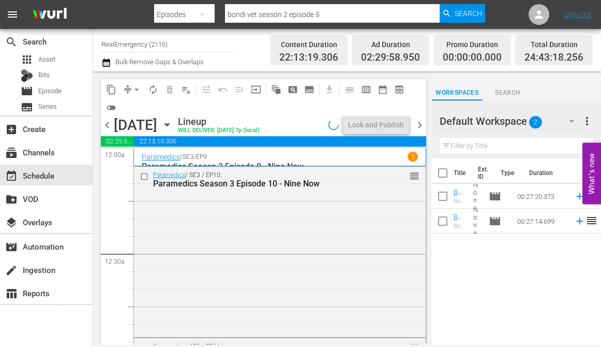
click at [107, 127] on span "chevron_left" at bounding box center [107, 124] width 13 height 13
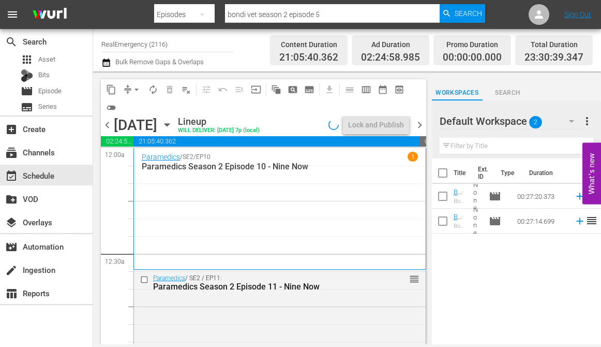
click at [419, 124] on span "chevron_right" at bounding box center [419, 124] width 13 height 13
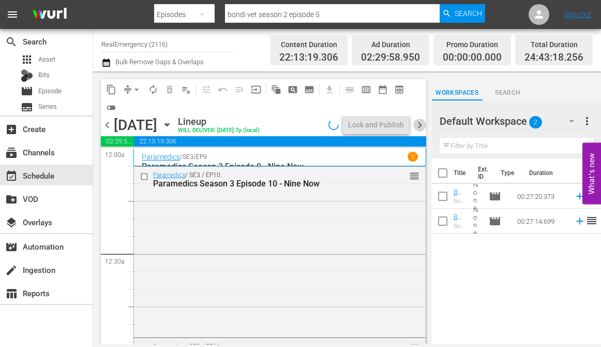
click at [419, 124] on span "chevron_right" at bounding box center [419, 124] width 13 height 13
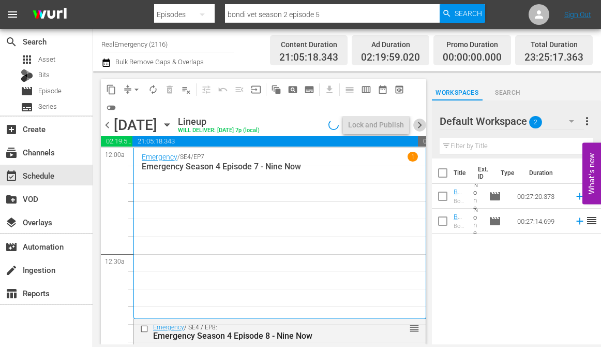
click at [419, 124] on span "chevron_right" at bounding box center [419, 124] width 13 height 13
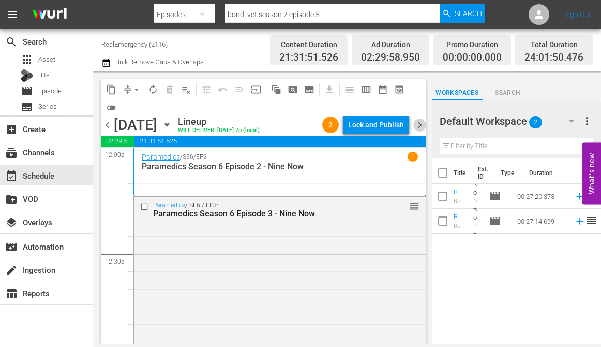
click at [419, 124] on span "chevron_right" at bounding box center [419, 124] width 13 height 13
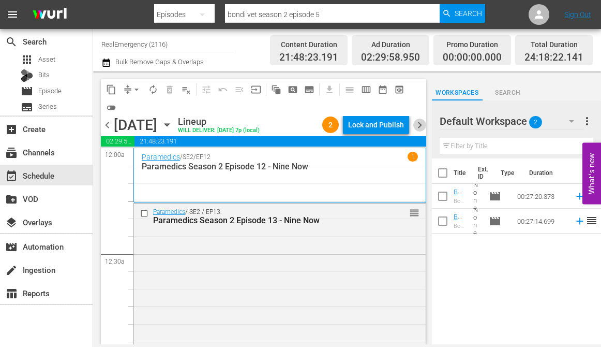
click at [419, 124] on span "chevron_right" at bounding box center [419, 124] width 13 height 13
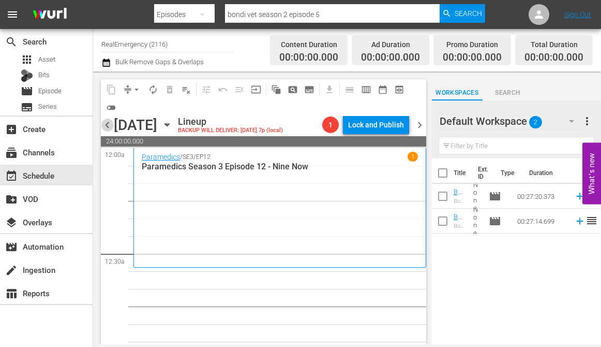
click at [107, 121] on span "chevron_left" at bounding box center [107, 124] width 13 height 13
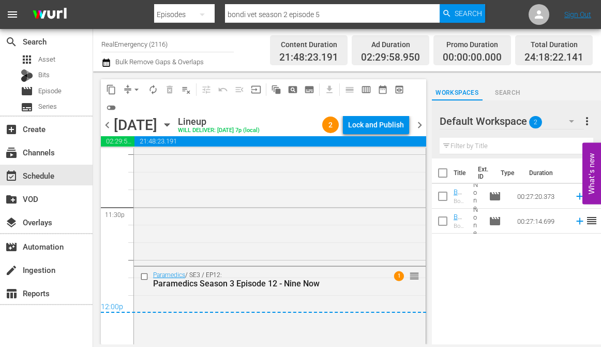
scroll to position [4988, 0]
